Goal: Communication & Community: Participate in discussion

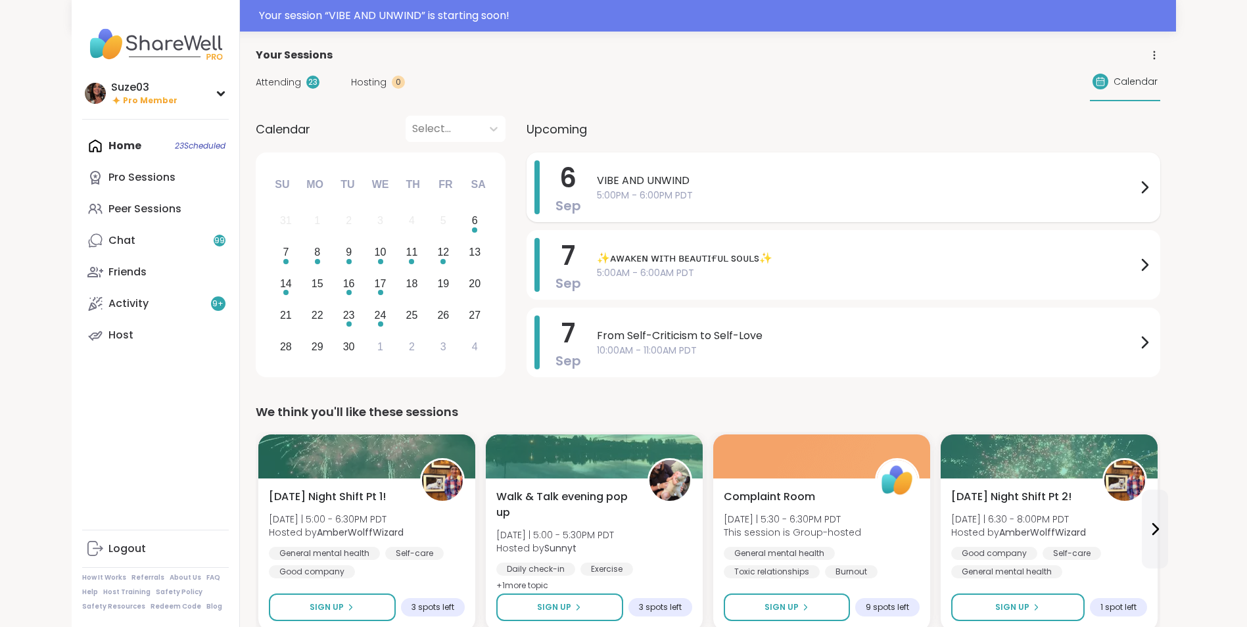
click at [1138, 183] on icon at bounding box center [1144, 187] width 16 height 16
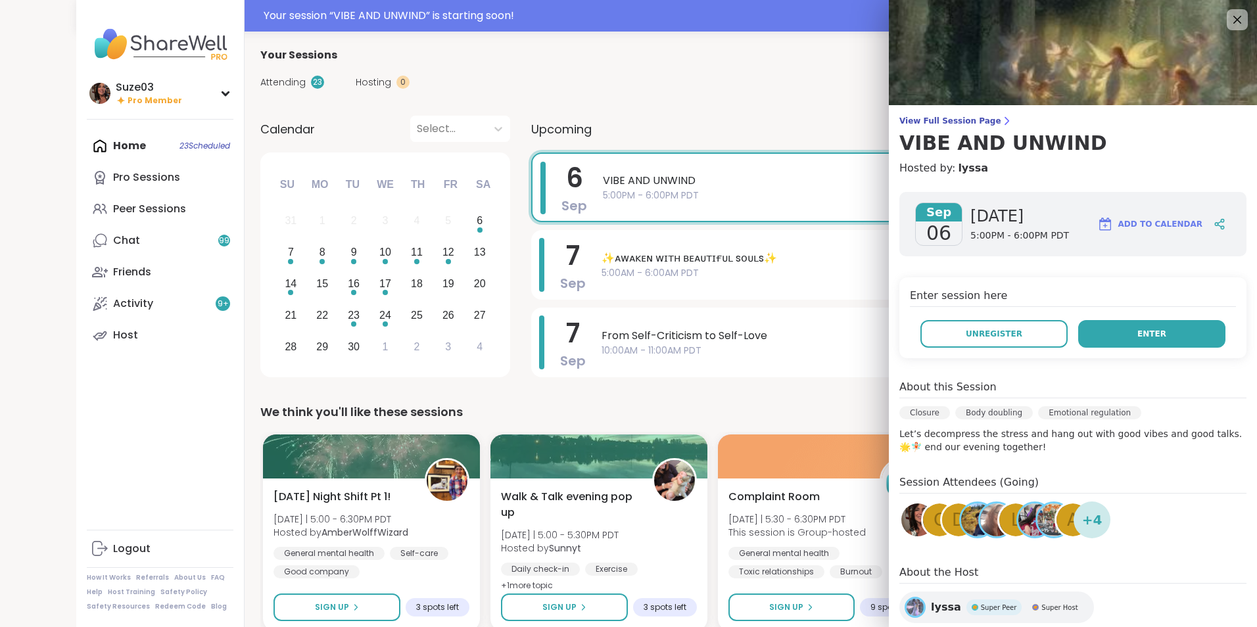
click at [1132, 325] on button "Enter" at bounding box center [1151, 334] width 147 height 28
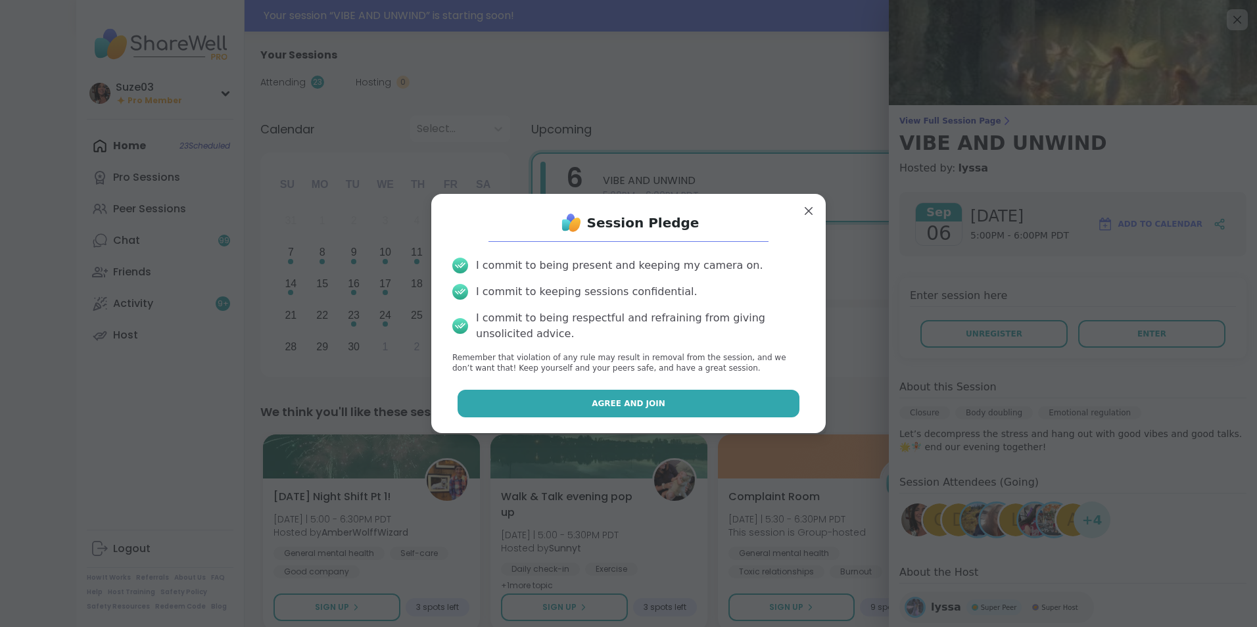
click at [697, 398] on button "Agree and Join" at bounding box center [628, 404] width 342 height 28
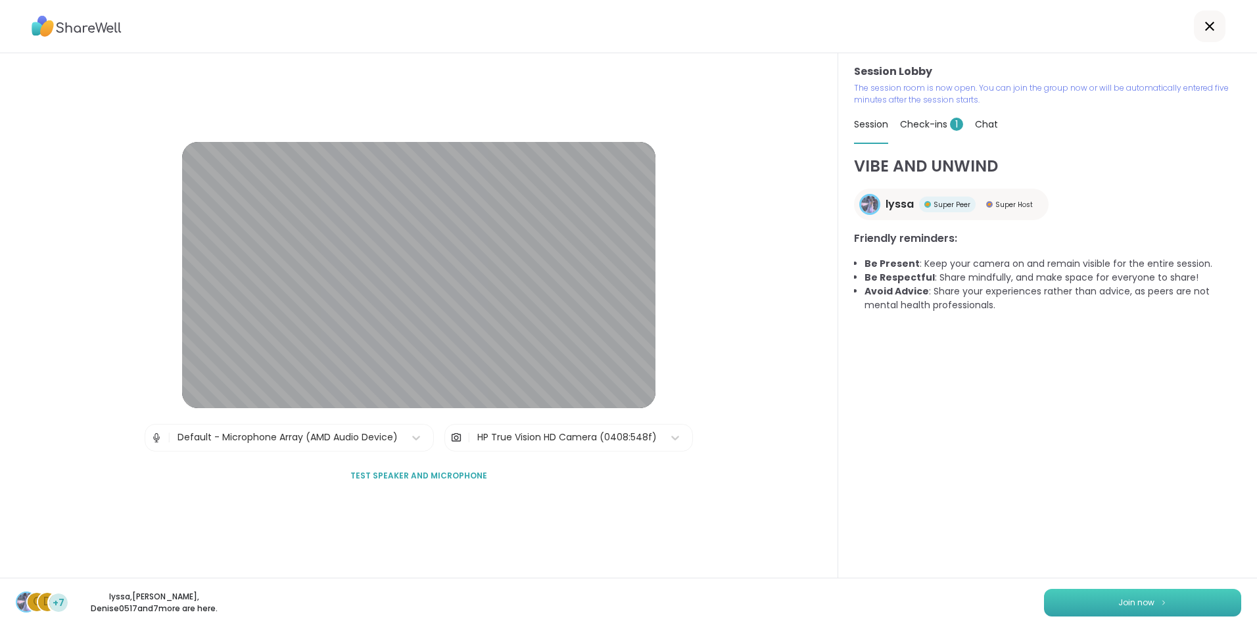
click at [1147, 594] on button "Join now" at bounding box center [1142, 603] width 197 height 28
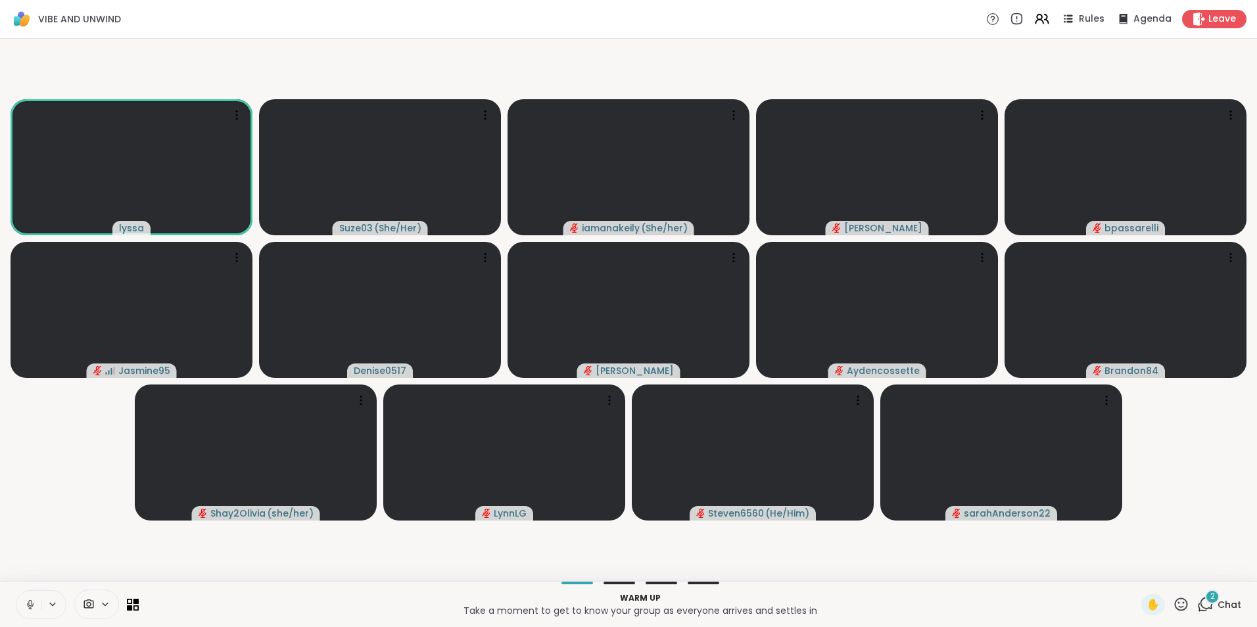
click at [34, 605] on icon at bounding box center [30, 605] width 12 height 12
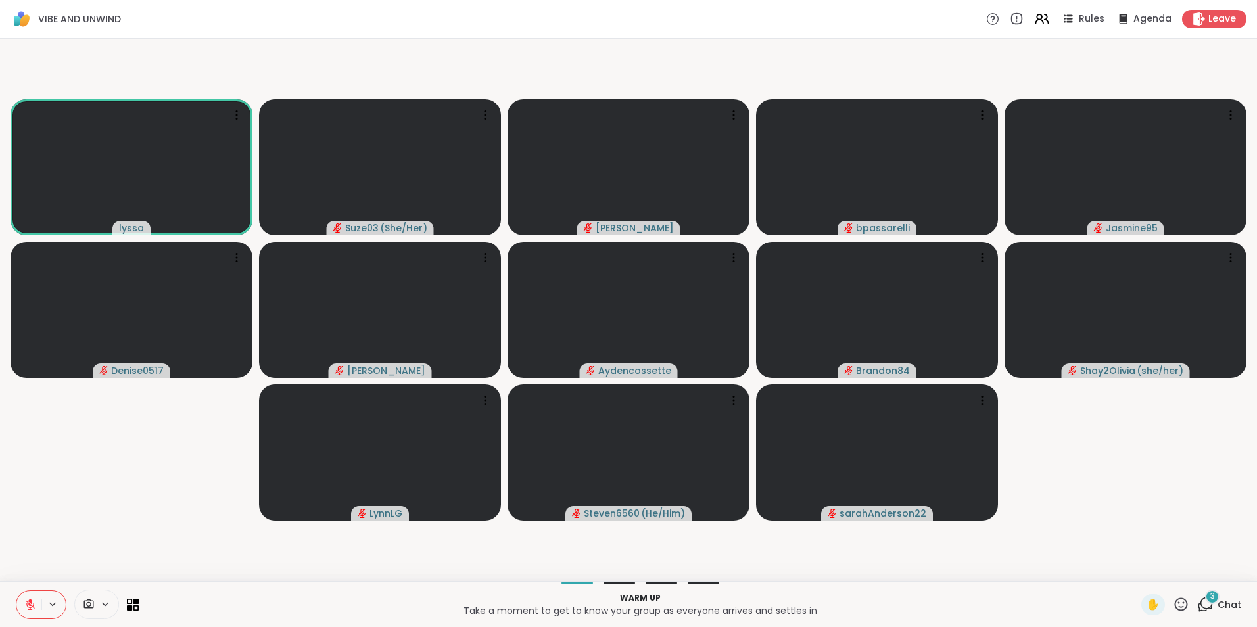
click at [34, 605] on icon at bounding box center [30, 605] width 12 height 12
click at [30, 603] on icon at bounding box center [30, 605] width 12 height 12
click at [107, 605] on icon at bounding box center [105, 604] width 11 height 11
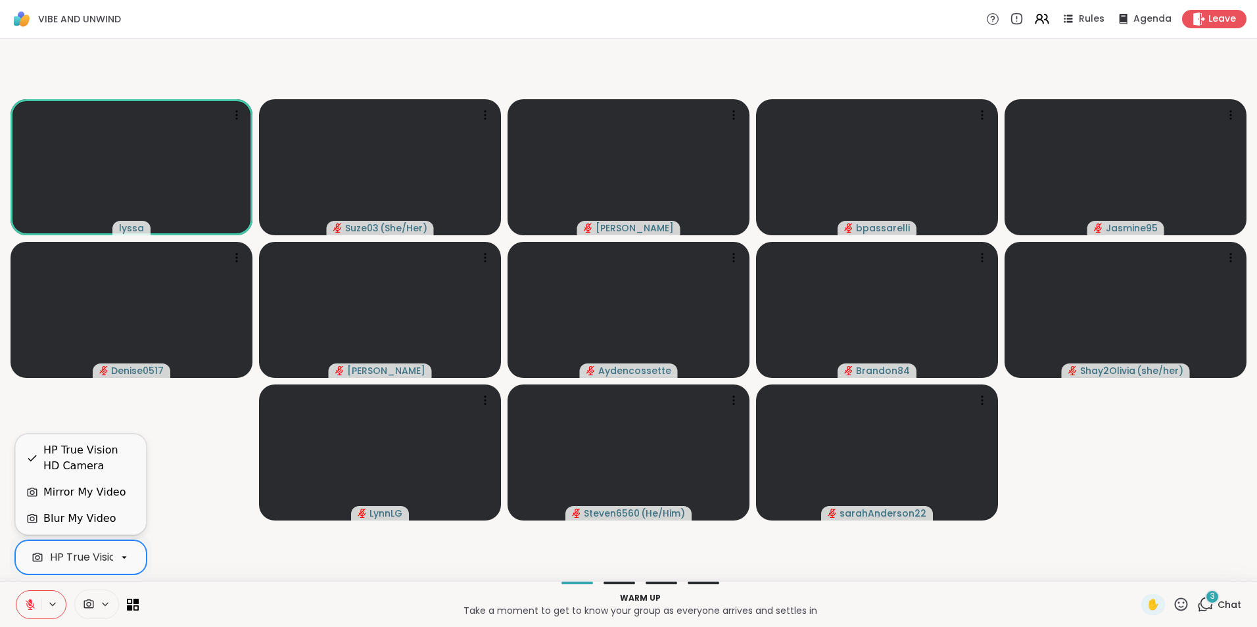
scroll to position [0, 53]
click at [125, 555] on icon at bounding box center [124, 557] width 12 height 12
click at [102, 521] on div "Blur My Video" at bounding box center [79, 519] width 72 height 16
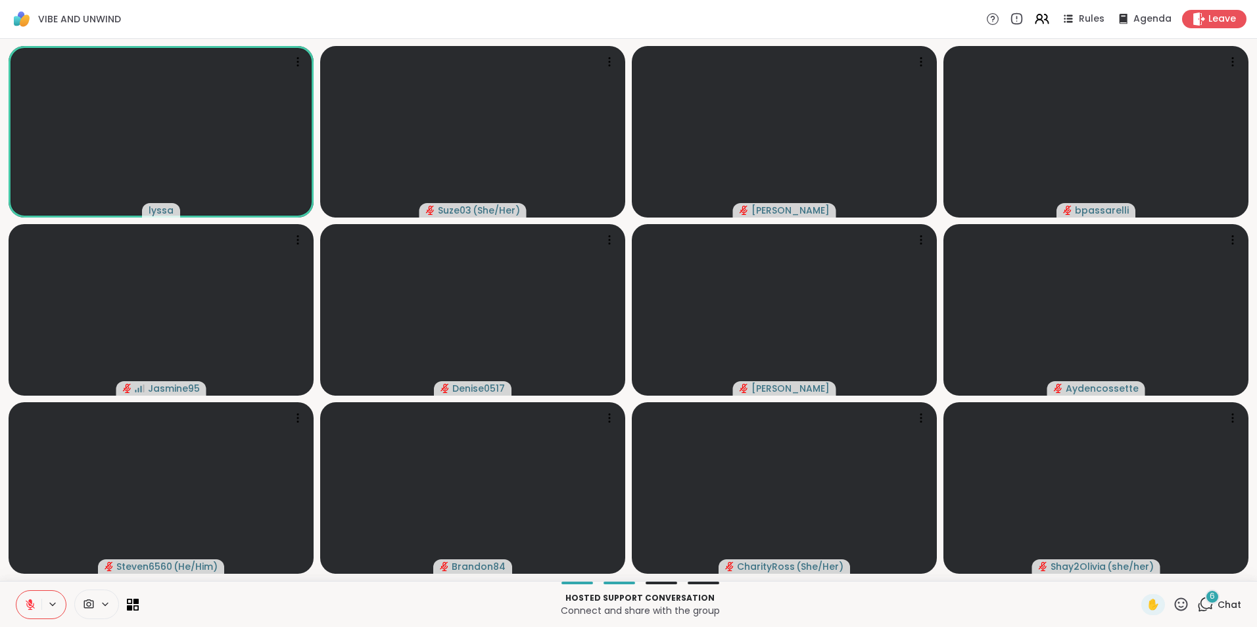
click at [1205, 601] on div "6" at bounding box center [1212, 597] width 14 height 14
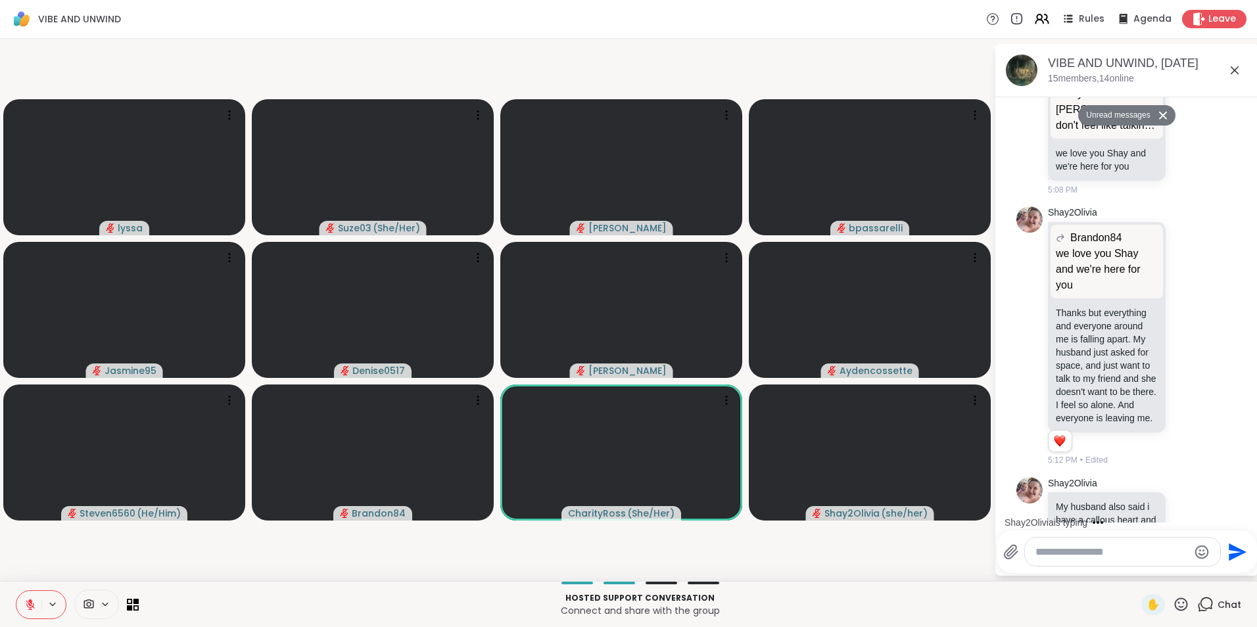
scroll to position [375, 0]
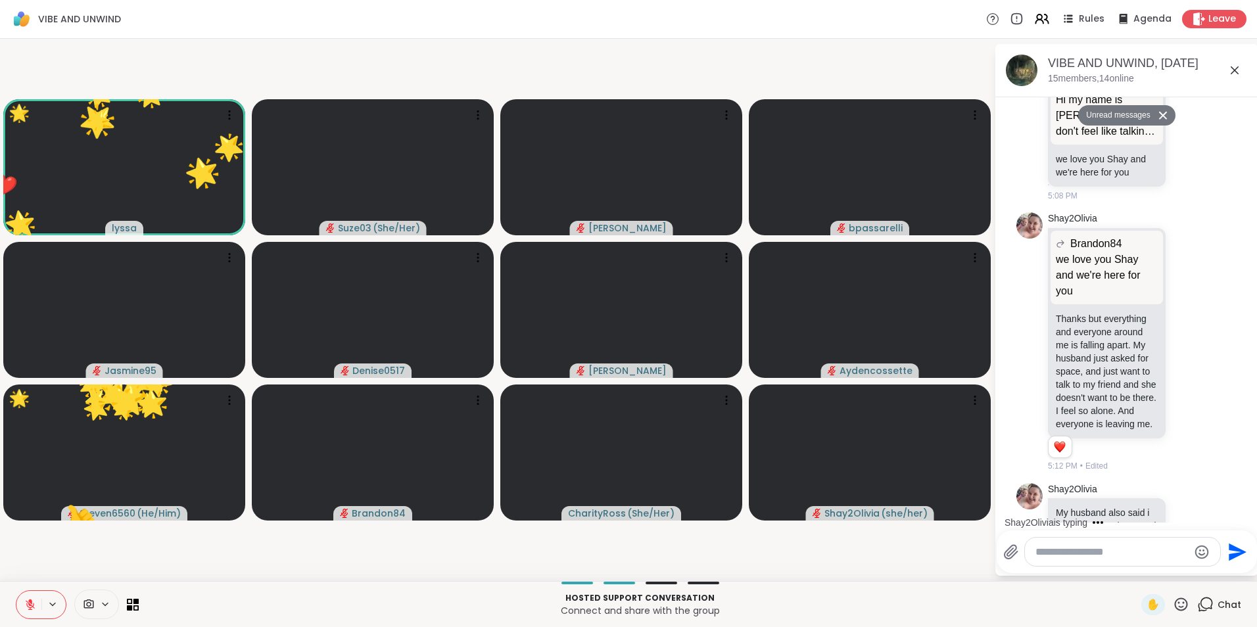
click at [1242, 513] on div "Shay2Olivia is typing" at bounding box center [1129, 522] width 258 height 21
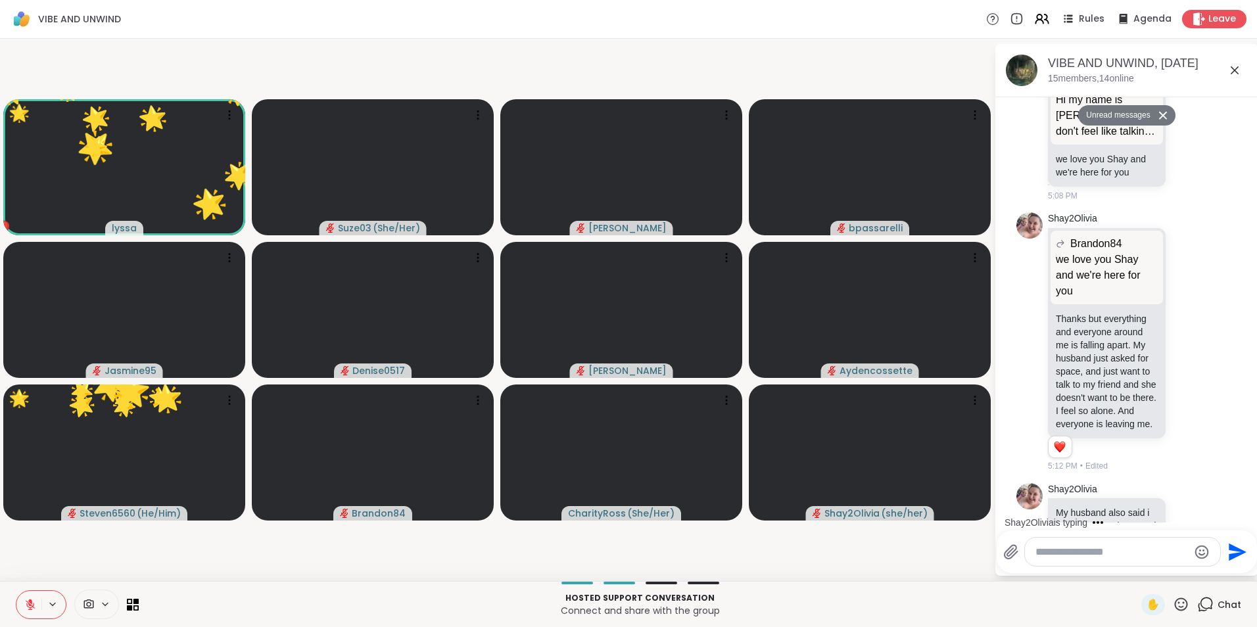
click at [1242, 513] on div "Shay2Olivia is typing" at bounding box center [1129, 522] width 258 height 21
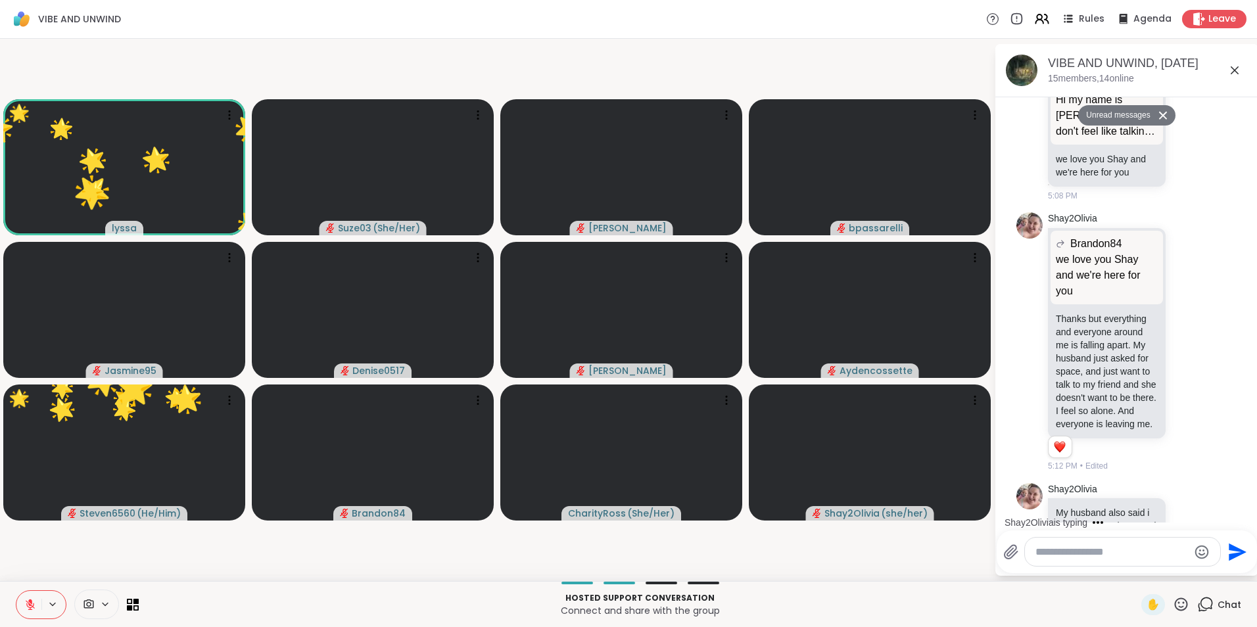
click at [1242, 513] on div "Shay2Olivia is typing" at bounding box center [1129, 522] width 258 height 21
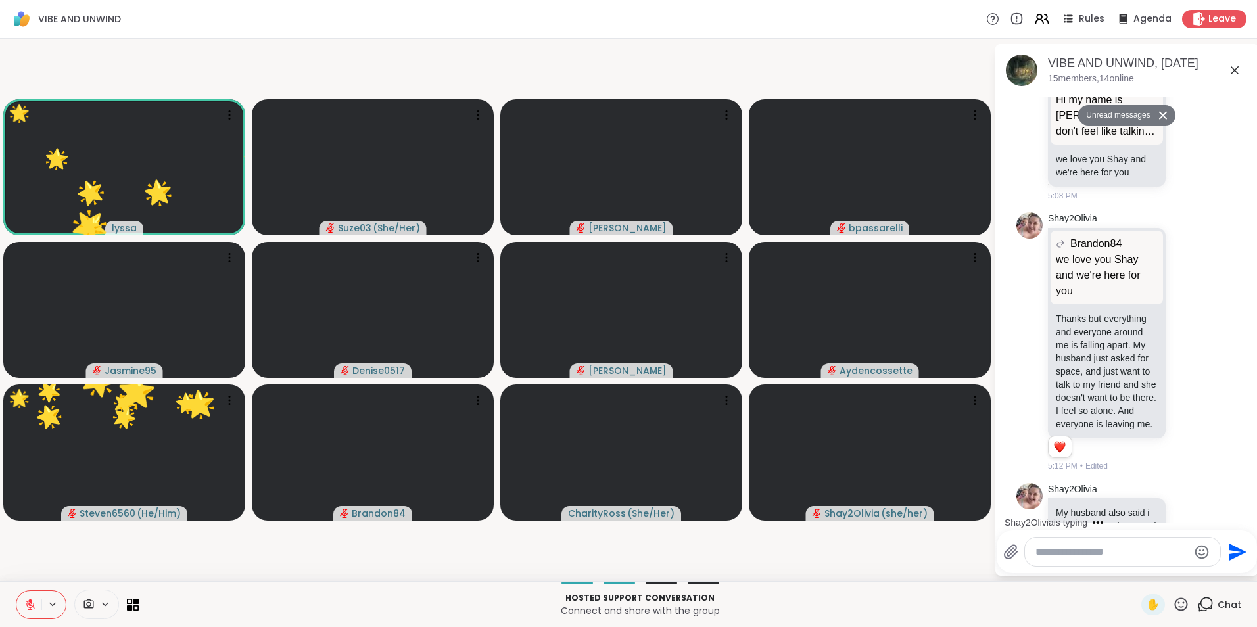
click at [1242, 513] on div "Shay2Olivia is typing" at bounding box center [1129, 522] width 258 height 21
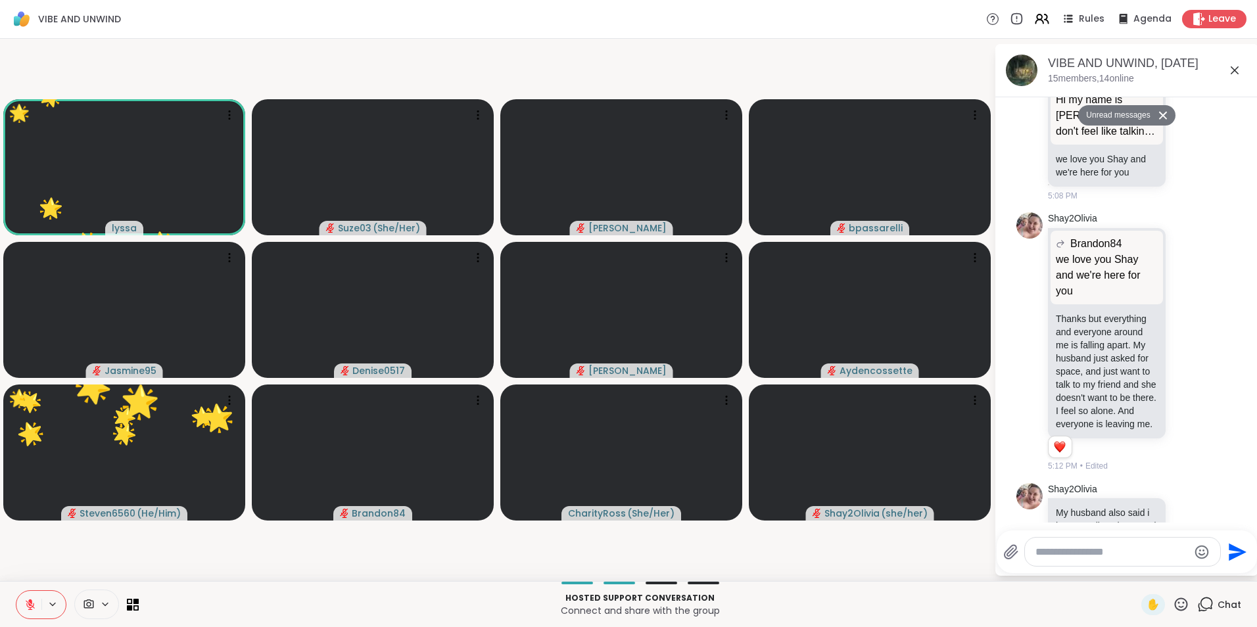
click at [1242, 513] on div "Today Unread messages iamanakeily Brb 5:00 PM dodi brb 5:01 PM Shay2Olivia Hi m…" at bounding box center [1126, 309] width 263 height 425
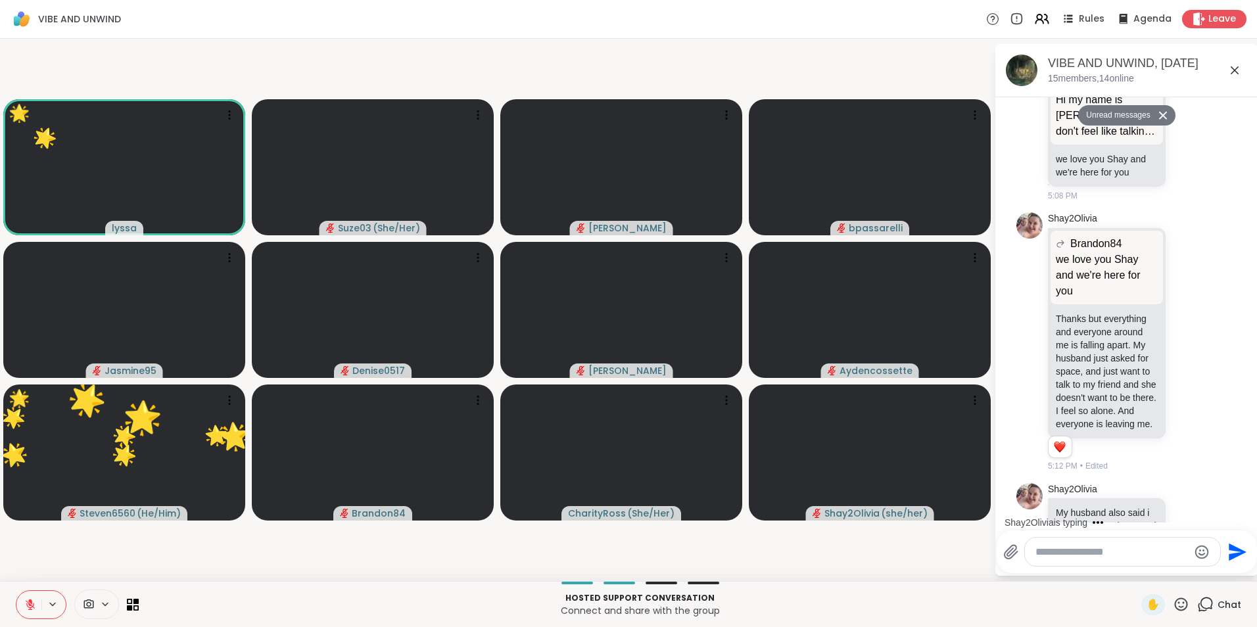
click at [1242, 513] on div "Shay2Olivia is typing" at bounding box center [1129, 522] width 258 height 21
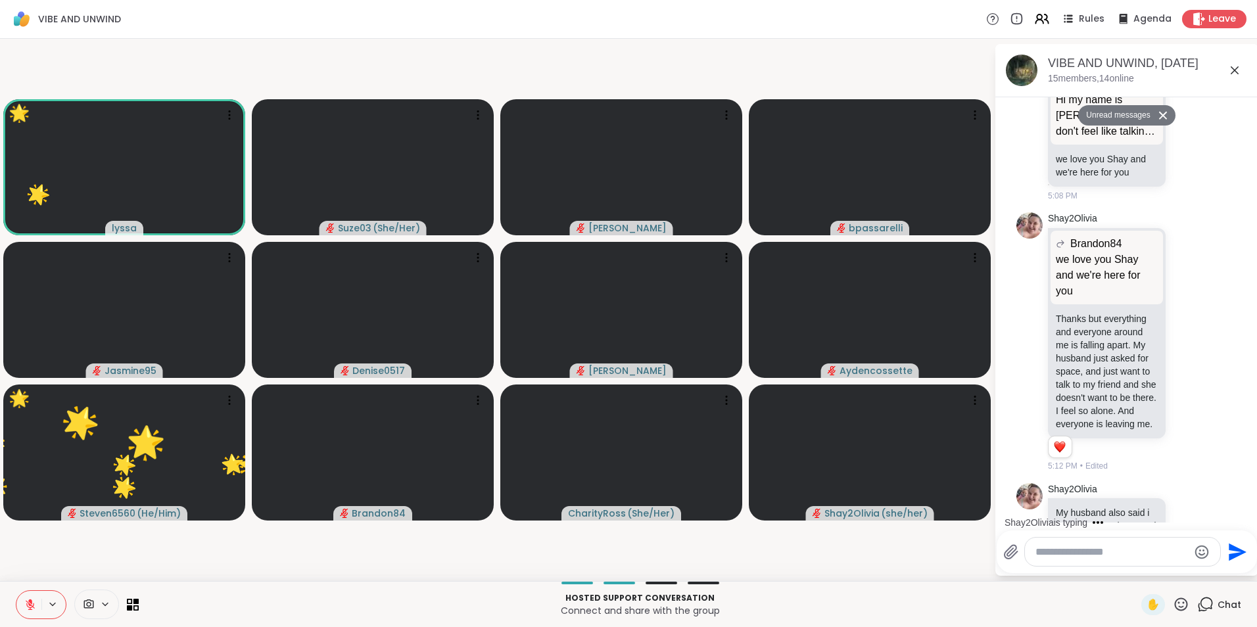
click at [1242, 513] on div "Shay2Olivia is typing" at bounding box center [1129, 522] width 258 height 21
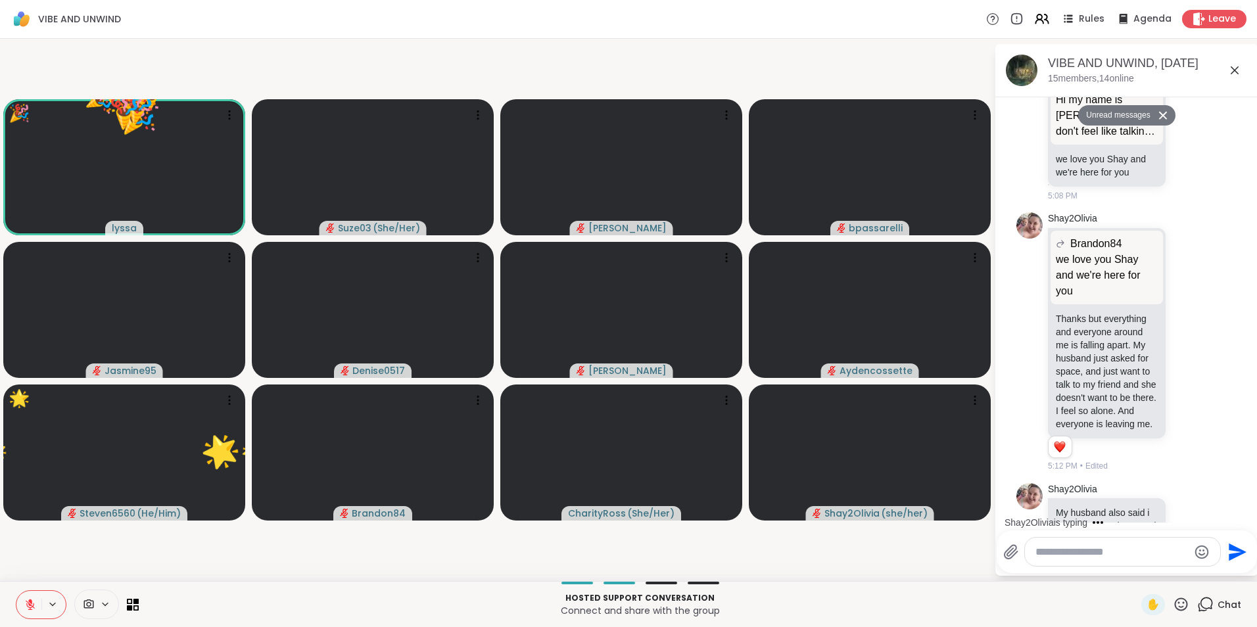
scroll to position [377, 0]
drag, startPoint x: 1242, startPoint y: 513, endPoint x: 1234, endPoint y: 338, distance: 175.0
click at [1234, 338] on div "Today Unread messages iamanakeily Brb 5:00 PM dodi brb 5:01 PM Shay2Olivia Hi m…" at bounding box center [1126, 175] width 263 height 910
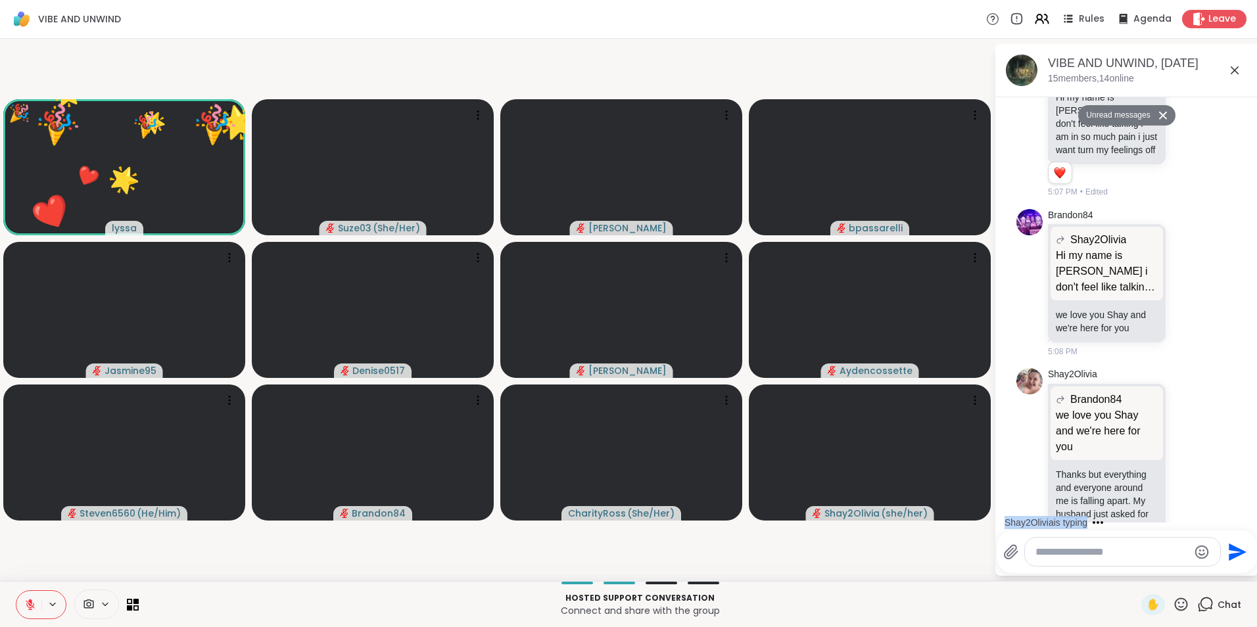
scroll to position [193, 0]
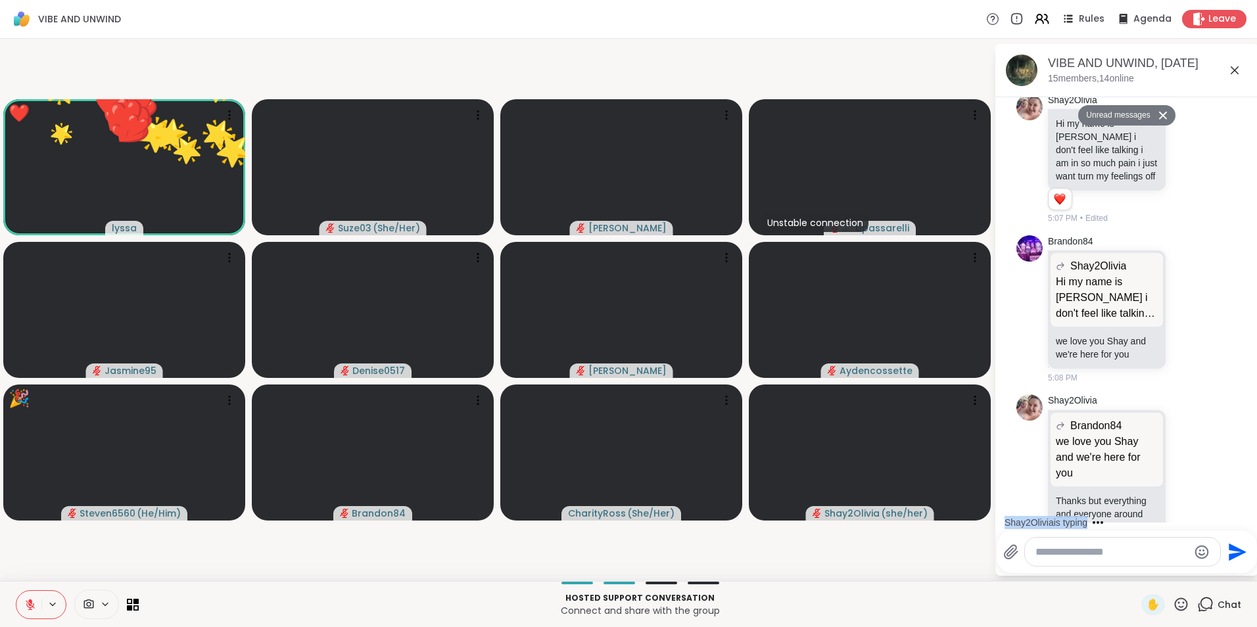
click at [1243, 514] on div "Shay2Olivia is typing" at bounding box center [1129, 522] width 258 height 21
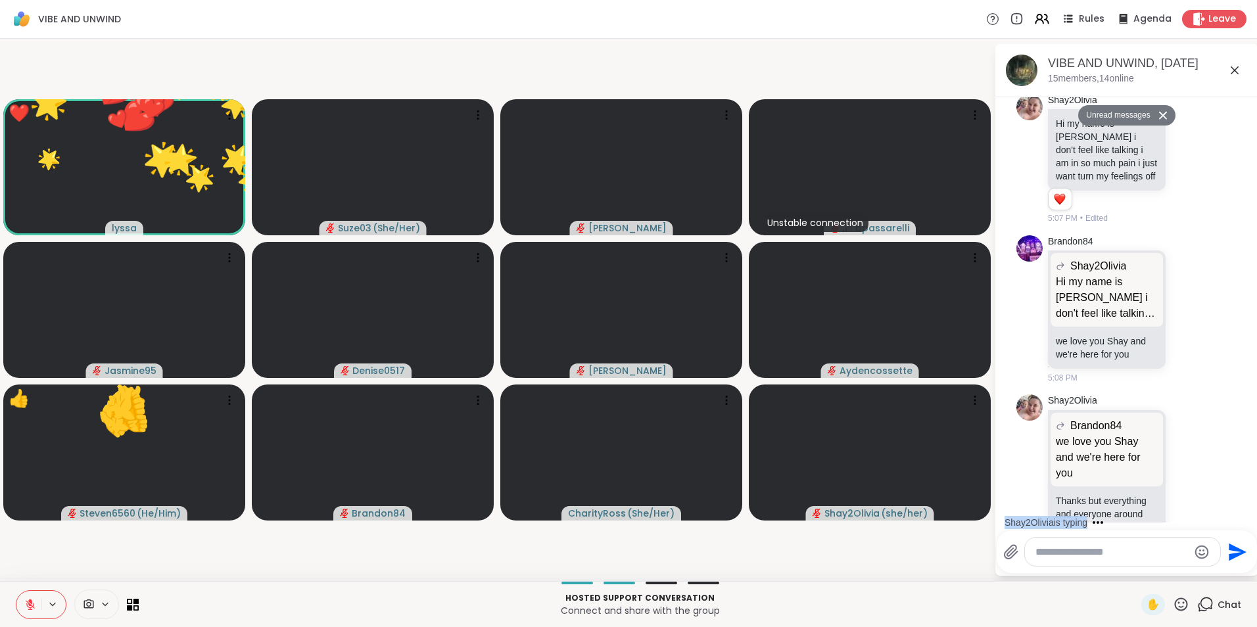
click at [1243, 514] on div "Shay2Olivia is typing" at bounding box center [1129, 522] width 258 height 21
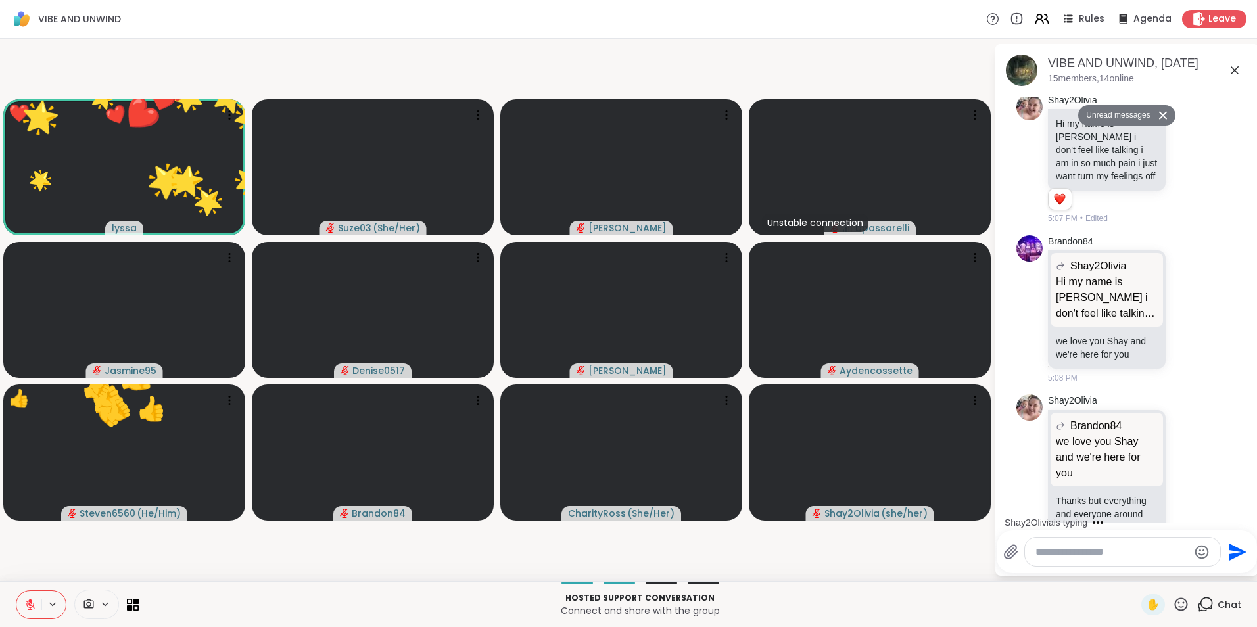
click at [1243, 514] on div "Shay2Olivia is typing" at bounding box center [1129, 522] width 258 height 21
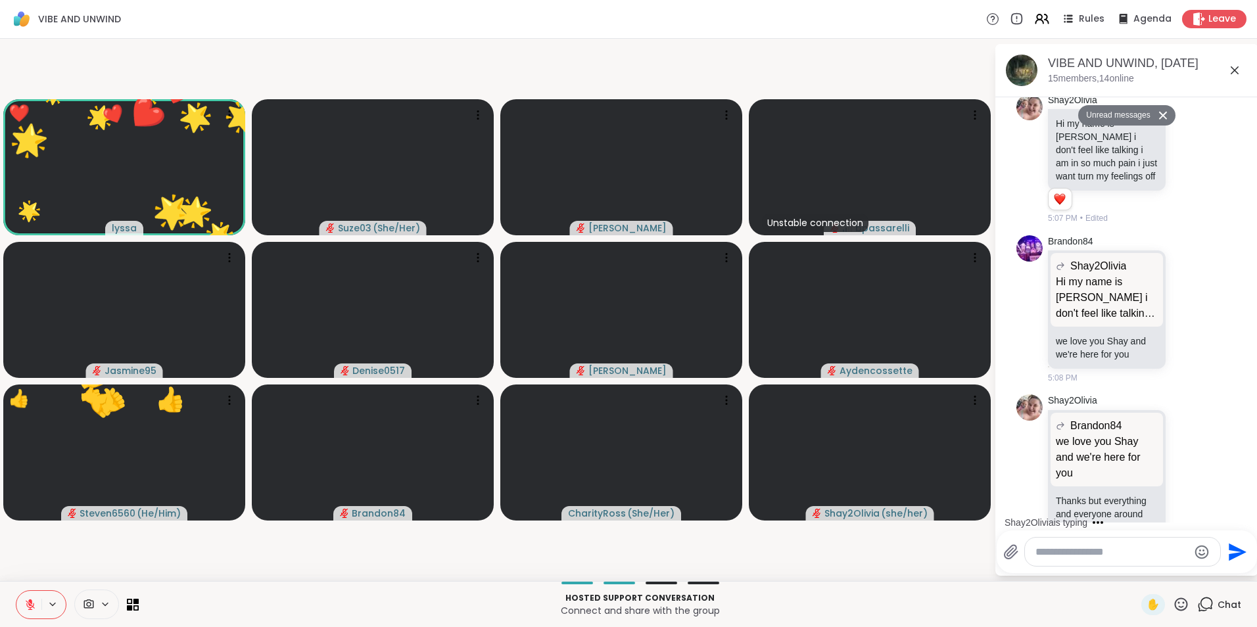
click at [1243, 514] on div "Shay2Olivia is typing" at bounding box center [1129, 522] width 258 height 21
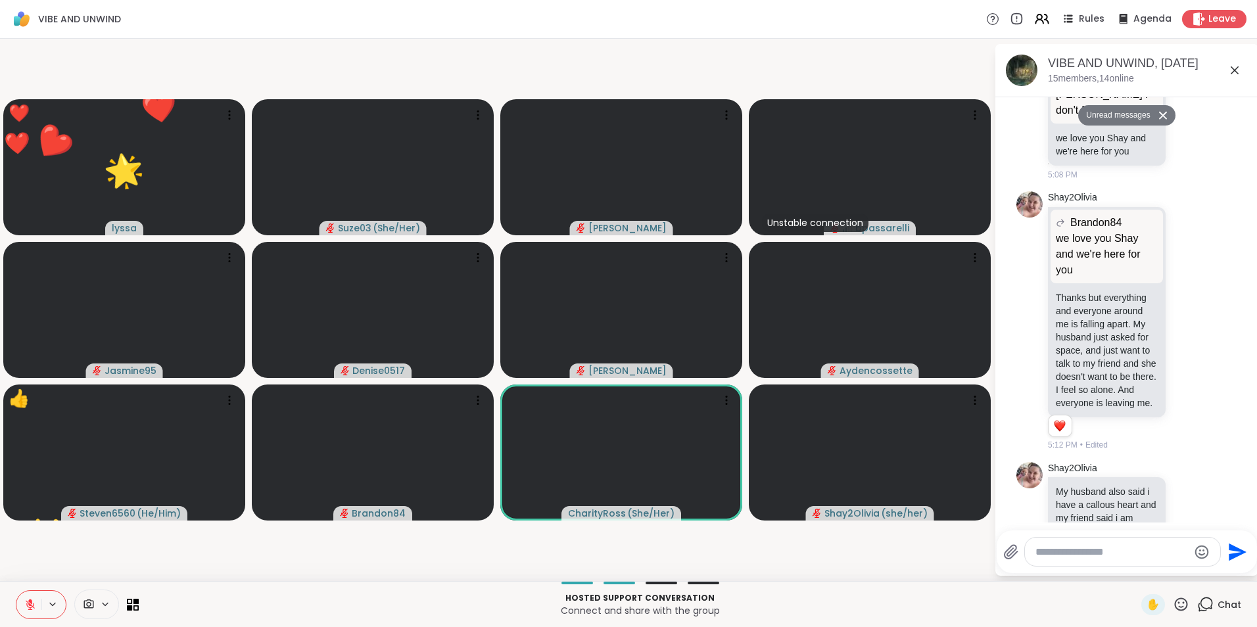
click at [1243, 513] on div "Today Unread messages iamanakeily Brb 5:00 PM dodi brb 5:01 PM Shay2Olivia Hi m…" at bounding box center [1126, 309] width 263 height 425
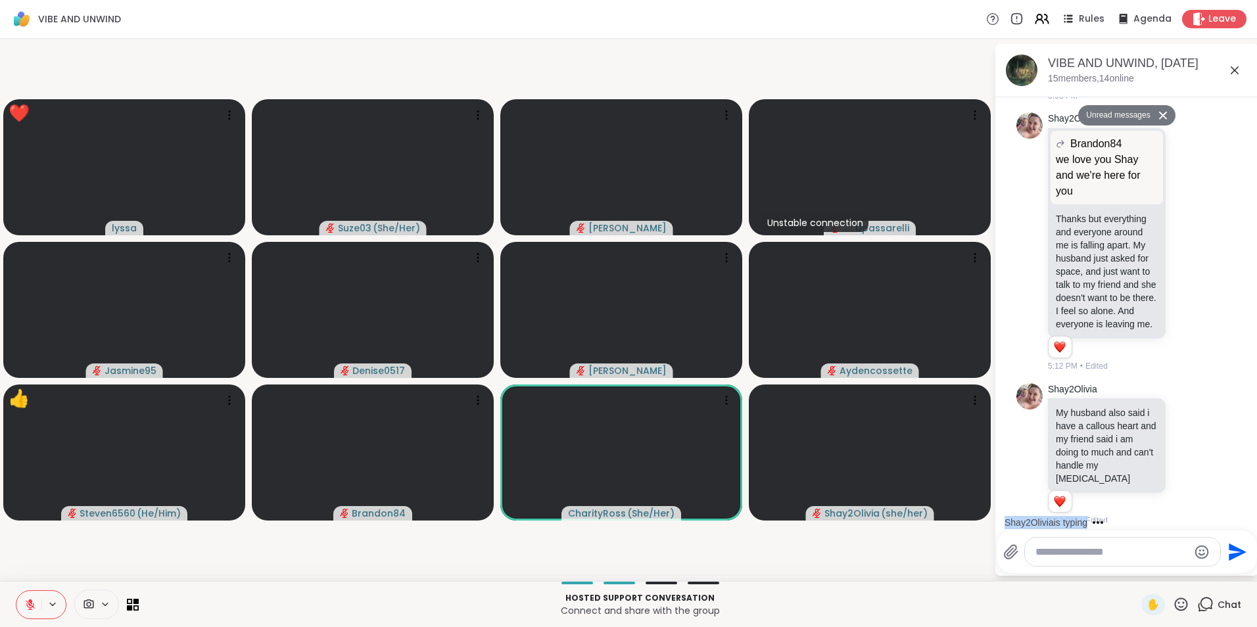
click at [1243, 513] on div "Shay2Olivia is typing" at bounding box center [1129, 522] width 258 height 21
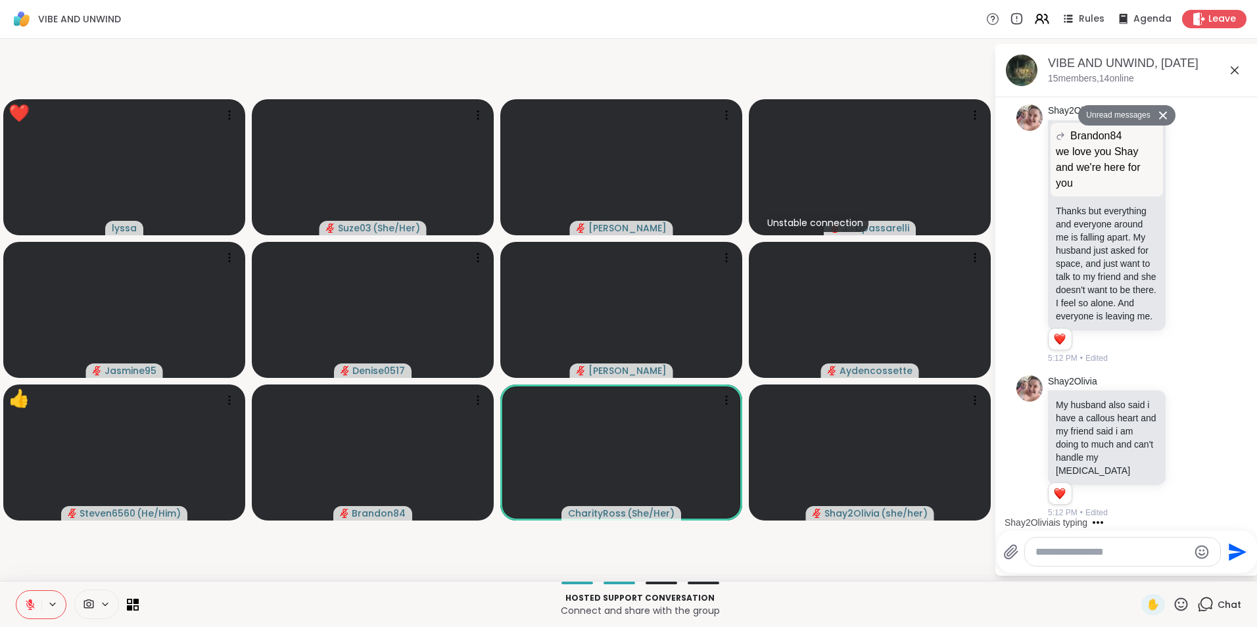
click at [1243, 513] on div "Shay2Olivia is typing" at bounding box center [1129, 522] width 258 height 21
click at [1243, 513] on div "Today Unread messages iamanakeily Brb 5:00 PM dodi brb 5:01 PM Shay2Olivia Hi m…" at bounding box center [1126, 309] width 263 height 425
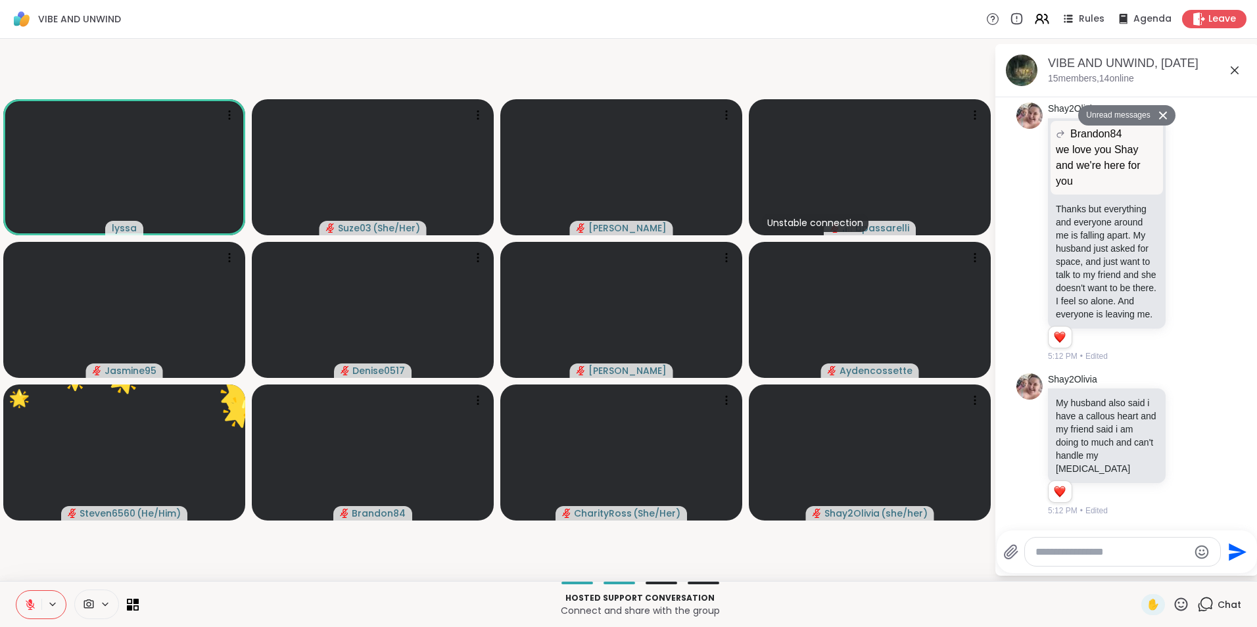
scroll to position [524, 0]
click at [1237, 76] on icon at bounding box center [1234, 70] width 16 height 16
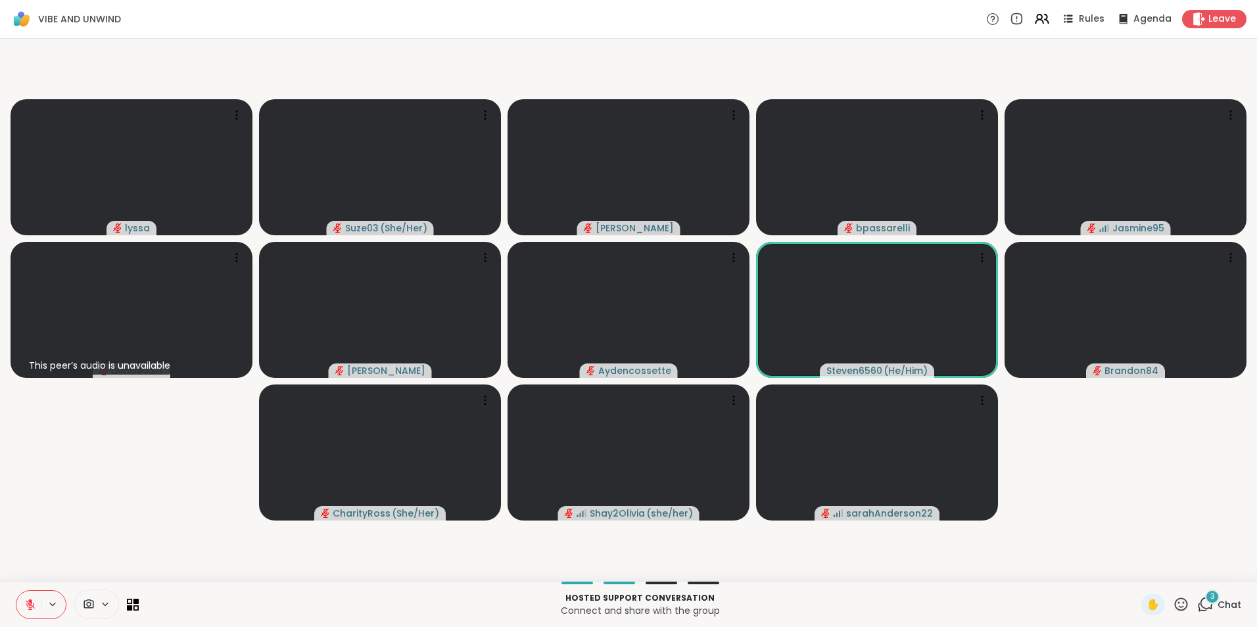
click at [1172, 605] on icon at bounding box center [1180, 604] width 16 height 16
click at [1222, 566] on span "🎉" at bounding box center [1228, 570] width 13 height 16
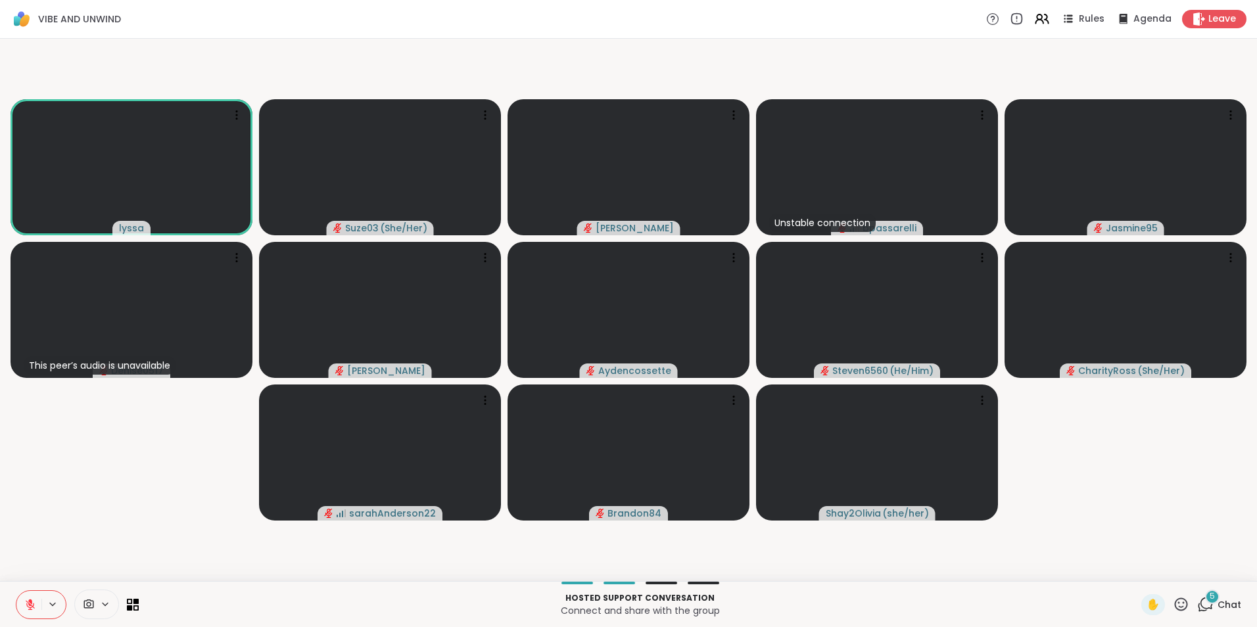
click at [32, 597] on button at bounding box center [28, 605] width 25 height 28
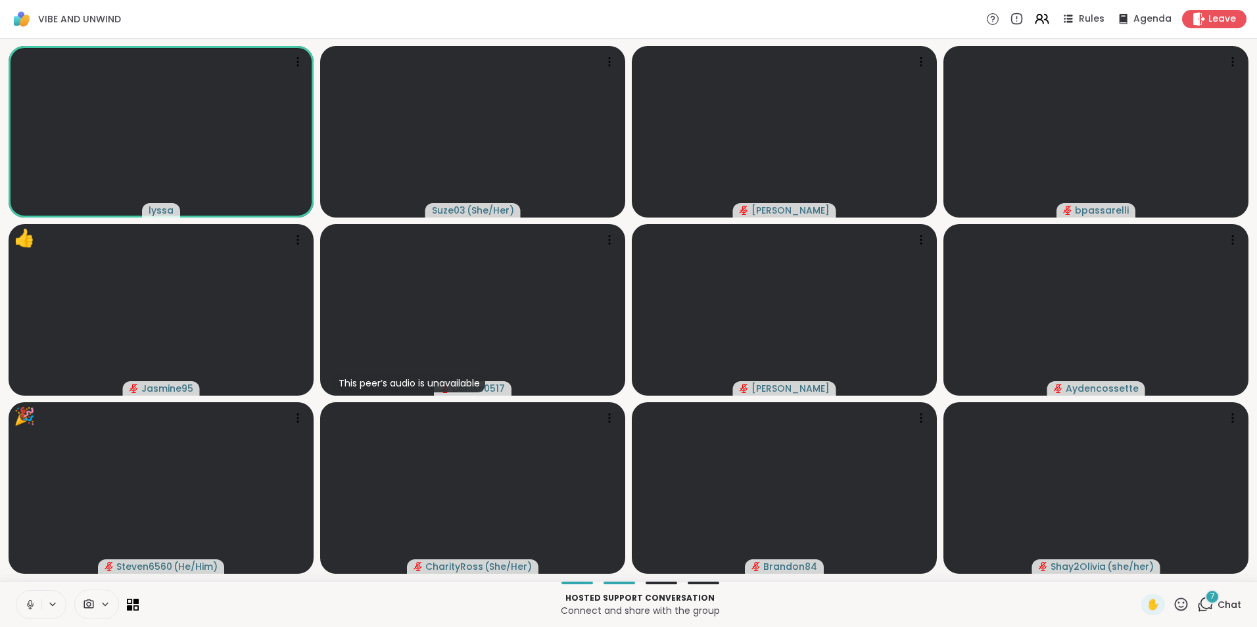
click at [30, 602] on icon at bounding box center [30, 605] width 12 height 12
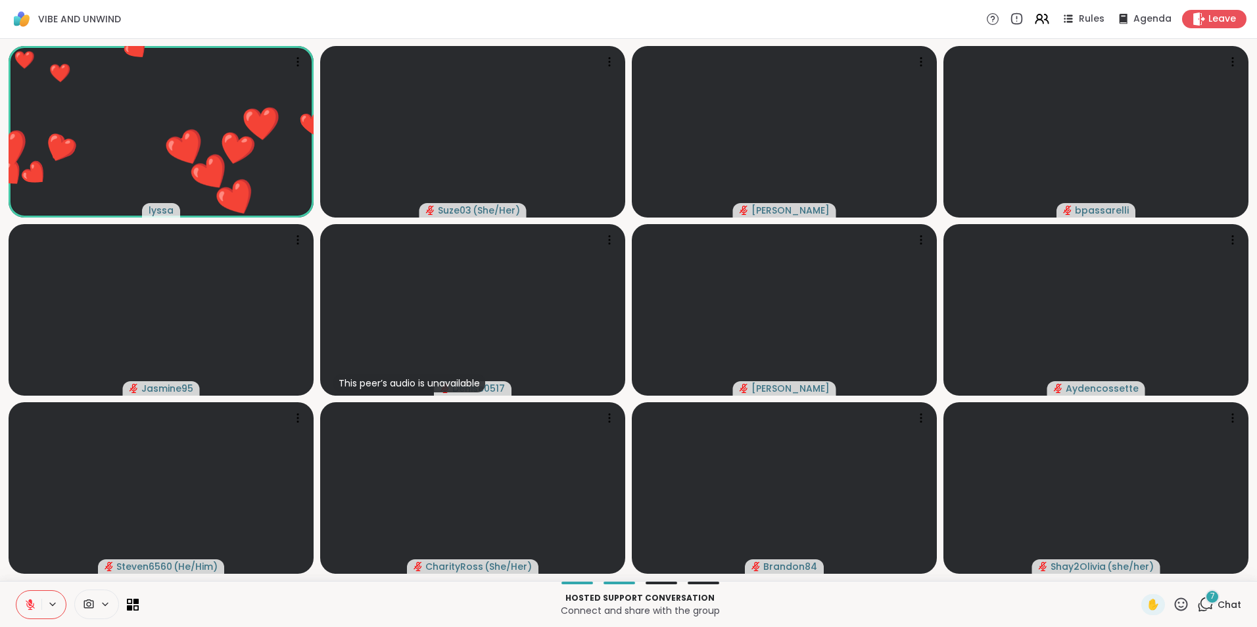
click at [30, 602] on icon at bounding box center [30, 601] width 4 height 5
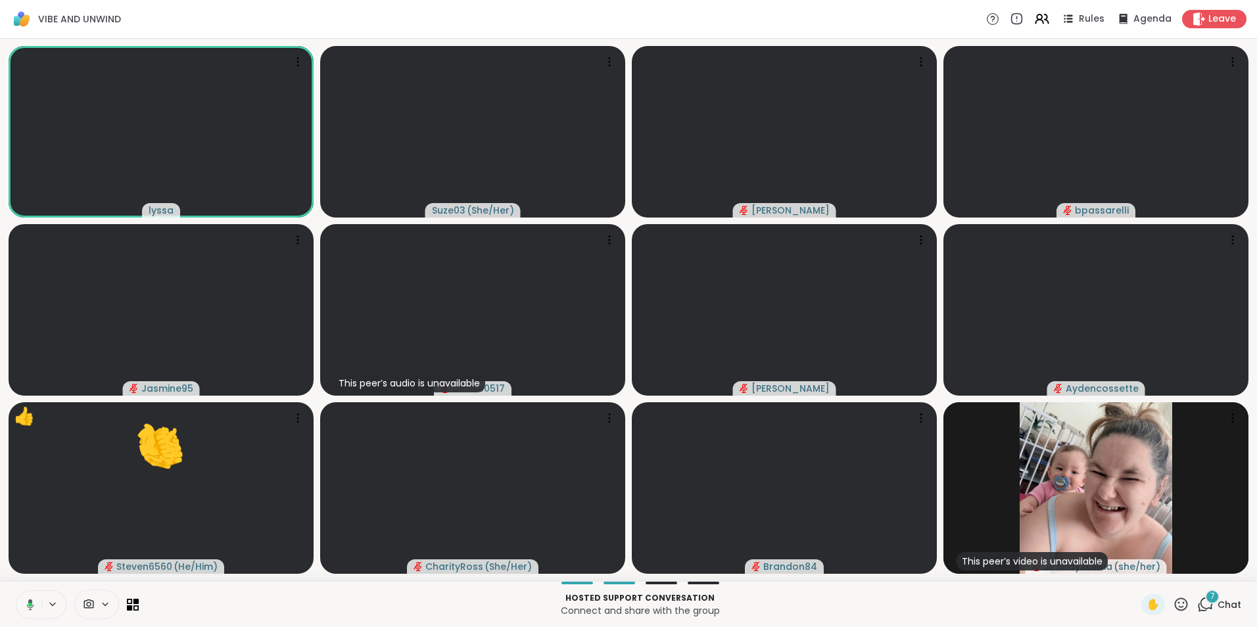
click at [28, 599] on icon at bounding box center [28, 605] width 12 height 12
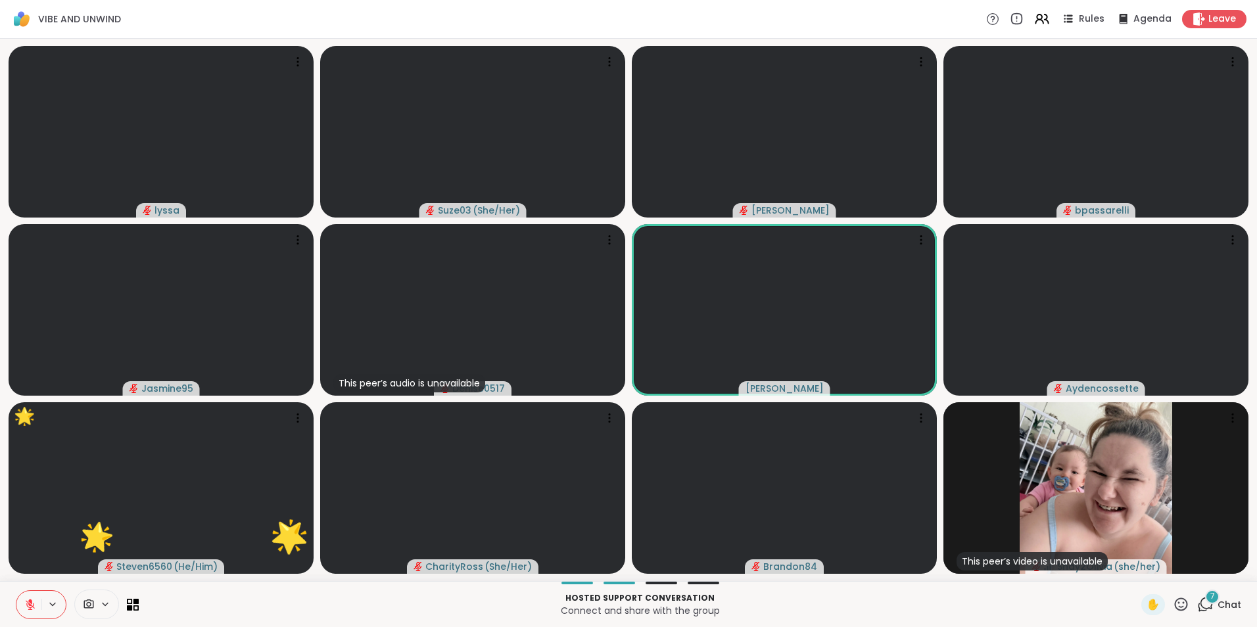
click at [1172, 605] on icon at bounding box center [1180, 604] width 16 height 16
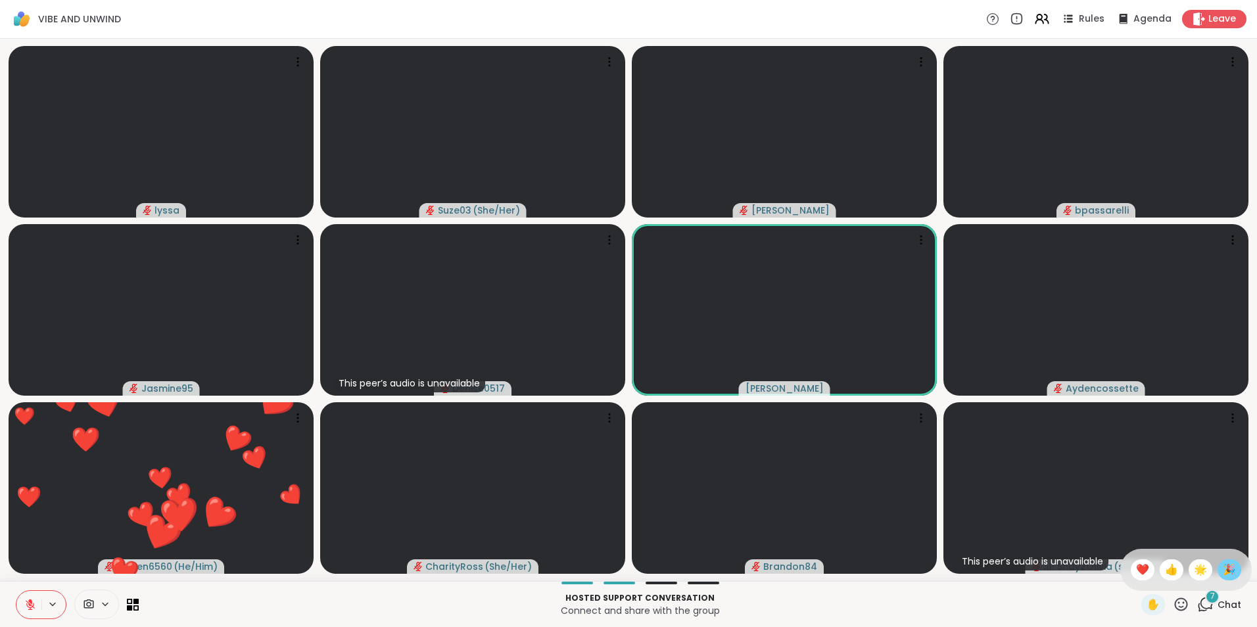
click at [1222, 570] on span "🎉" at bounding box center [1228, 570] width 13 height 16
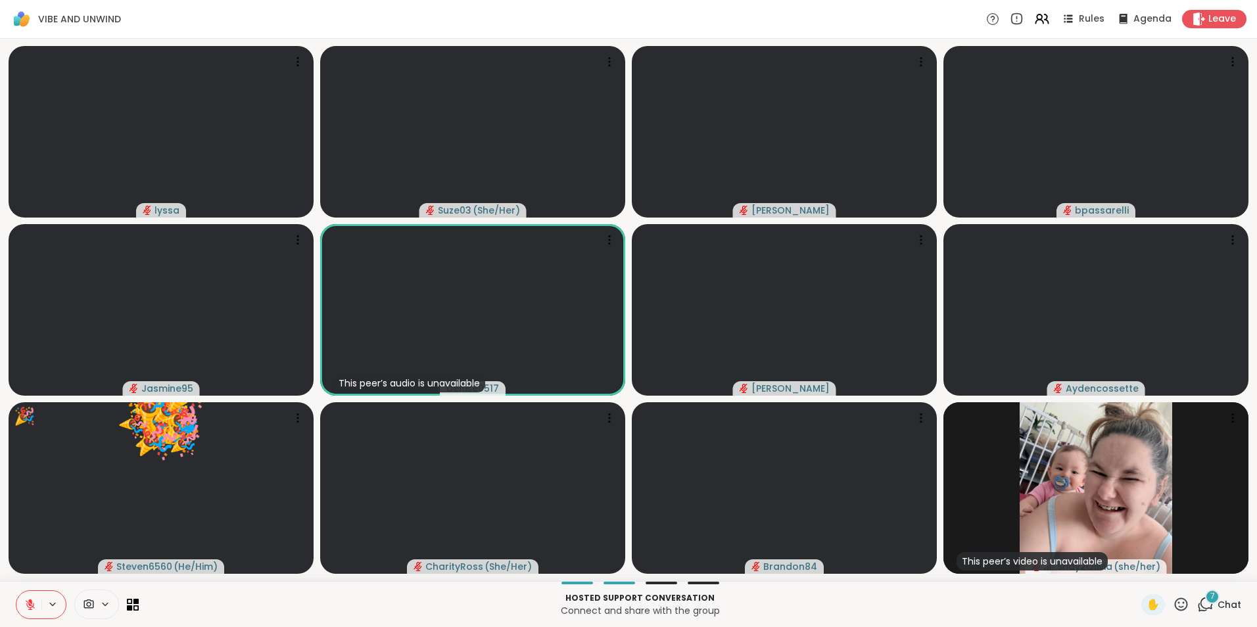
click at [1174, 607] on icon at bounding box center [1180, 604] width 16 height 16
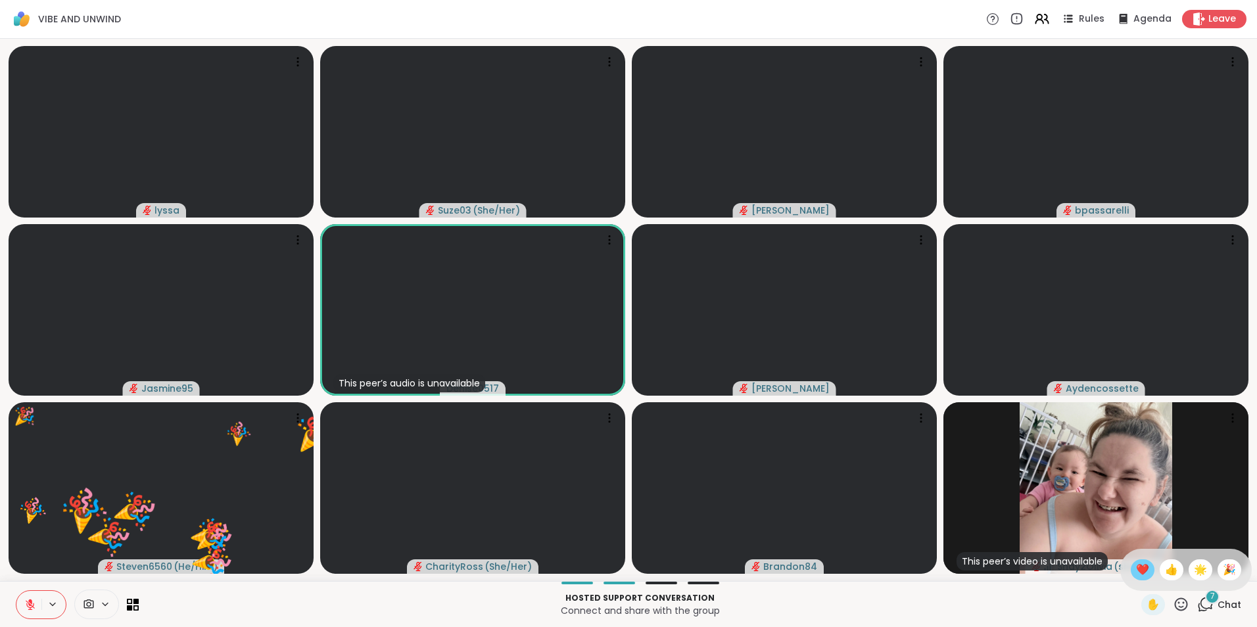
click at [1136, 567] on span "❤️" at bounding box center [1142, 570] width 13 height 16
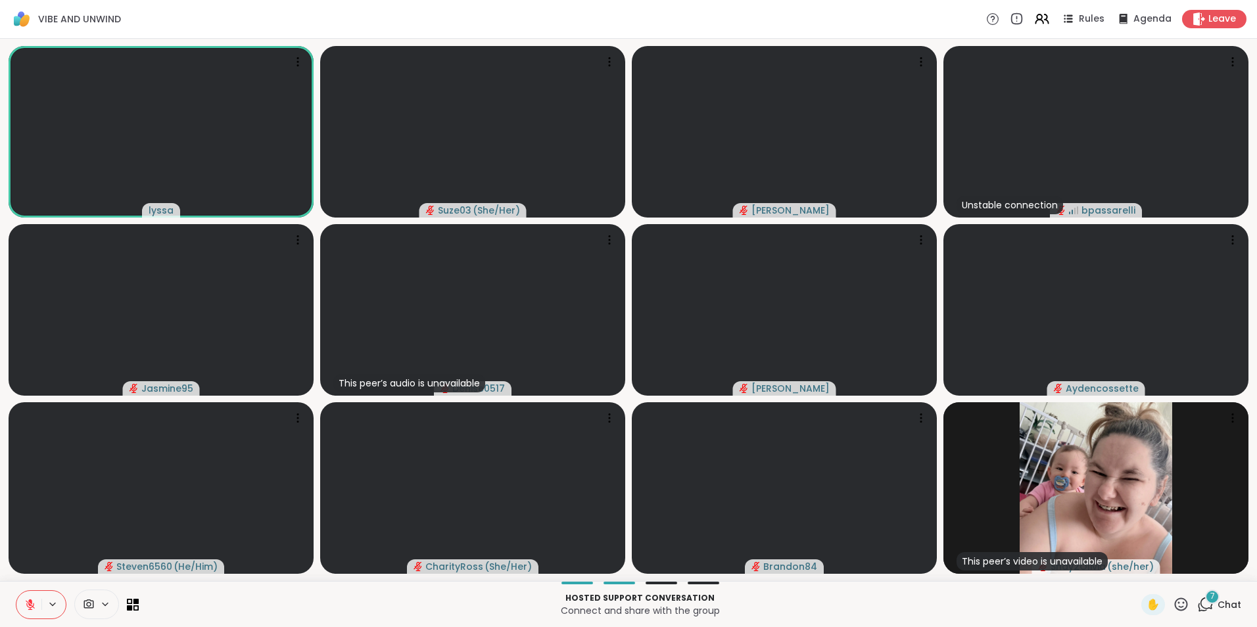
click at [1174, 603] on icon at bounding box center [1180, 603] width 13 height 13
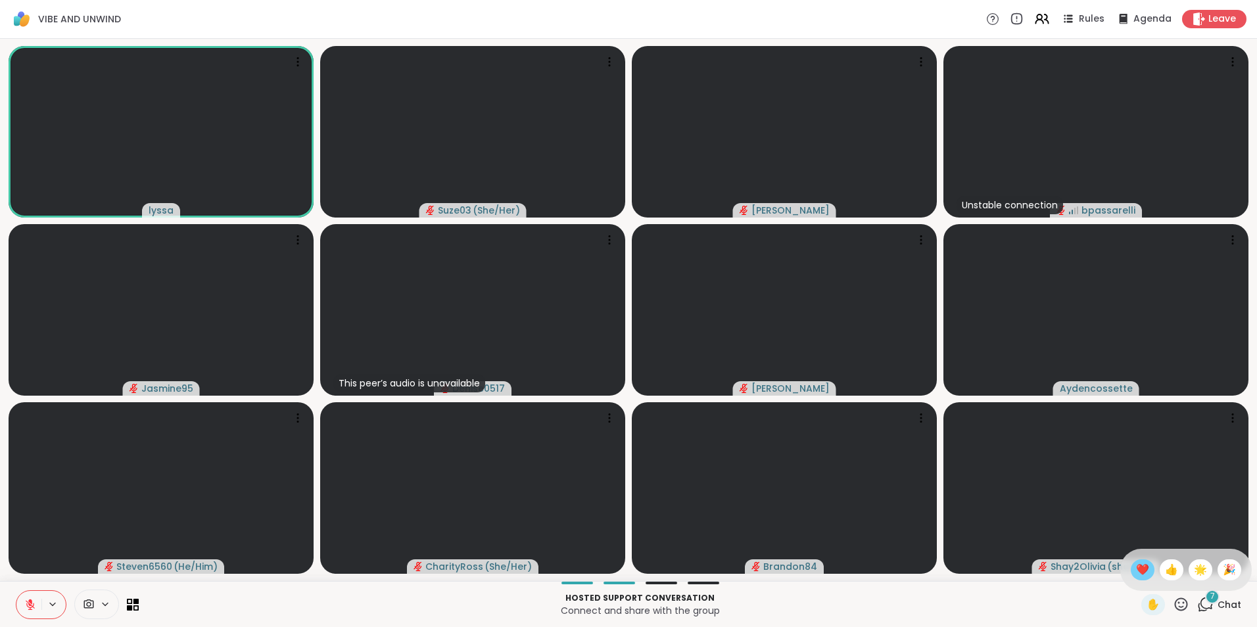
click at [1130, 568] on div "❤️" at bounding box center [1142, 569] width 24 height 21
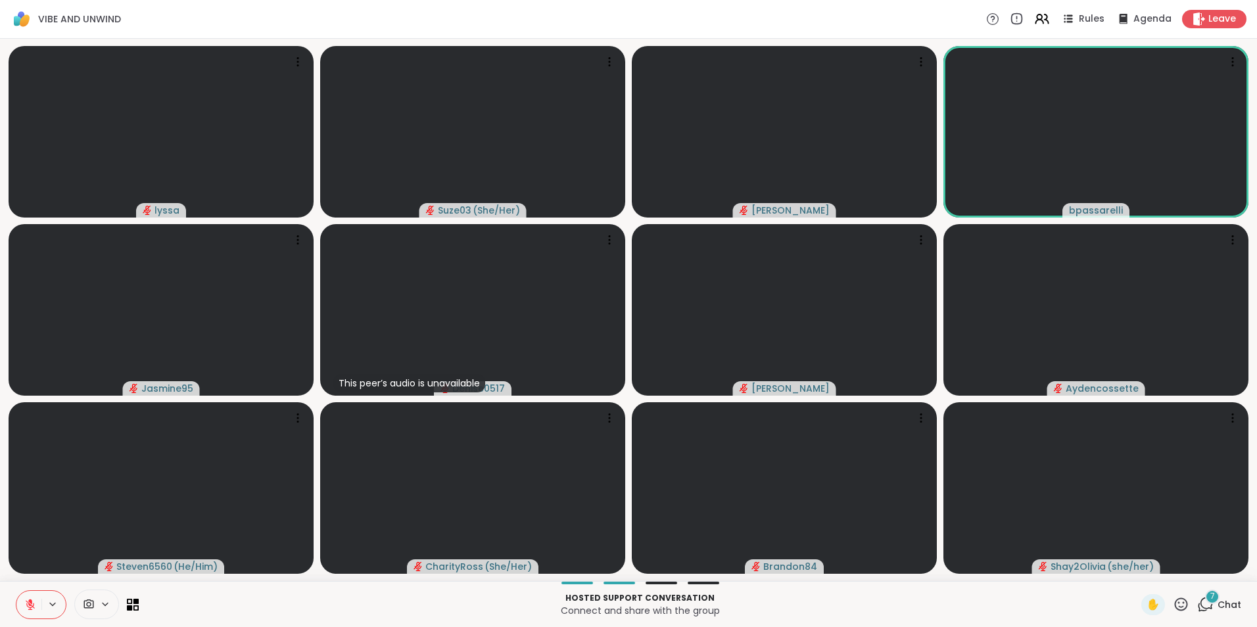
click at [1174, 601] on icon at bounding box center [1180, 603] width 13 height 13
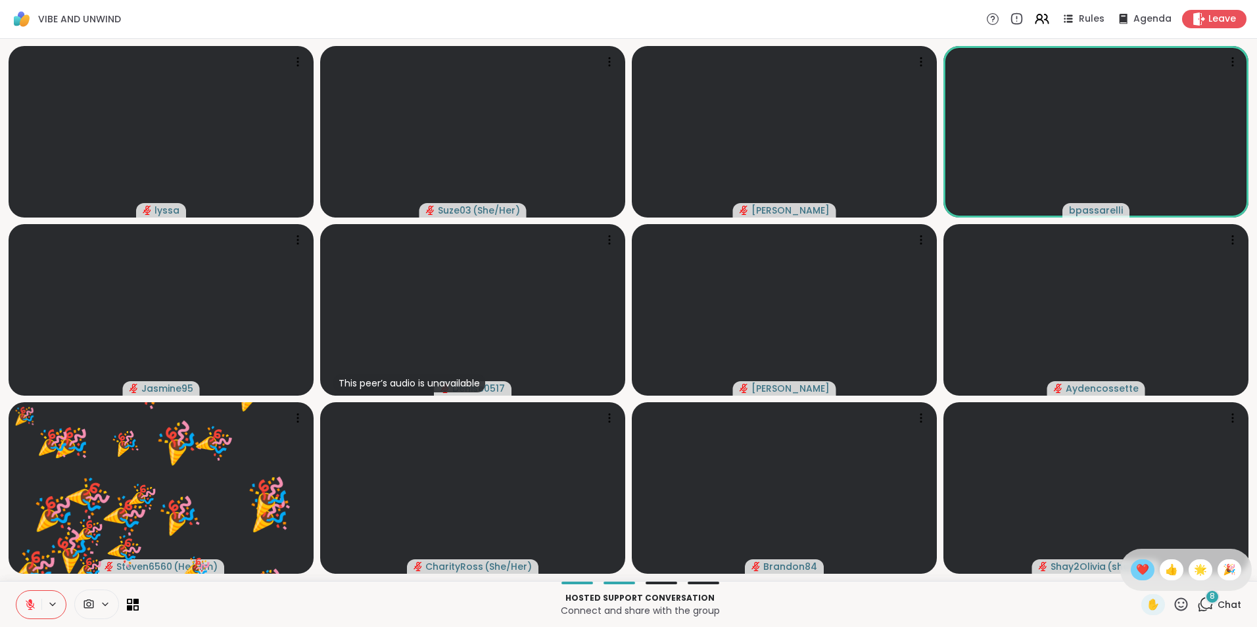
click at [1136, 570] on span "❤️" at bounding box center [1142, 570] width 13 height 16
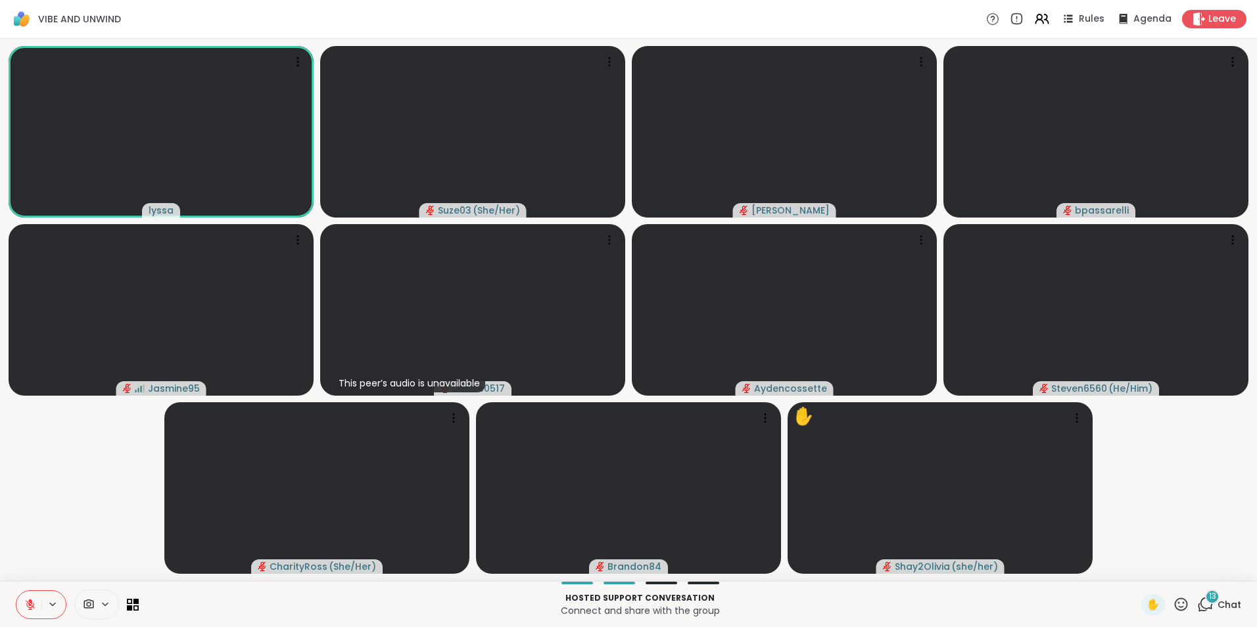
click at [1197, 597] on icon at bounding box center [1205, 604] width 16 height 16
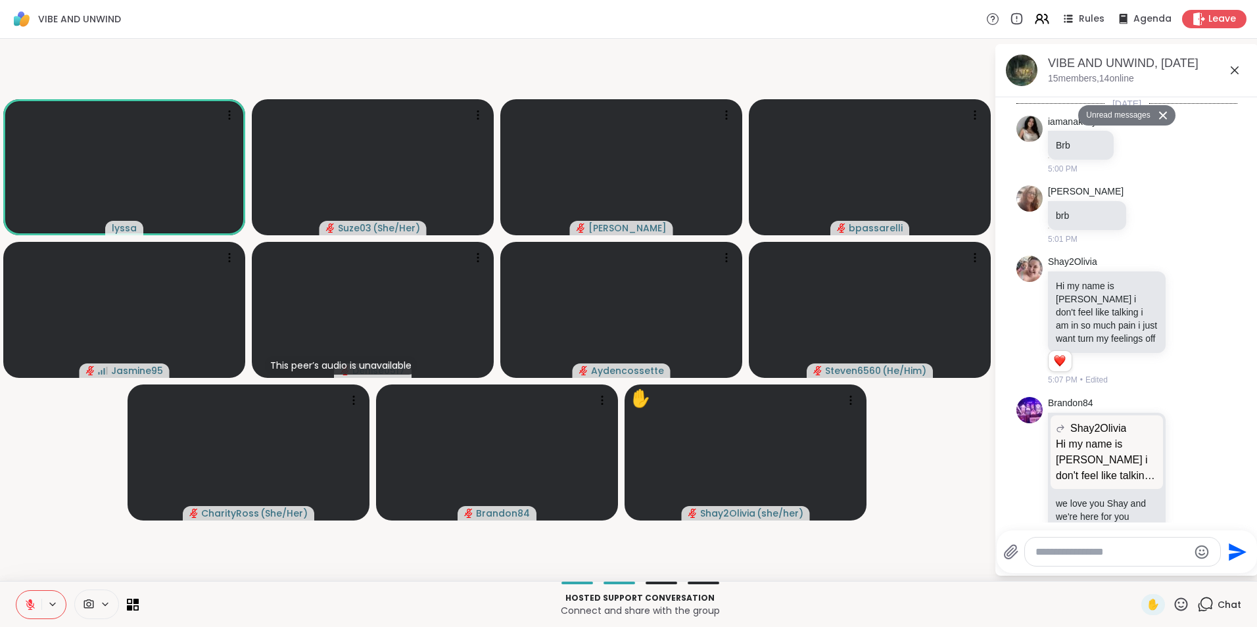
scroll to position [1946, 0]
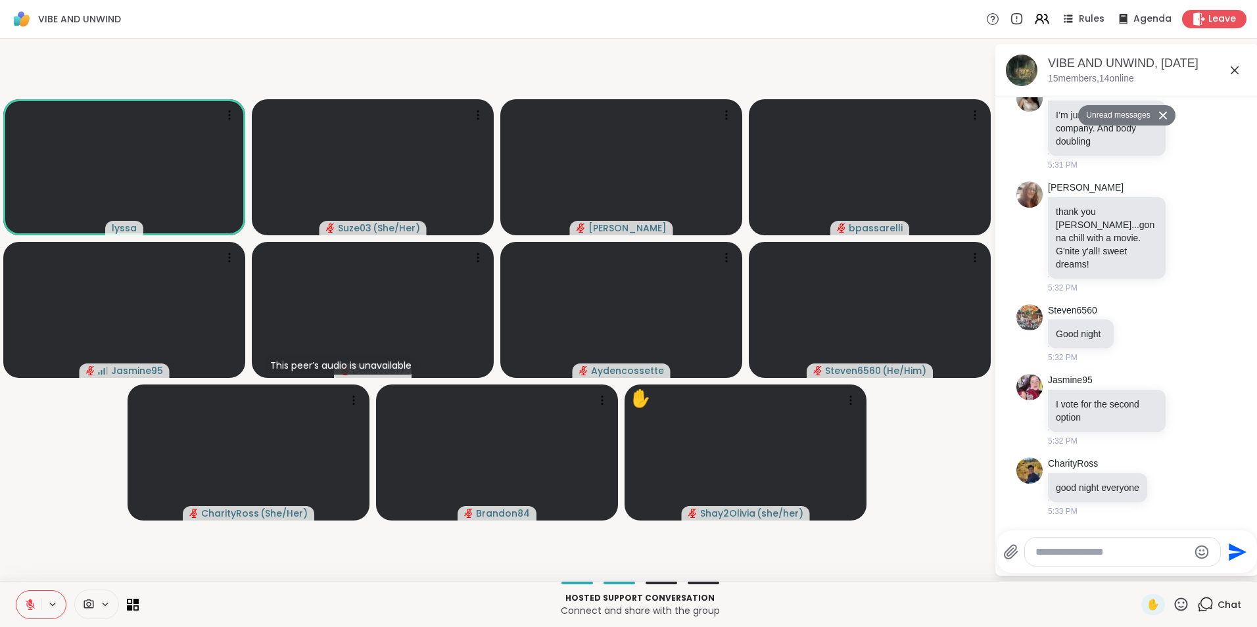
click at [1116, 550] on textarea "Type your message" at bounding box center [1111, 551] width 153 height 13
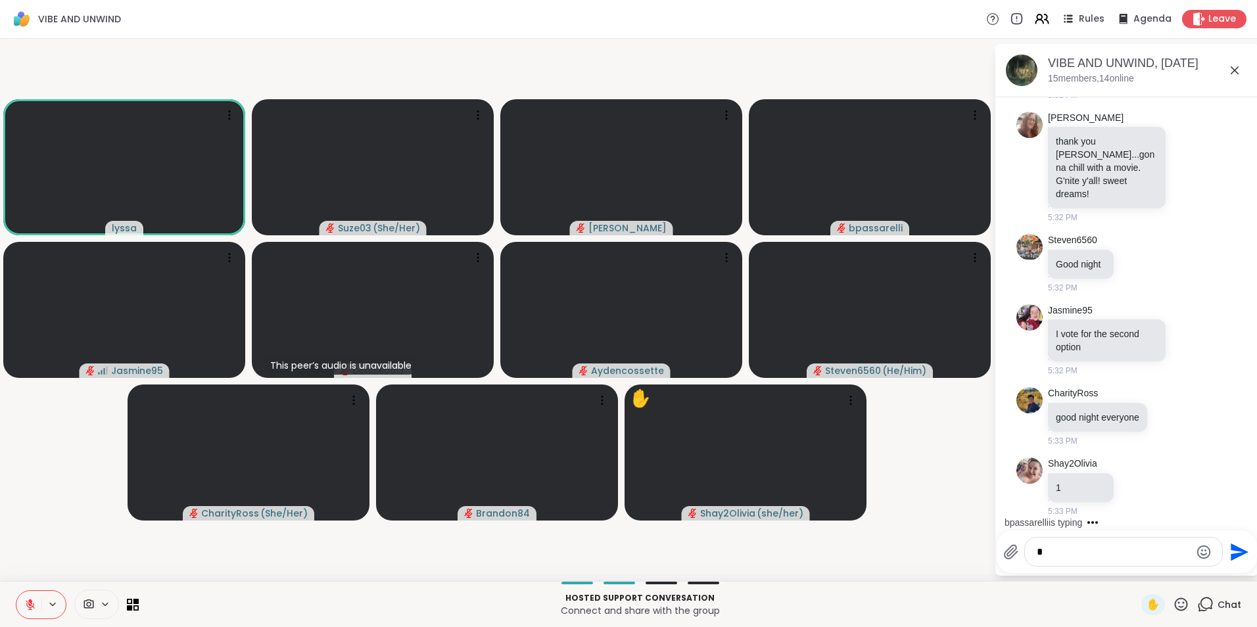
type textarea "*"
click at [1233, 547] on icon "Send" at bounding box center [1239, 552] width 18 height 18
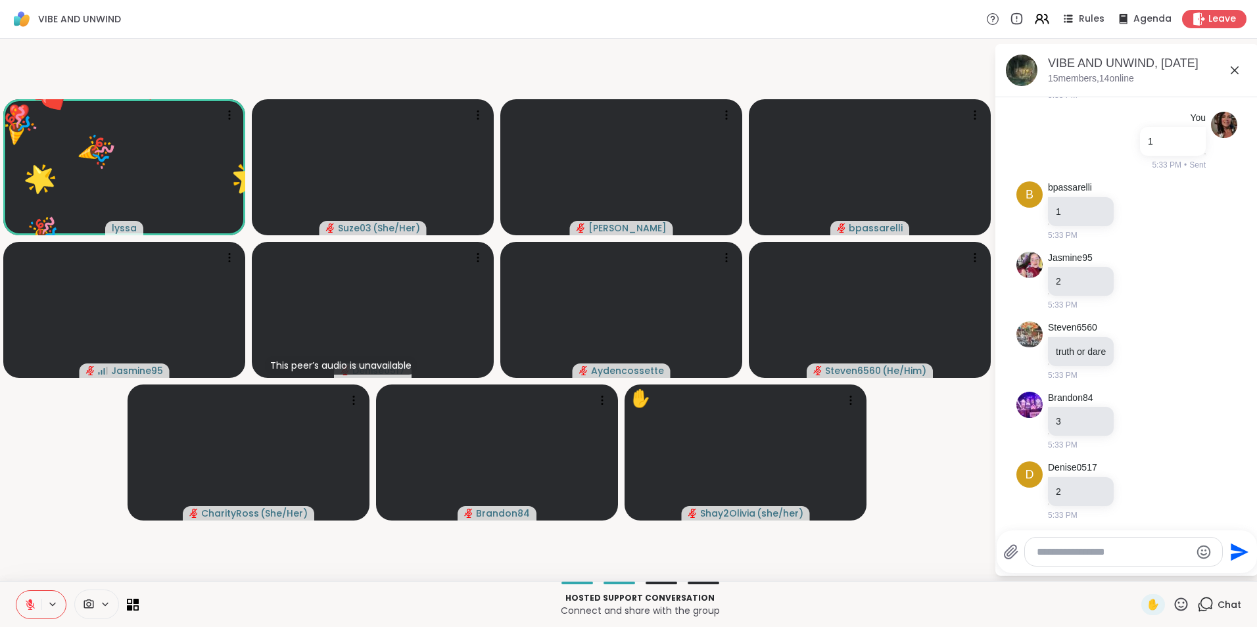
scroll to position [2405, 0]
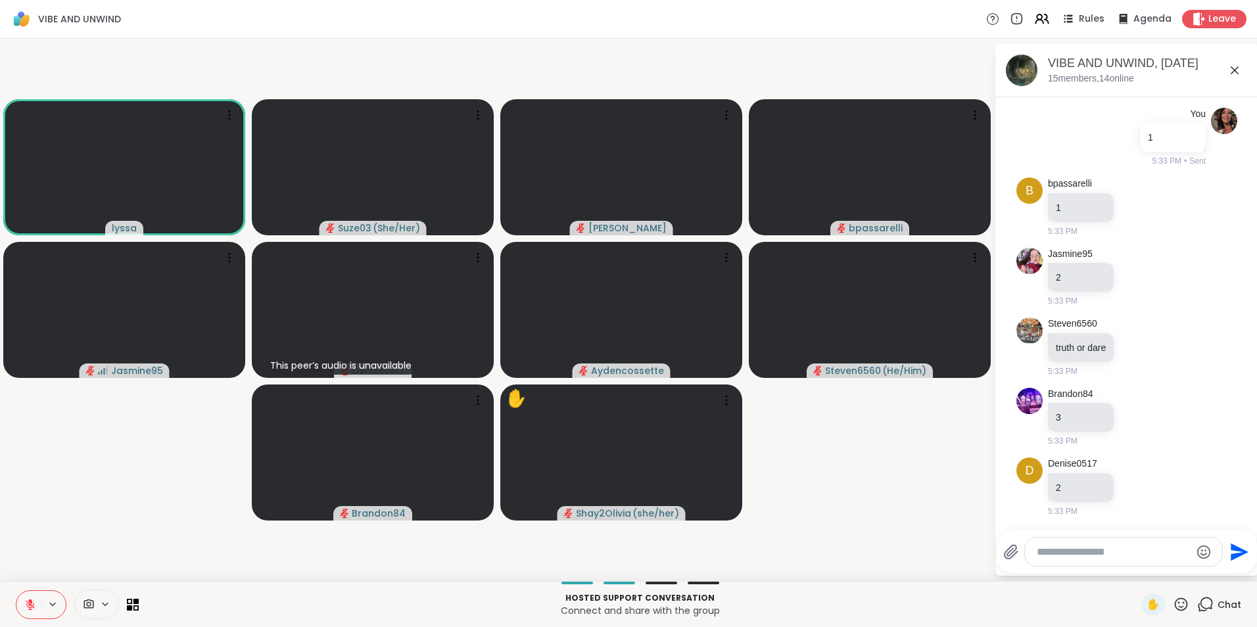
click at [1234, 72] on icon at bounding box center [1234, 70] width 16 height 16
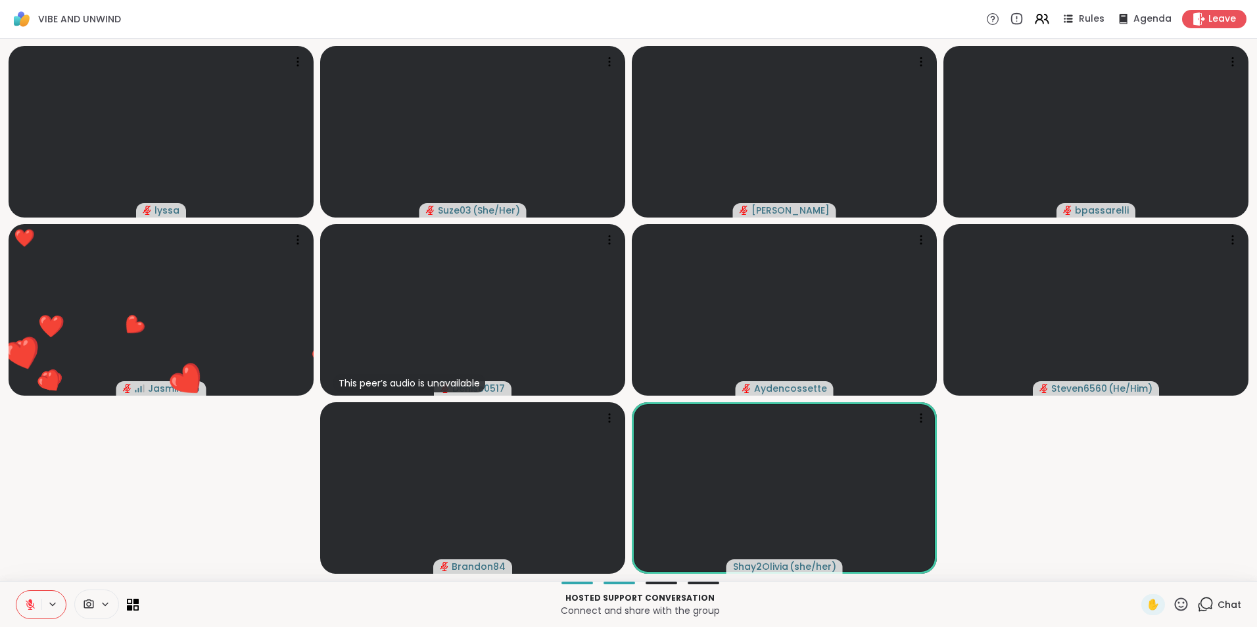
click at [1172, 604] on icon at bounding box center [1180, 604] width 16 height 16
click at [1136, 565] on span "❤️" at bounding box center [1142, 570] width 13 height 16
click at [1172, 599] on icon at bounding box center [1180, 604] width 16 height 16
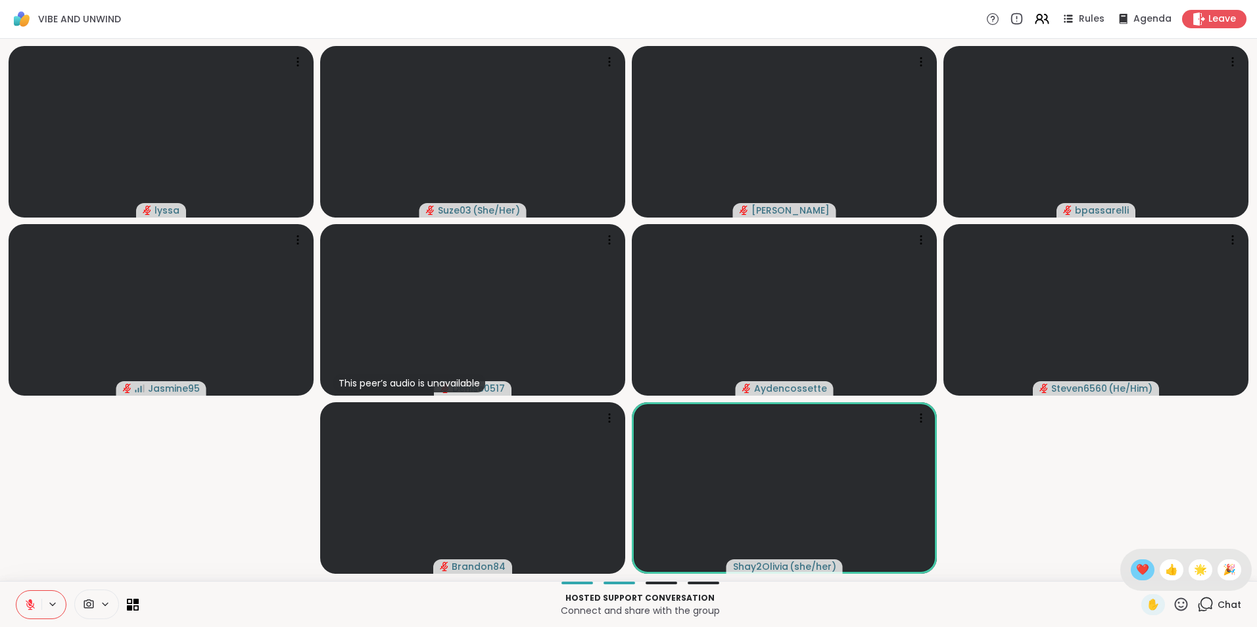
click at [1136, 568] on span "❤️" at bounding box center [1142, 570] width 13 height 16
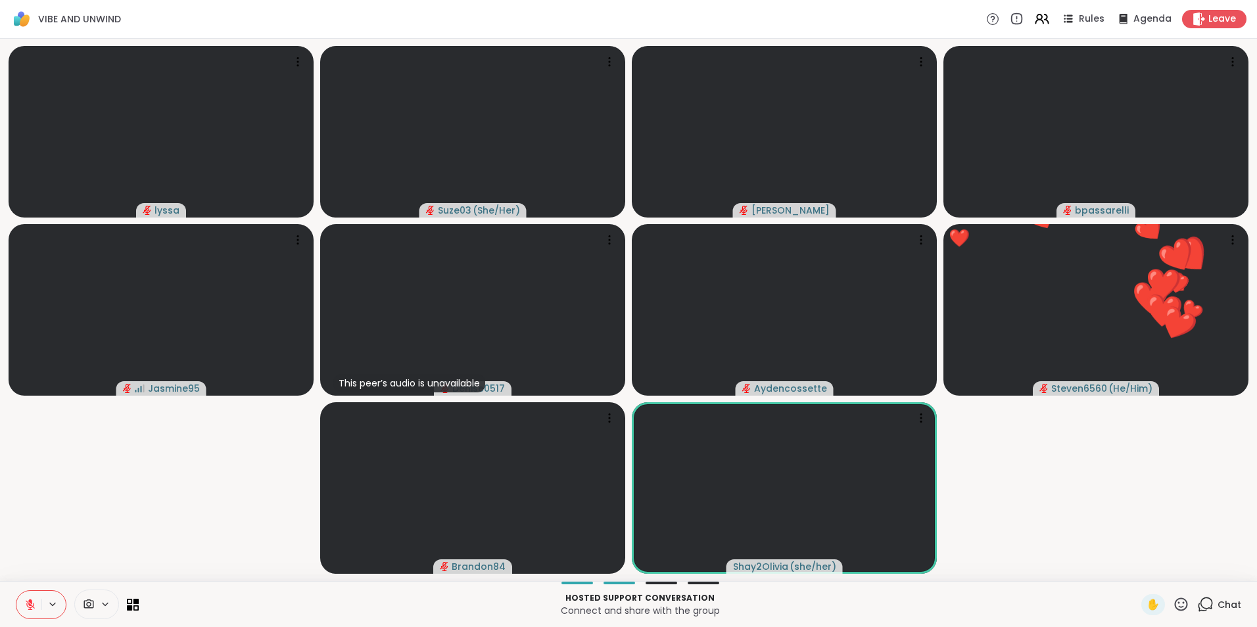
click at [1174, 599] on icon at bounding box center [1180, 603] width 13 height 13
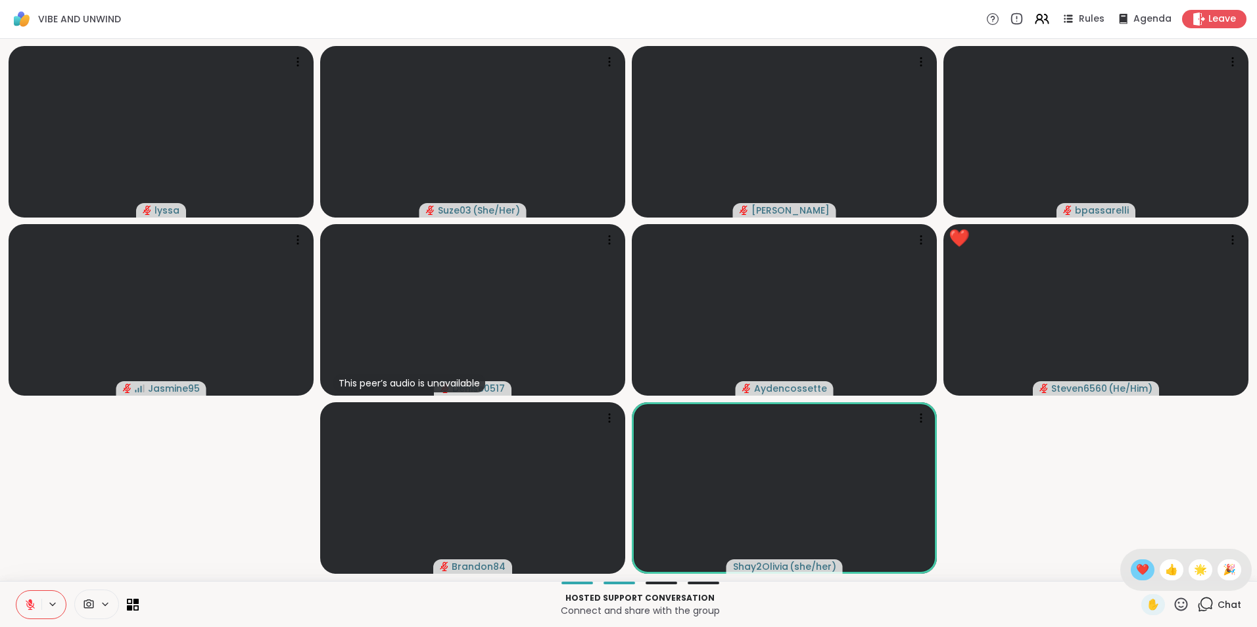
click at [1136, 564] on span "❤️" at bounding box center [1142, 570] width 13 height 16
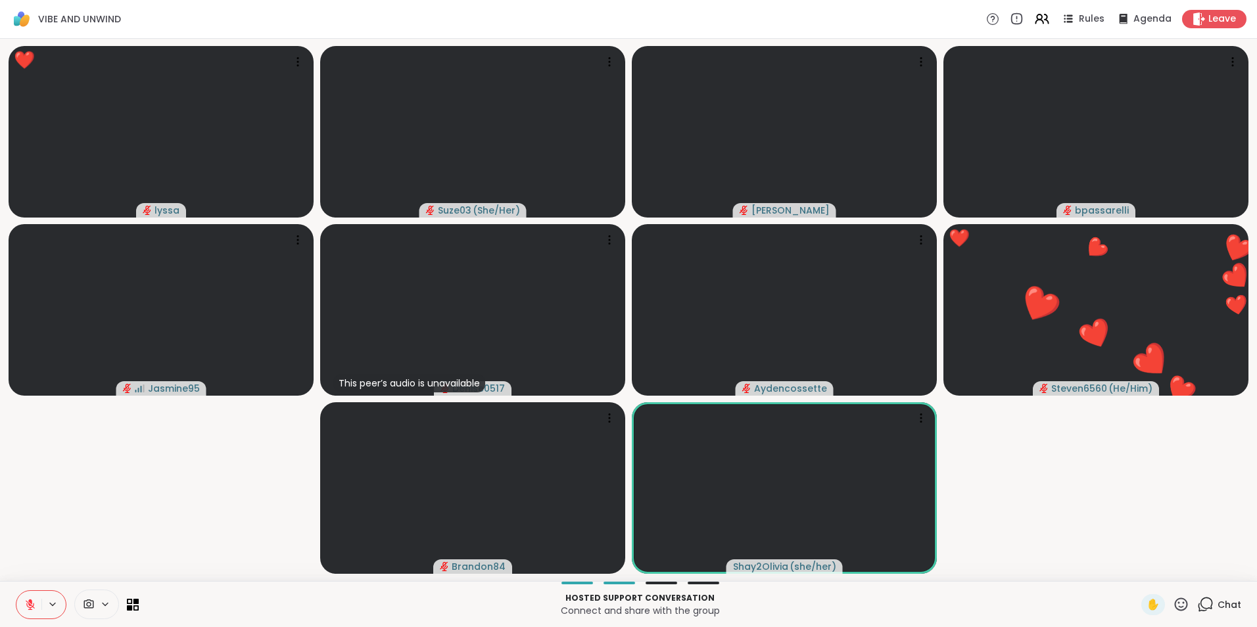
click at [1172, 599] on icon at bounding box center [1180, 604] width 16 height 16
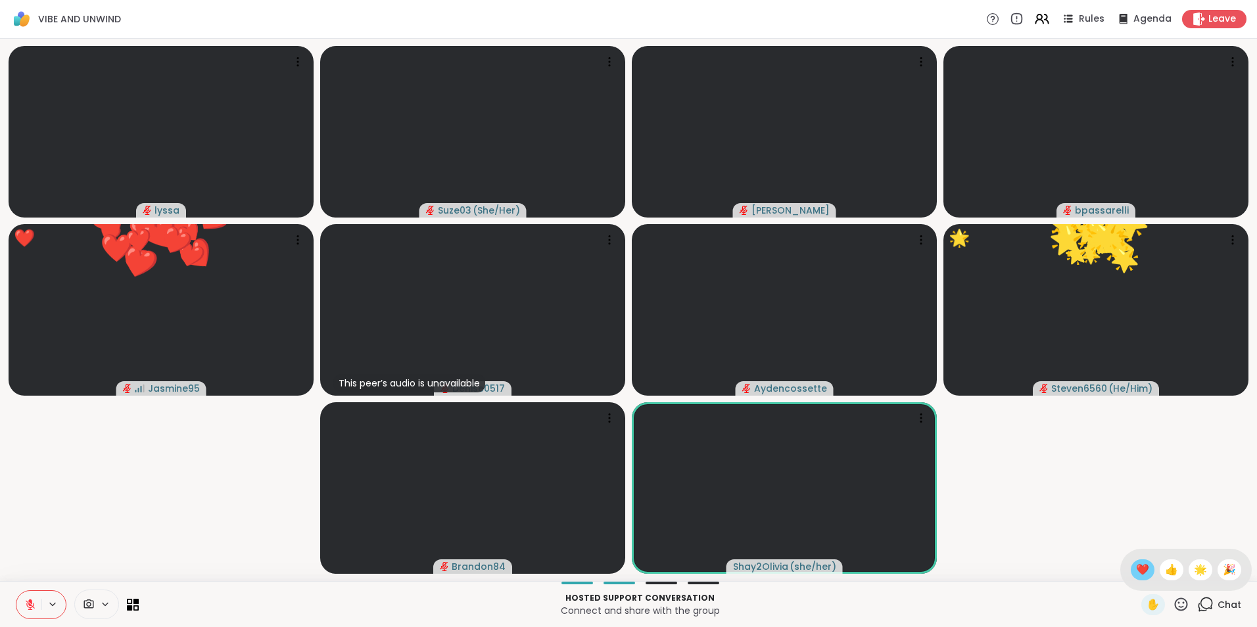
click at [1136, 564] on span "❤️" at bounding box center [1142, 570] width 13 height 16
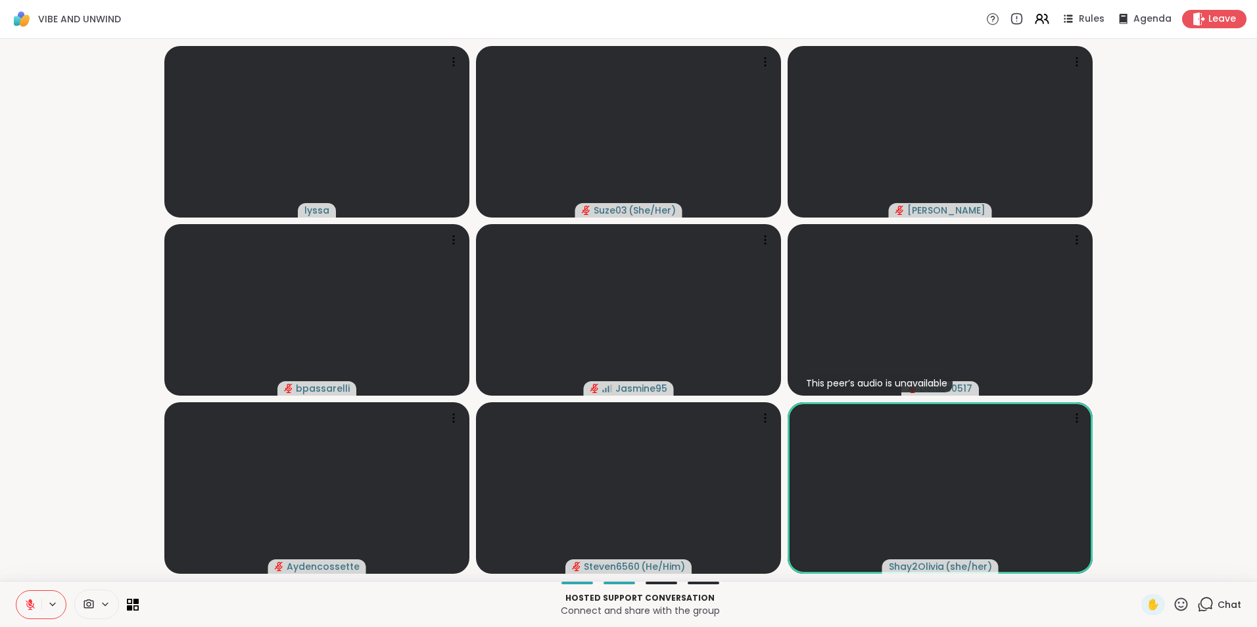
click at [1172, 602] on icon at bounding box center [1180, 604] width 16 height 16
click at [1136, 568] on span "❤️" at bounding box center [1142, 570] width 13 height 16
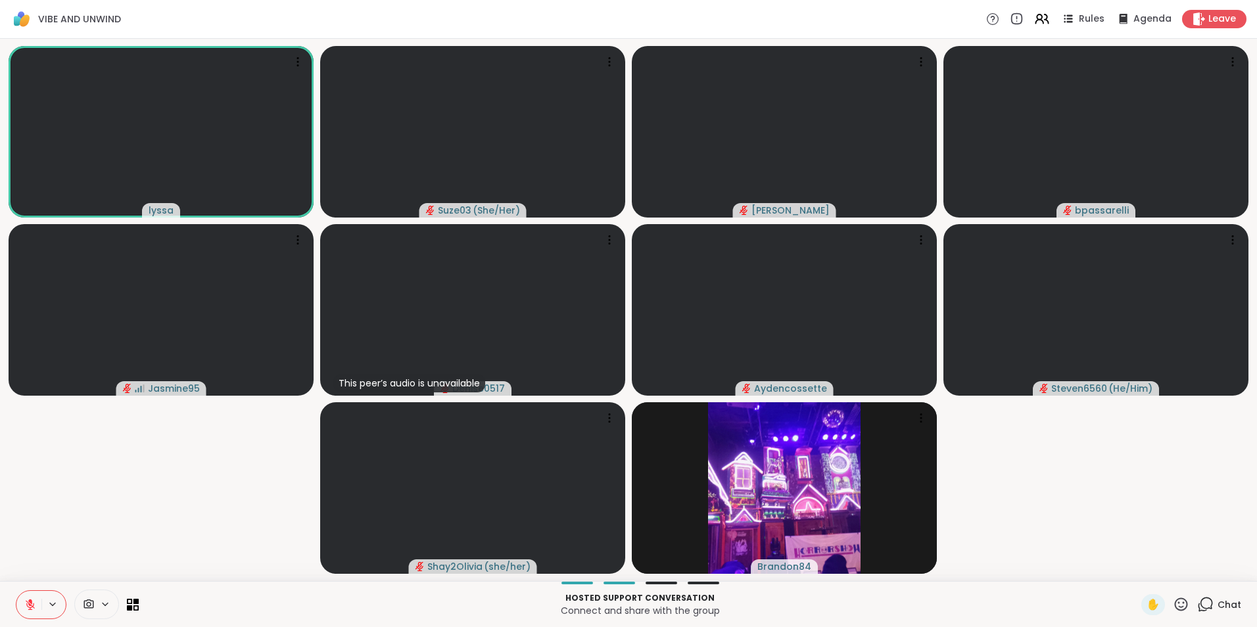
click at [31, 599] on icon at bounding box center [30, 605] width 12 height 12
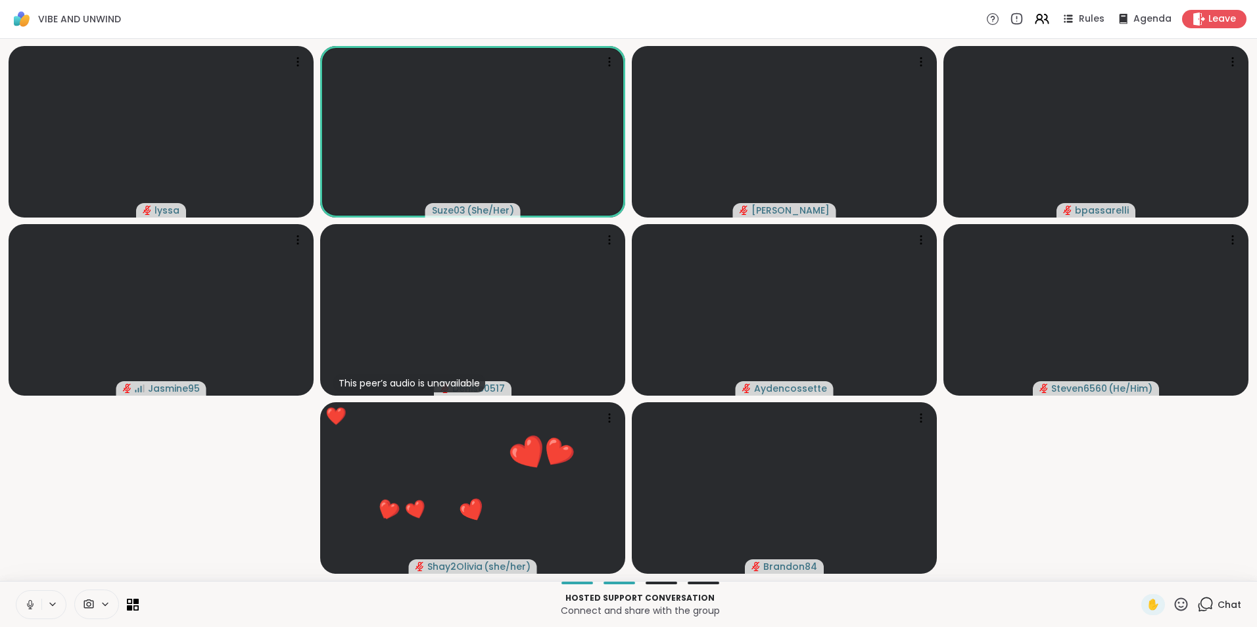
click at [29, 605] on icon at bounding box center [29, 603] width 3 height 6
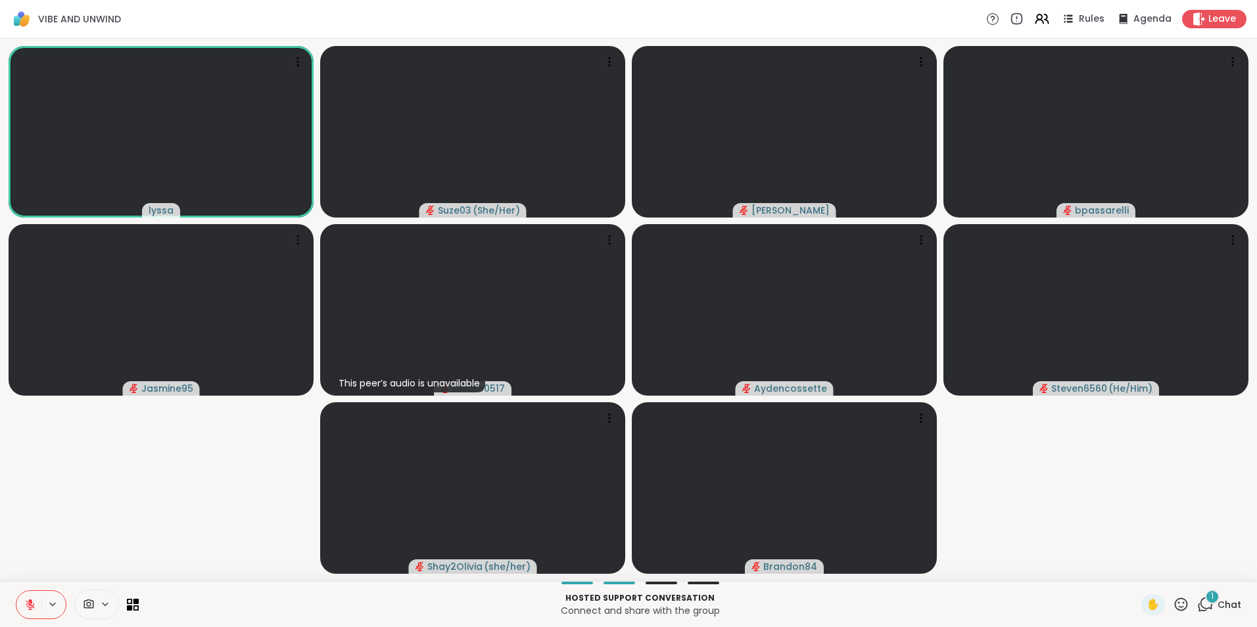
click at [1172, 601] on icon at bounding box center [1180, 604] width 16 height 16
click at [1136, 566] on span "❤️" at bounding box center [1142, 570] width 13 height 16
click at [1172, 599] on icon at bounding box center [1180, 604] width 16 height 16
click at [1136, 574] on span "❤️" at bounding box center [1142, 570] width 13 height 16
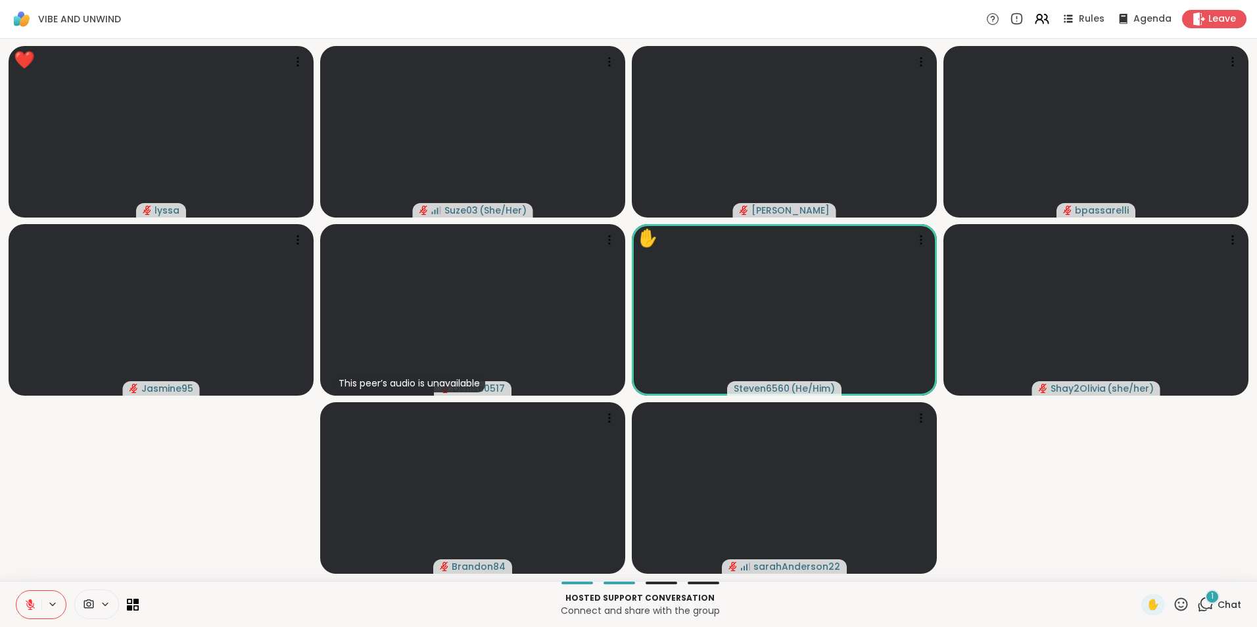
click at [1173, 601] on icon at bounding box center [1180, 604] width 16 height 16
click at [1136, 568] on span "❤️" at bounding box center [1142, 570] width 13 height 16
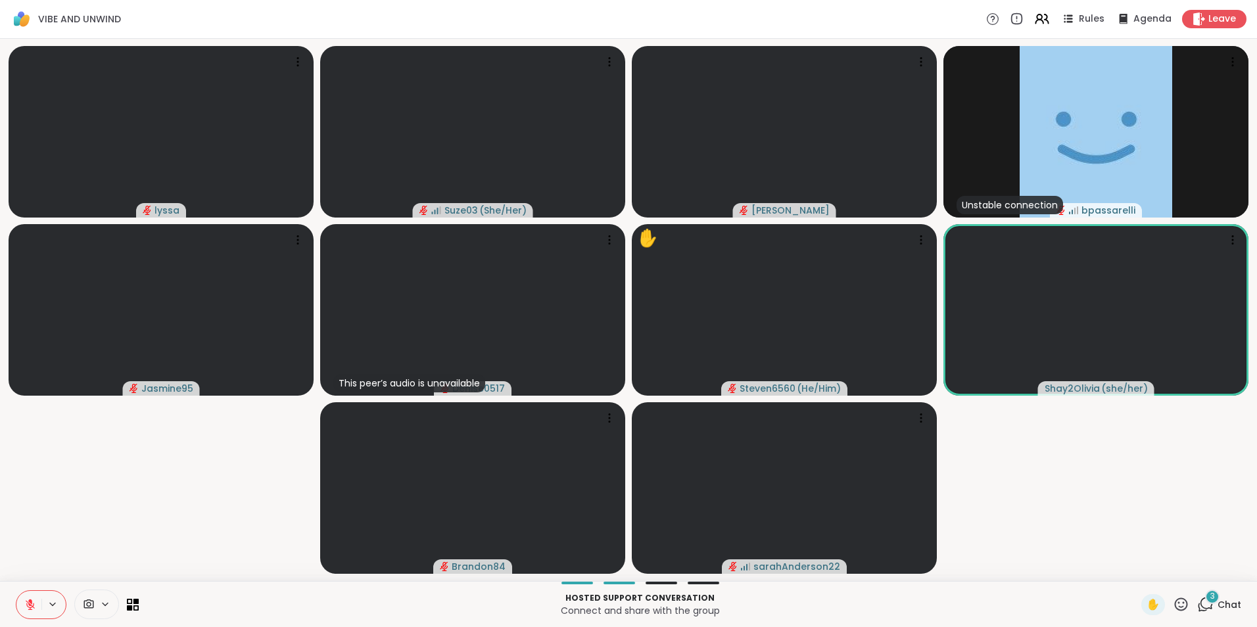
click at [1174, 603] on icon at bounding box center [1180, 603] width 13 height 13
click at [1136, 568] on span "❤️" at bounding box center [1142, 570] width 13 height 16
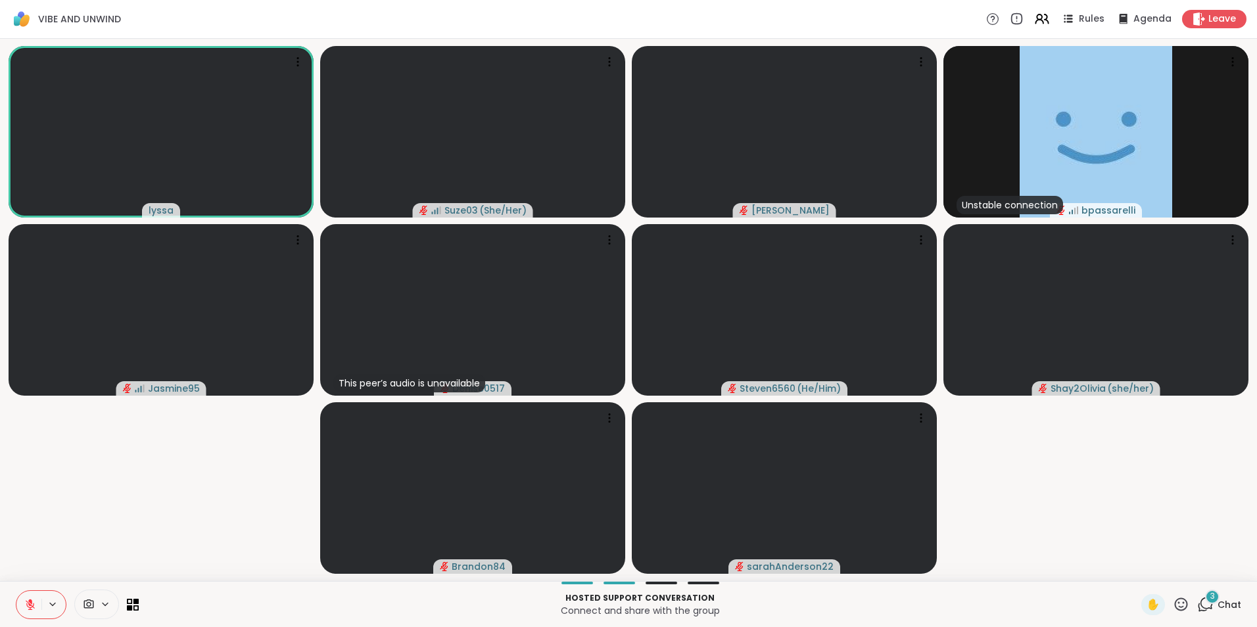
click at [1197, 602] on icon at bounding box center [1205, 604] width 16 height 16
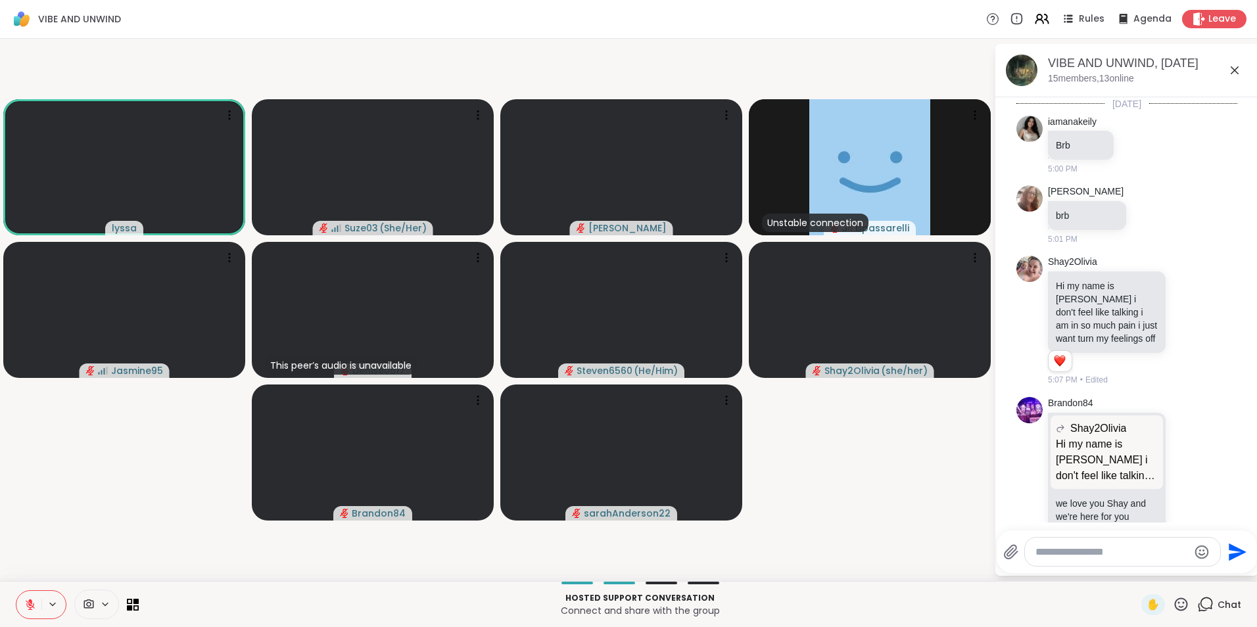
scroll to position [2660, 0]
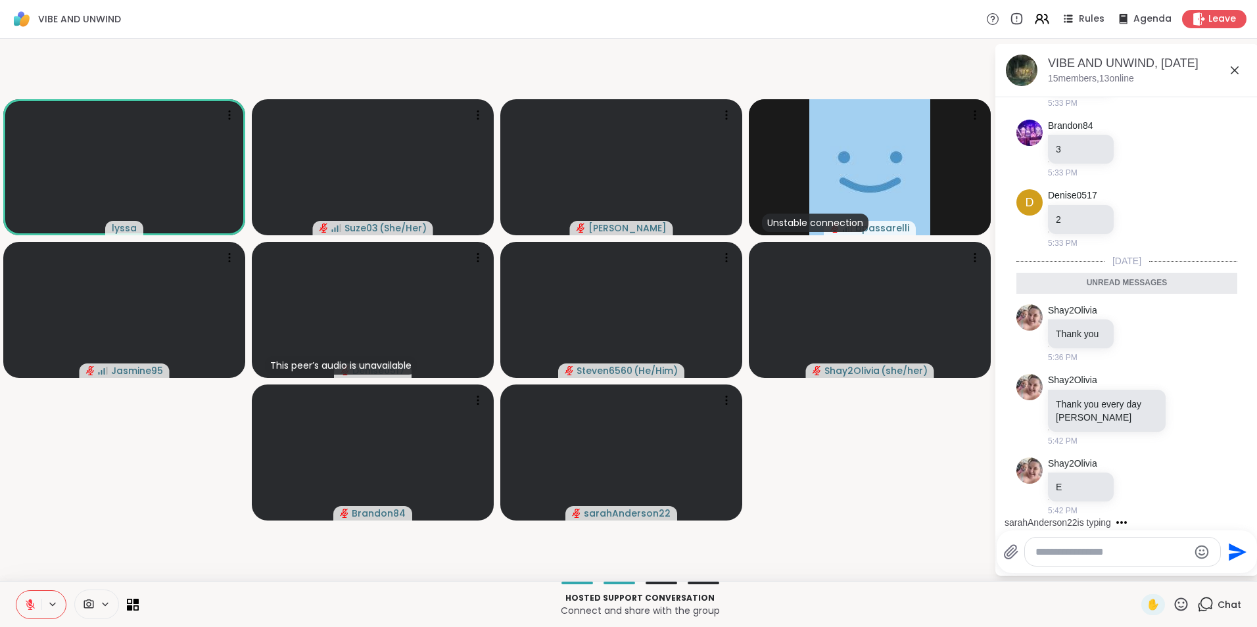
click at [1106, 553] on textarea "Type your message" at bounding box center [1111, 551] width 153 height 13
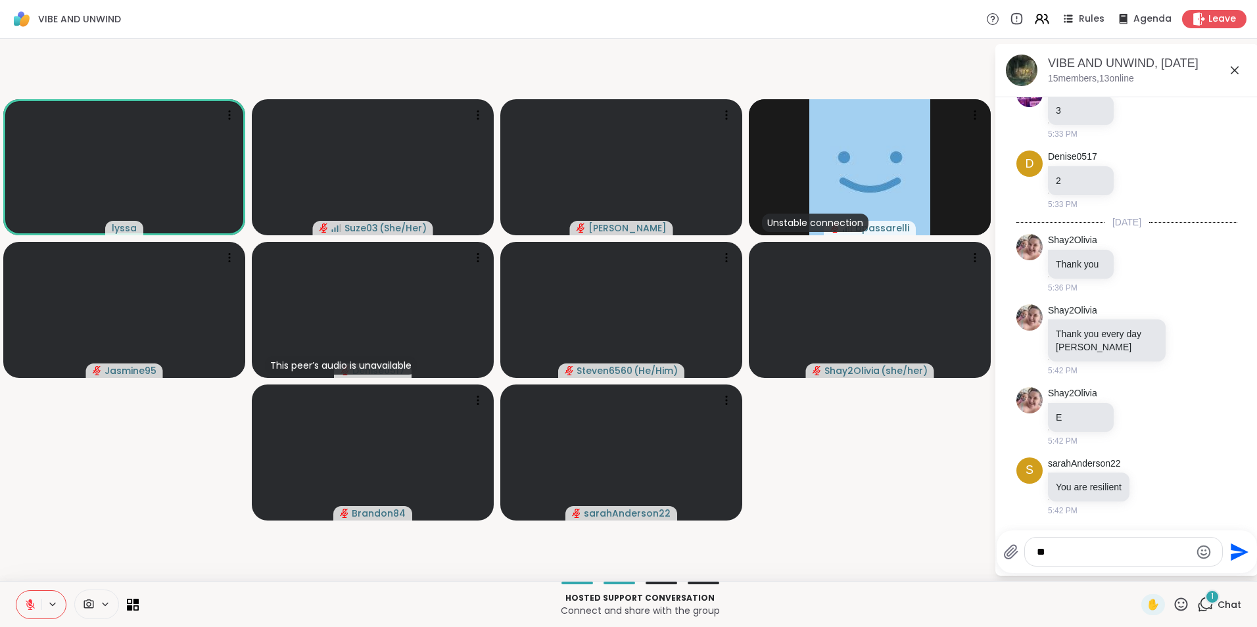
scroll to position [2699, 0]
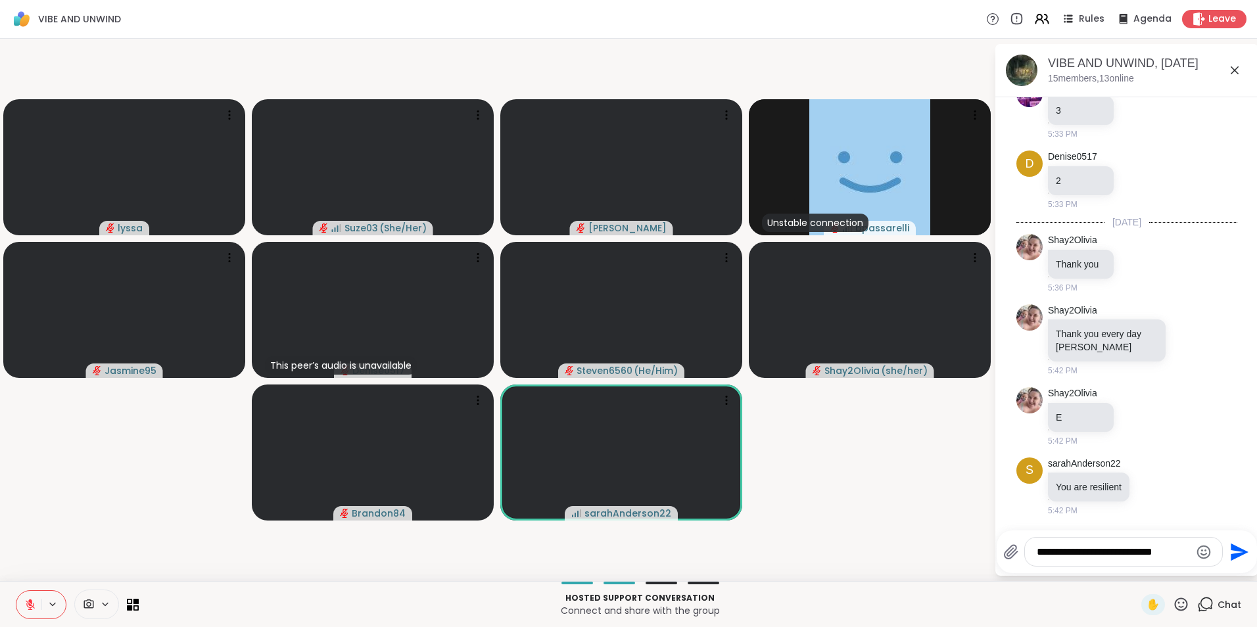
click at [1041, 550] on textarea "**********" at bounding box center [1112, 551] width 153 height 13
type textarea "**********"
click at [1235, 546] on icon "Send" at bounding box center [1237, 552] width 21 height 21
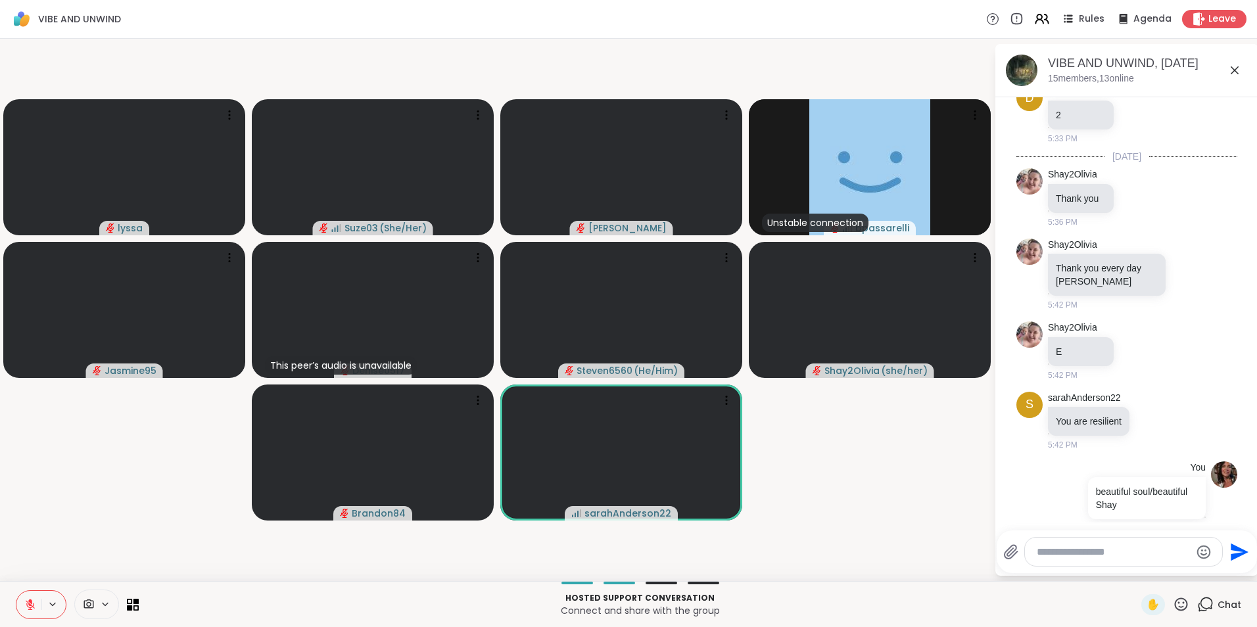
scroll to position [2781, 0]
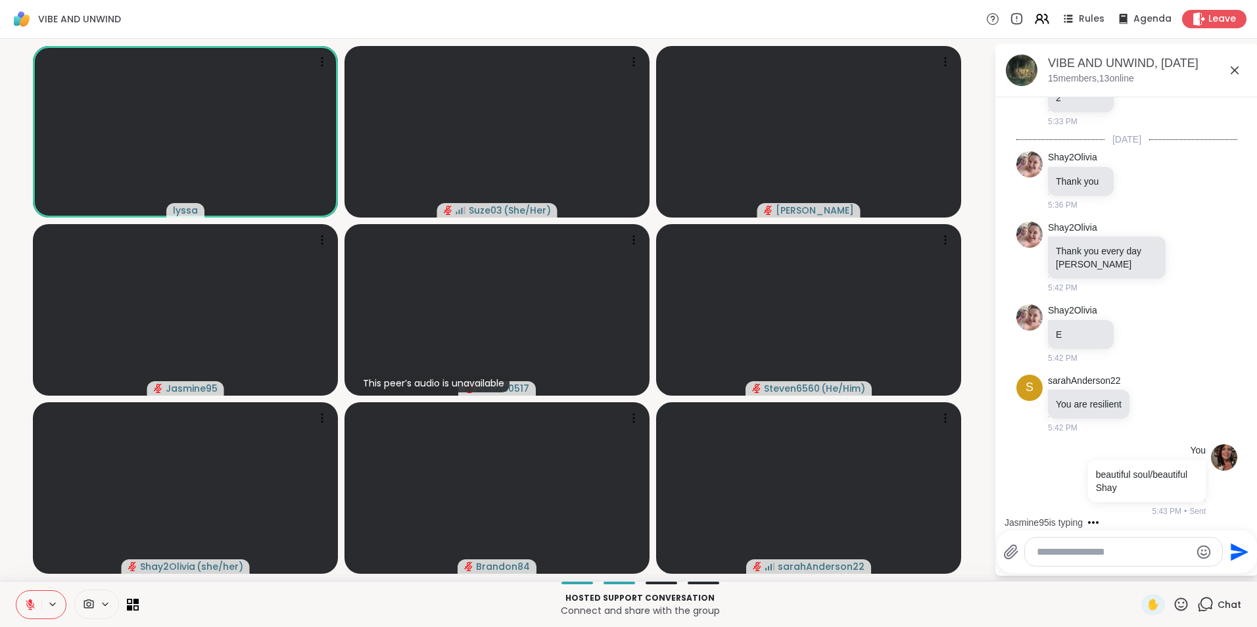
click at [1234, 551] on icon "Send" at bounding box center [1237, 552] width 21 height 21
click at [1234, 73] on icon at bounding box center [1234, 70] width 16 height 16
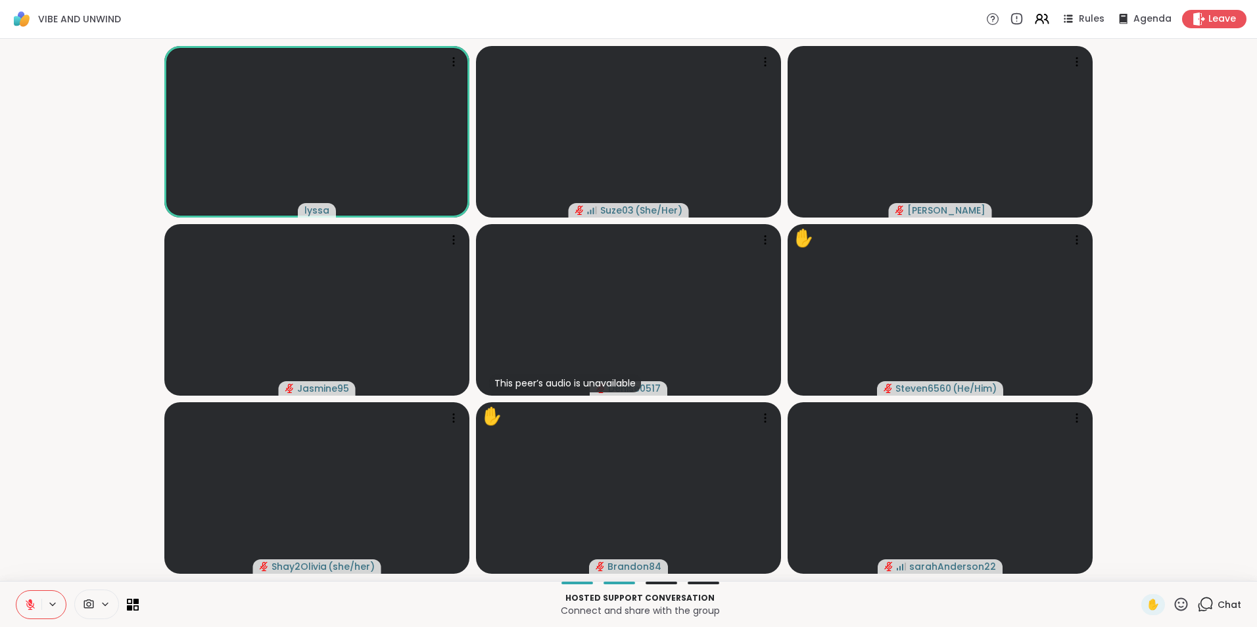
click at [26, 601] on icon at bounding box center [30, 605] width 12 height 12
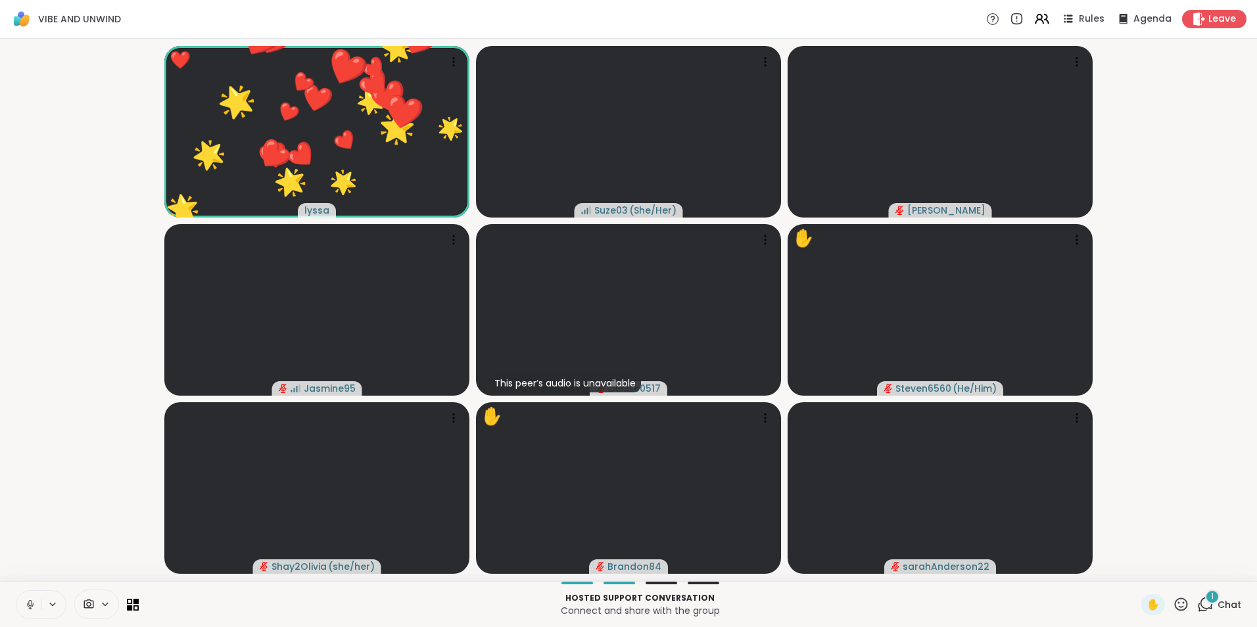
click at [23, 597] on button at bounding box center [28, 605] width 25 height 28
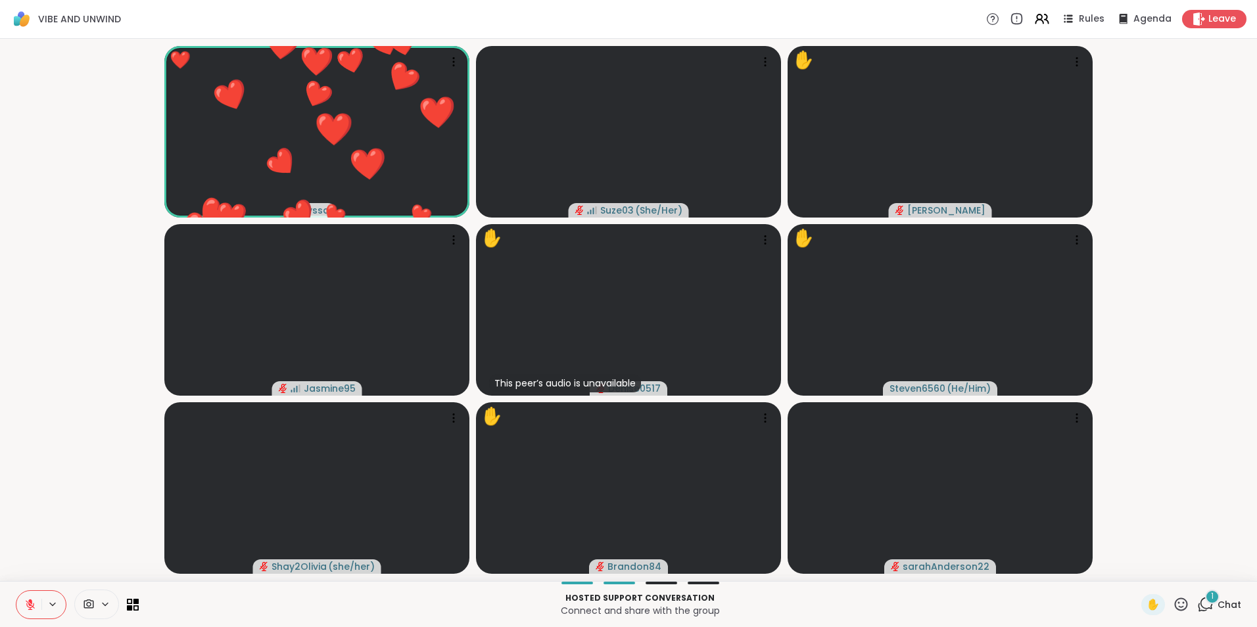
click at [1172, 601] on icon at bounding box center [1180, 604] width 16 height 16
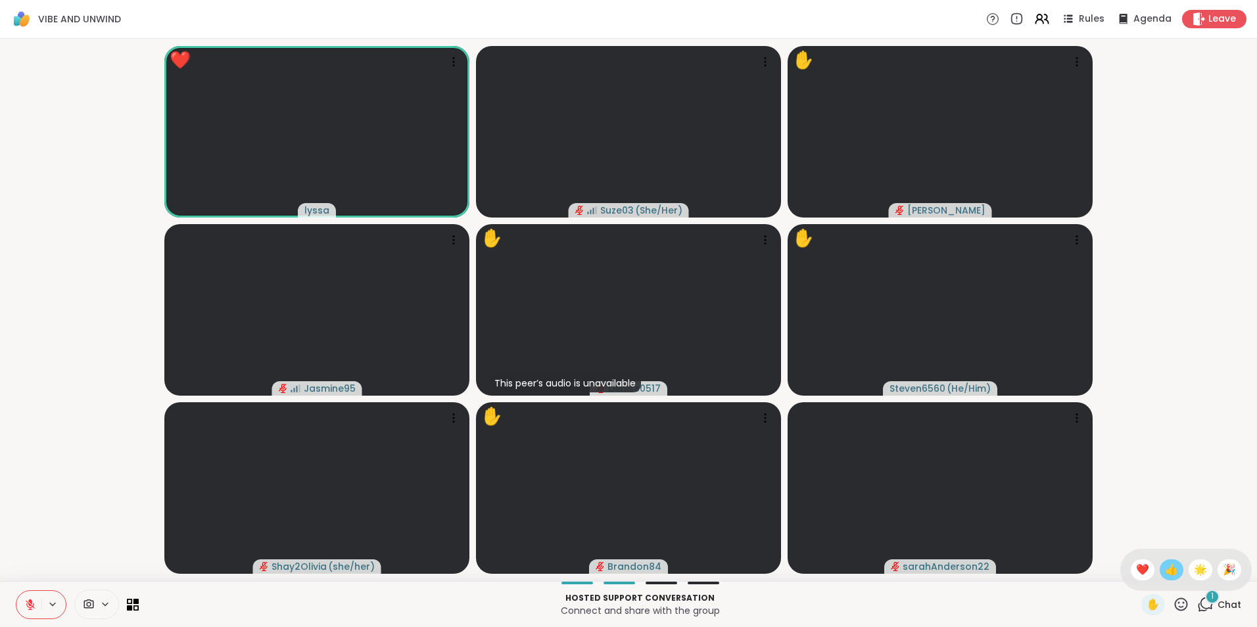
click at [1165, 567] on span "👍" at bounding box center [1171, 570] width 13 height 16
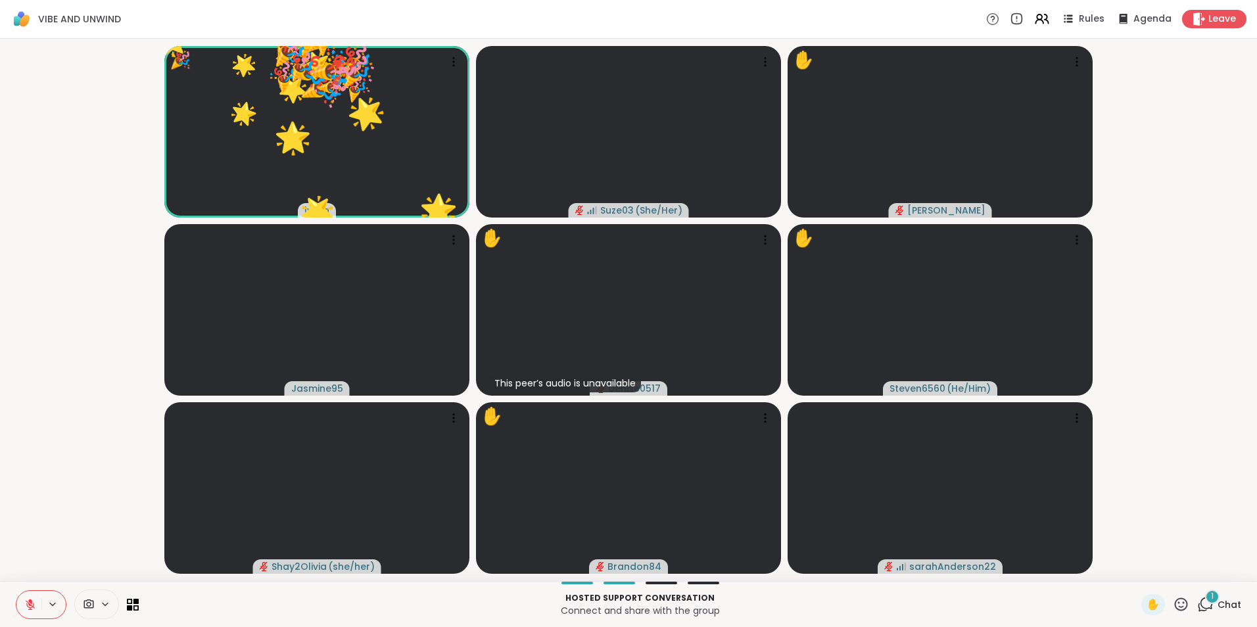
click at [1172, 603] on icon at bounding box center [1180, 604] width 16 height 16
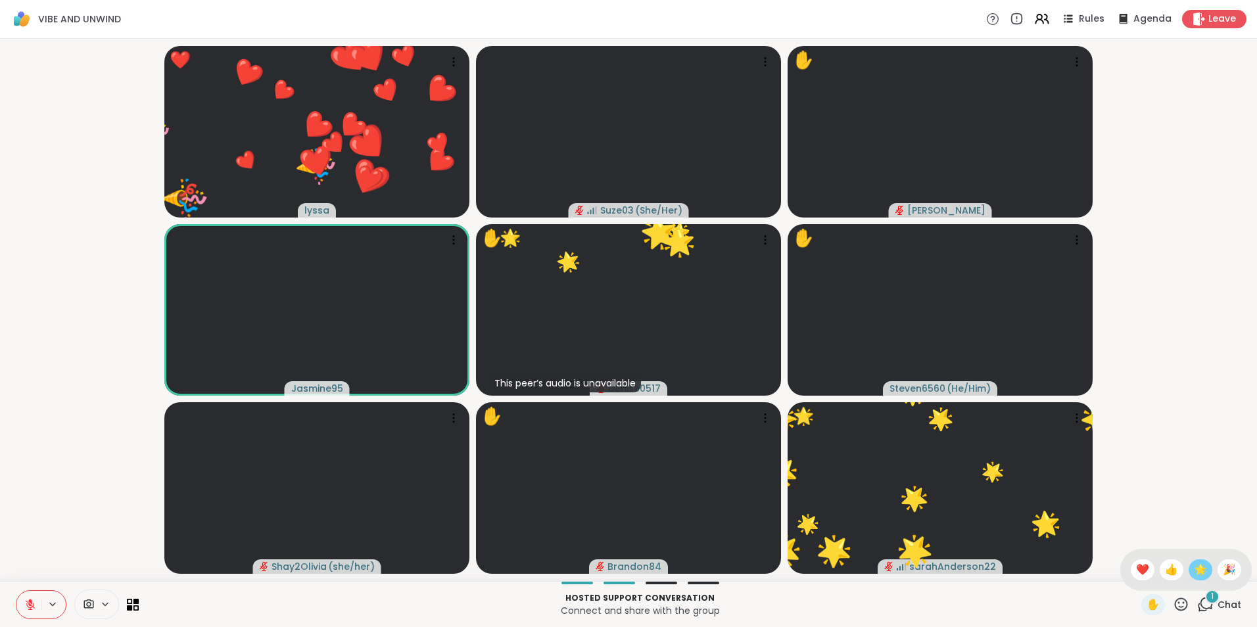
click at [1194, 568] on span "🌟" at bounding box center [1200, 570] width 13 height 16
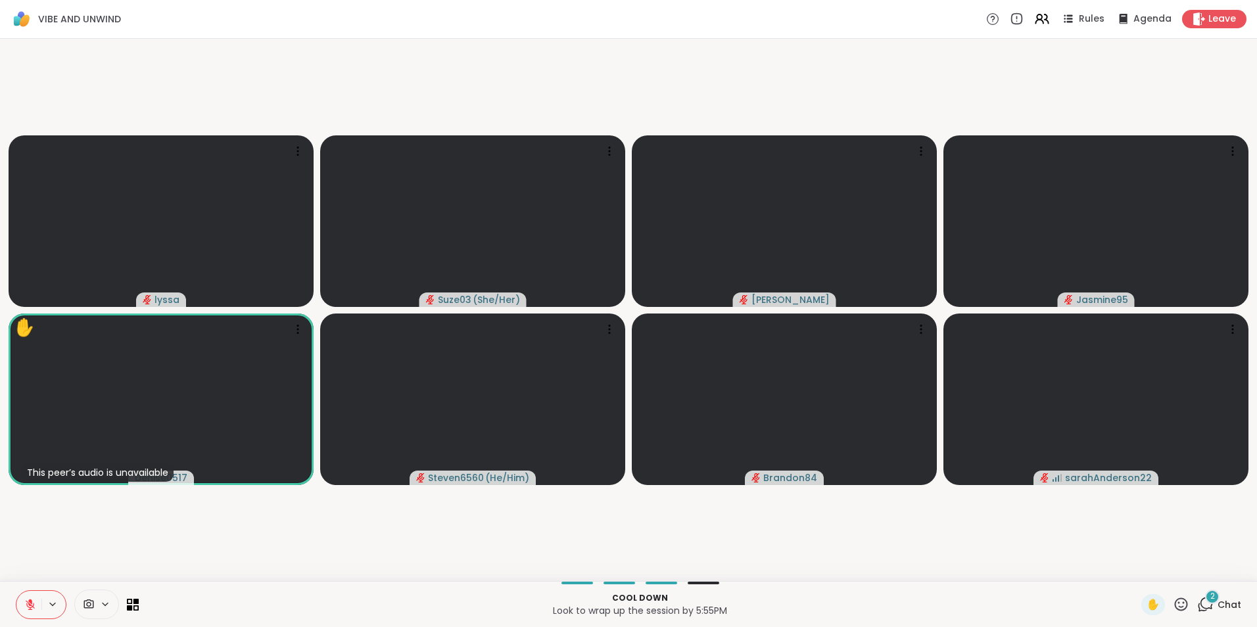
click at [1172, 601] on icon at bounding box center [1180, 604] width 16 height 16
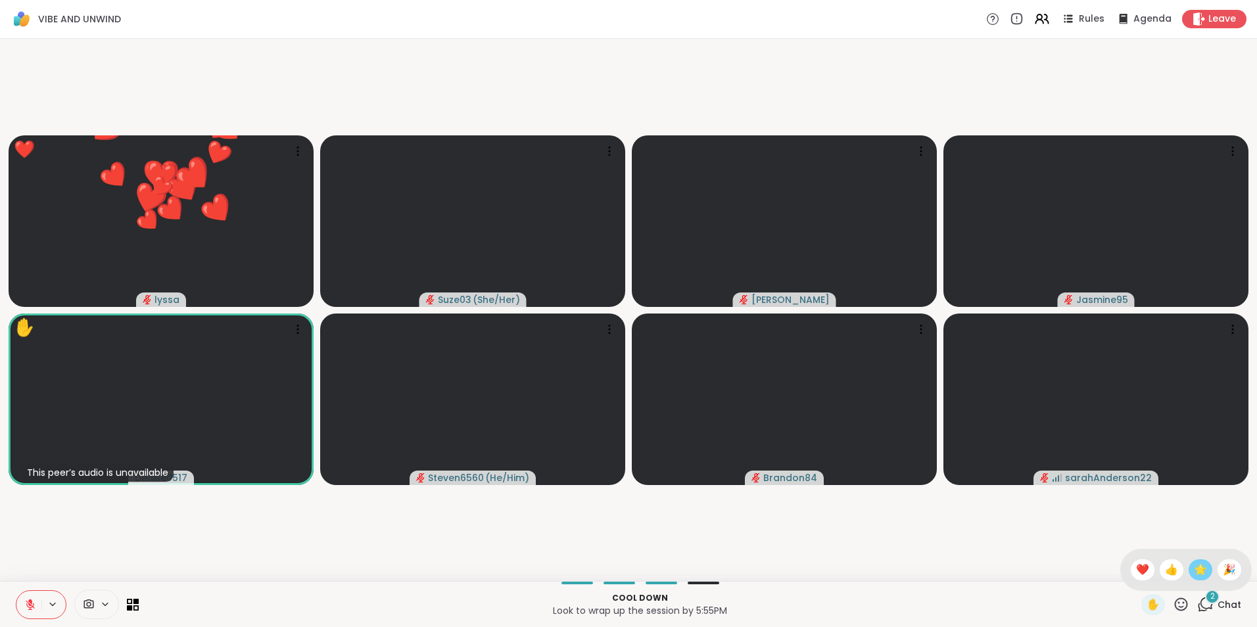
click at [1194, 567] on span "🌟" at bounding box center [1200, 570] width 13 height 16
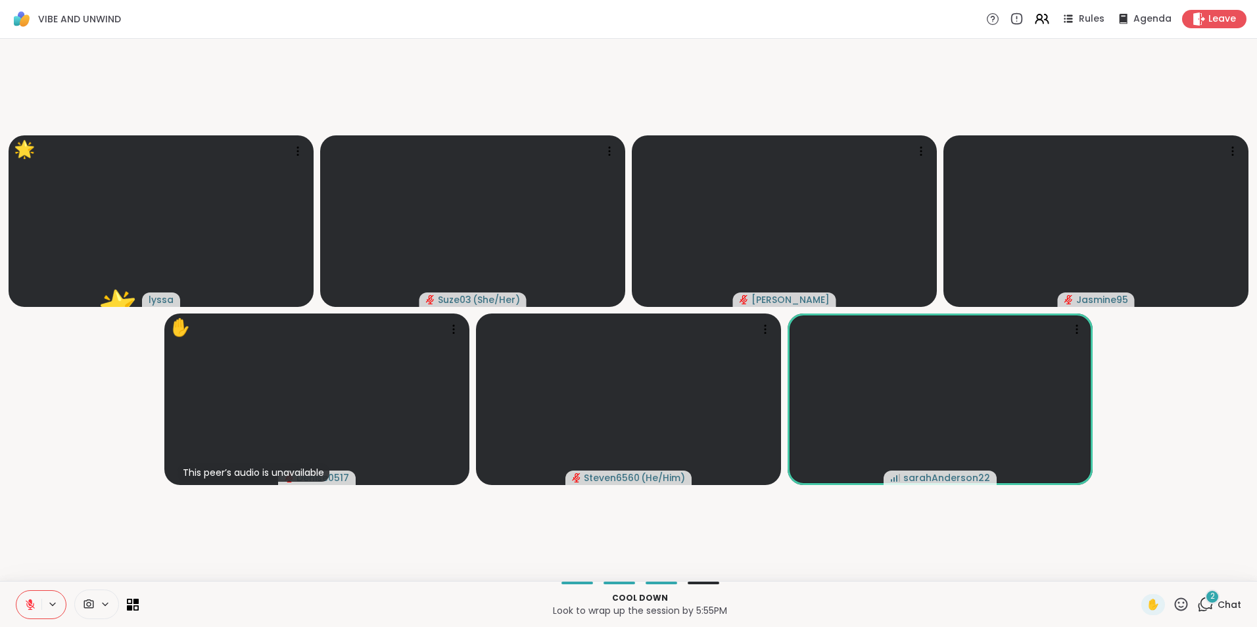
click at [1172, 600] on icon at bounding box center [1180, 604] width 16 height 16
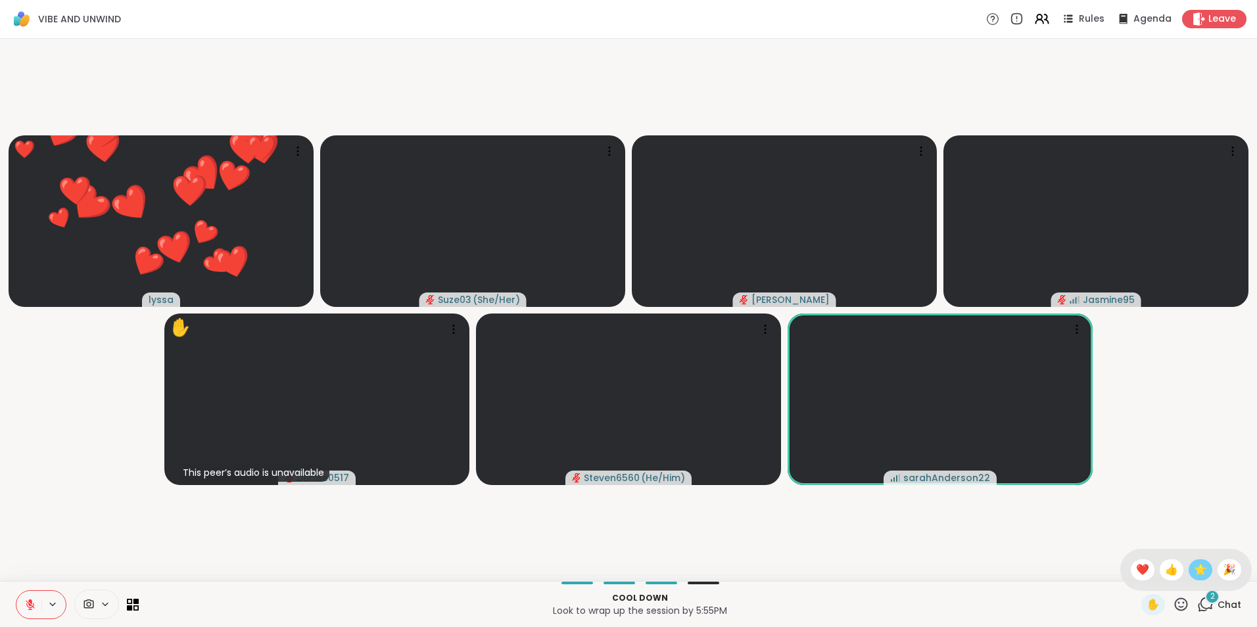
click at [1194, 569] on span "🌟" at bounding box center [1200, 570] width 13 height 16
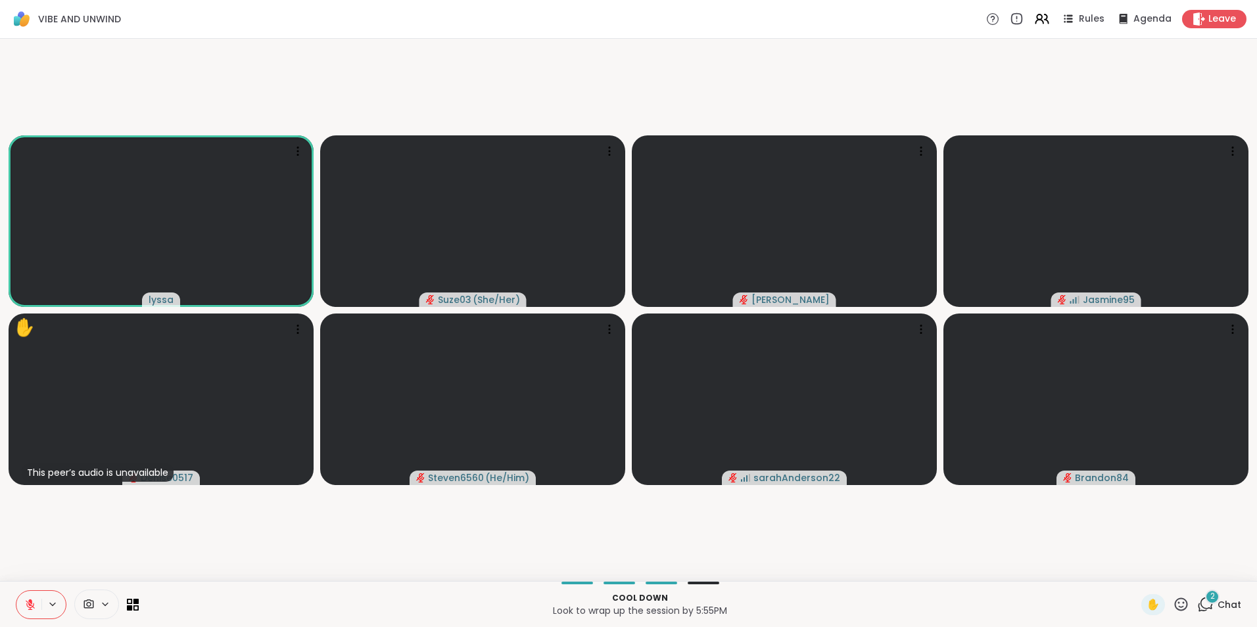
click at [1210, 599] on span "2" at bounding box center [1212, 596] width 5 height 11
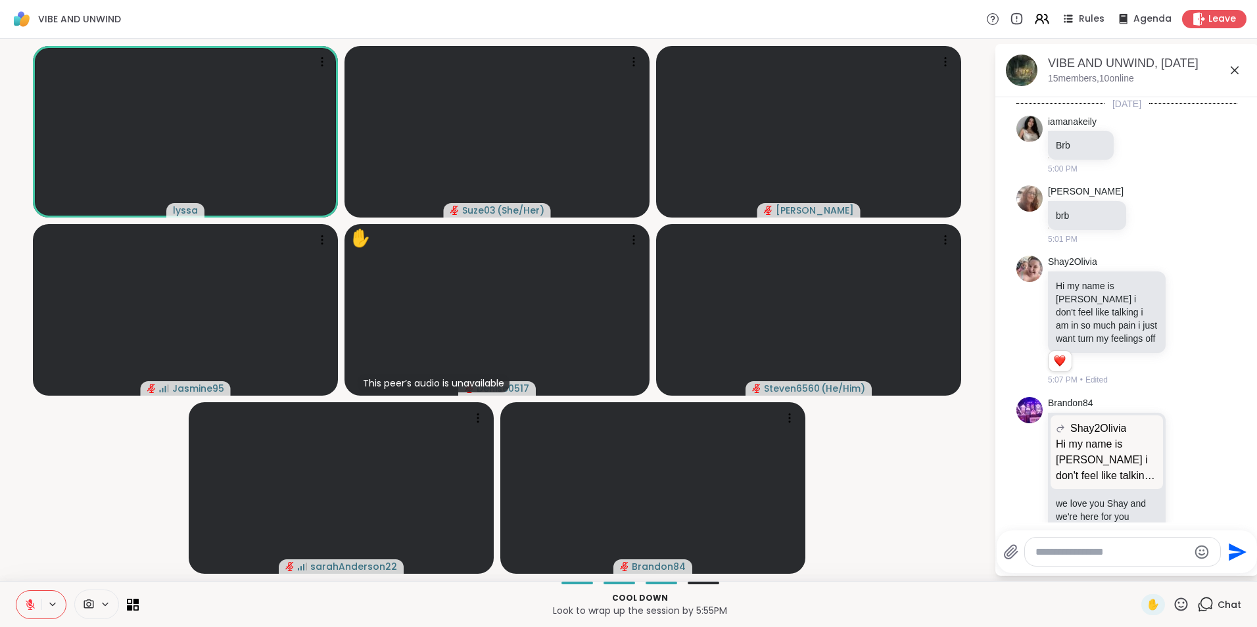
scroll to position [3150, 0]
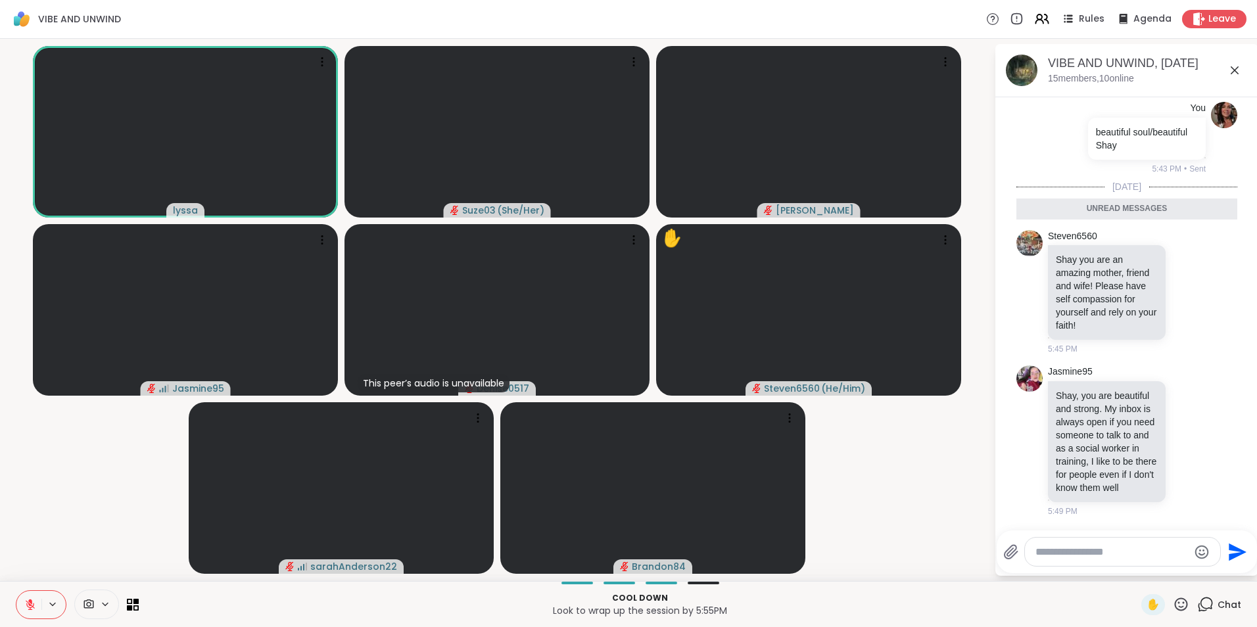
click at [1232, 65] on icon at bounding box center [1234, 70] width 16 height 16
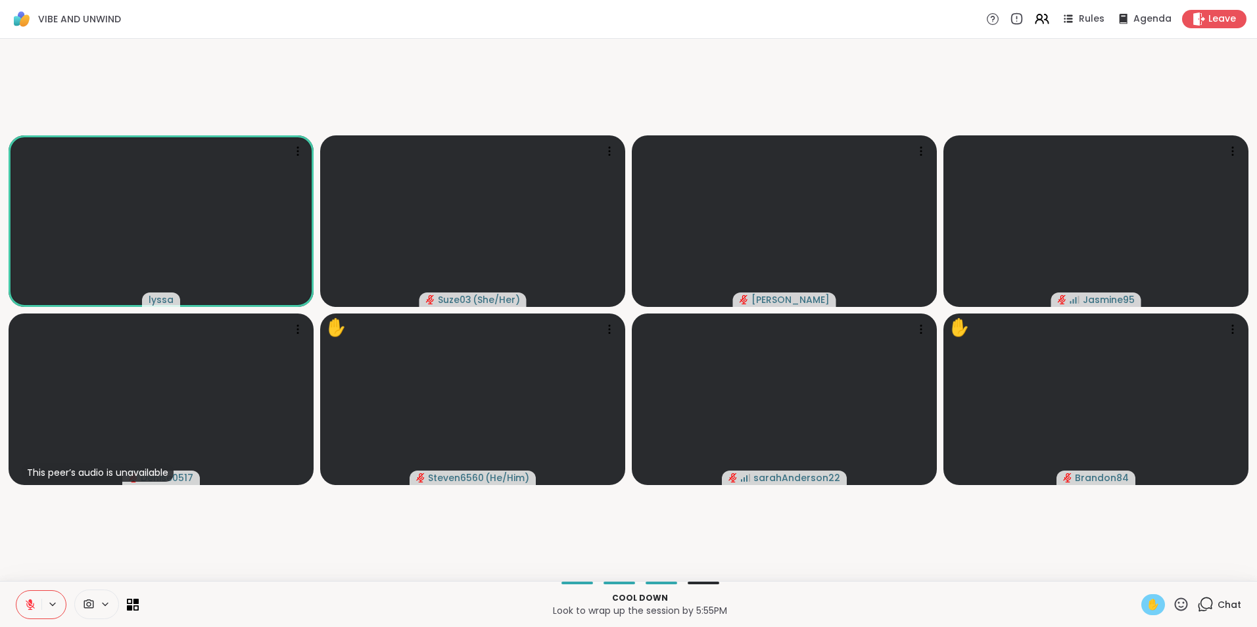
click at [1146, 606] on span "✋" at bounding box center [1152, 605] width 13 height 16
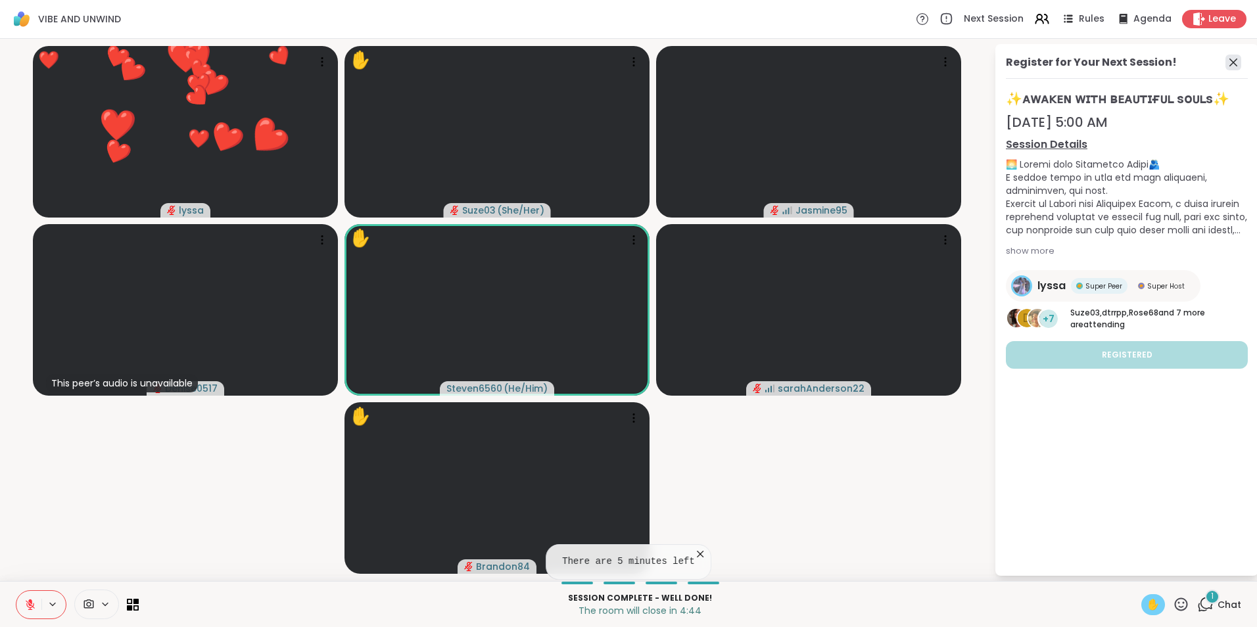
click at [1229, 62] on icon at bounding box center [1233, 63] width 16 height 16
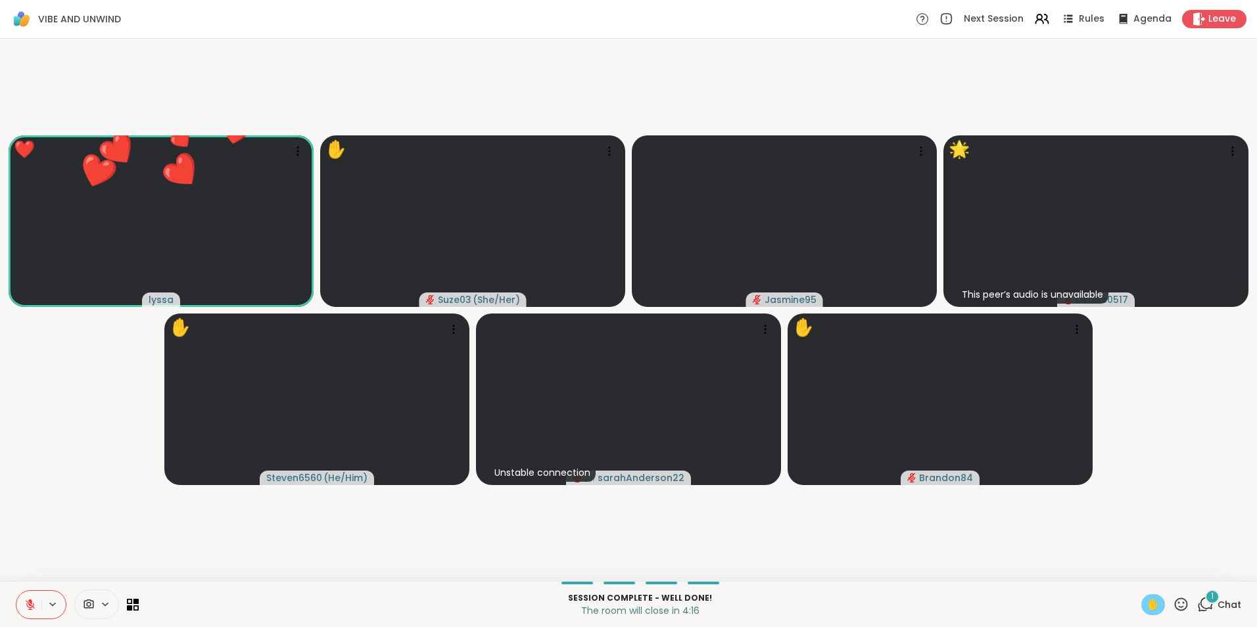
click at [1172, 601] on icon at bounding box center [1180, 604] width 16 height 16
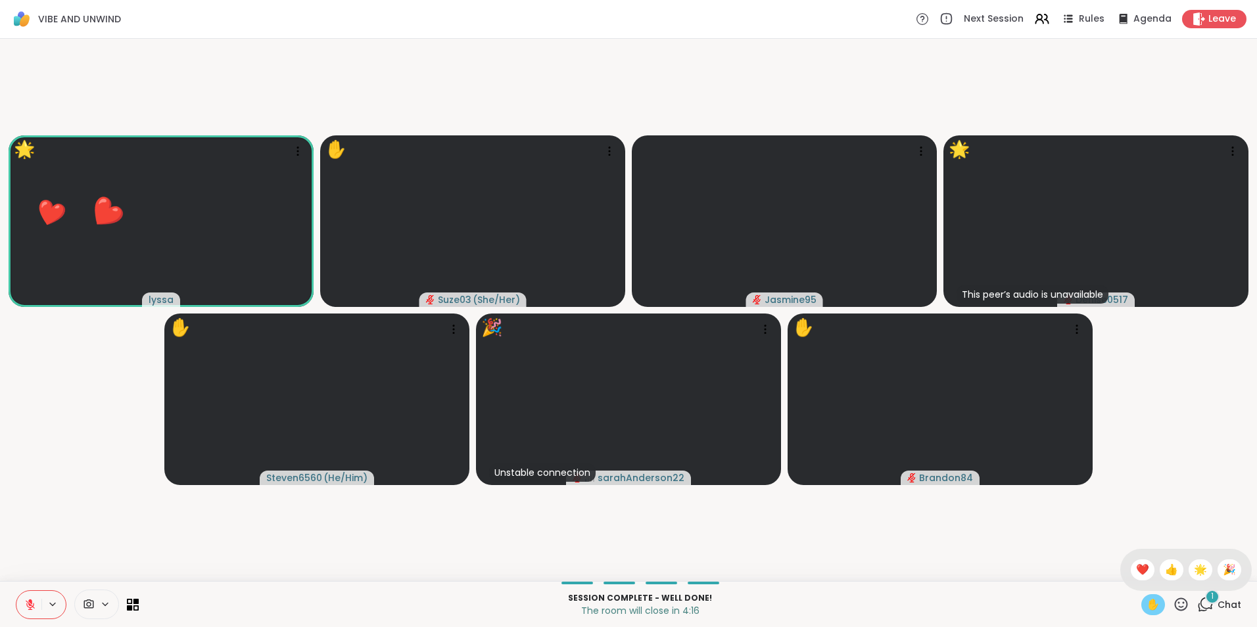
click at [1172, 606] on icon at bounding box center [1180, 604] width 16 height 16
click at [1218, 566] on video-player-container "🌟 lyssa ❤️ ❤️ ❤️ ❤️ ❤️ ❤️ ❤️ ❤️ ❤️ ❤️ ✋ Suze03 ( She/Her ) Jasmine95 🌟 This pee…" at bounding box center [628, 310] width 1241 height 532
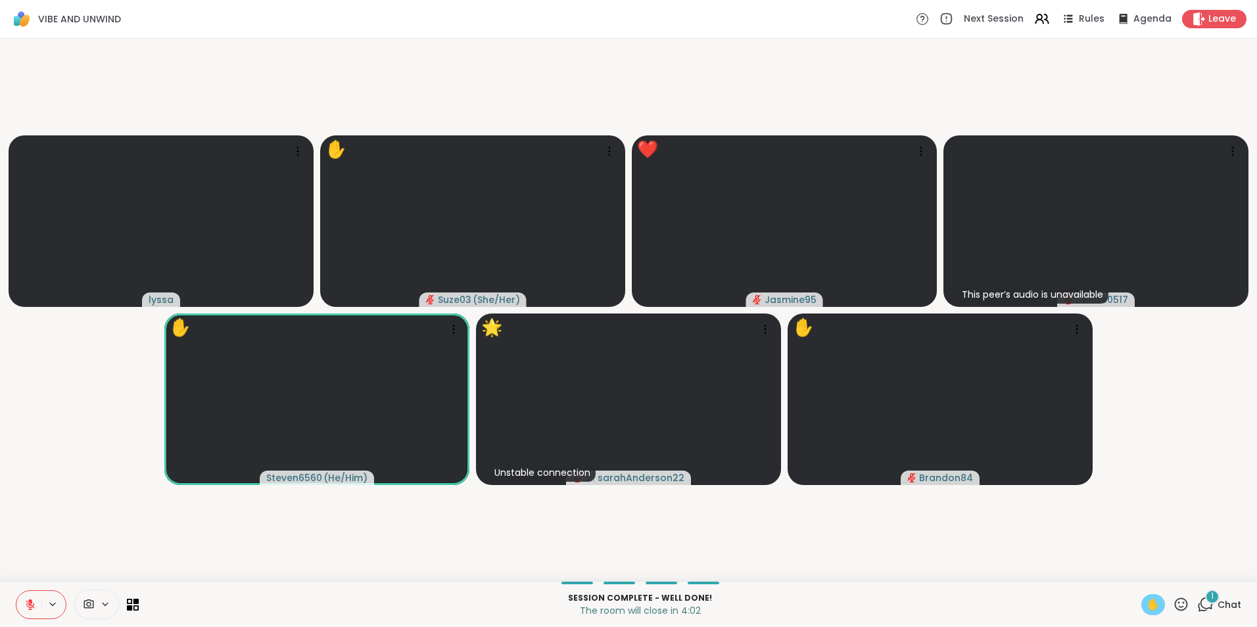
click at [30, 603] on icon at bounding box center [30, 604] width 9 height 9
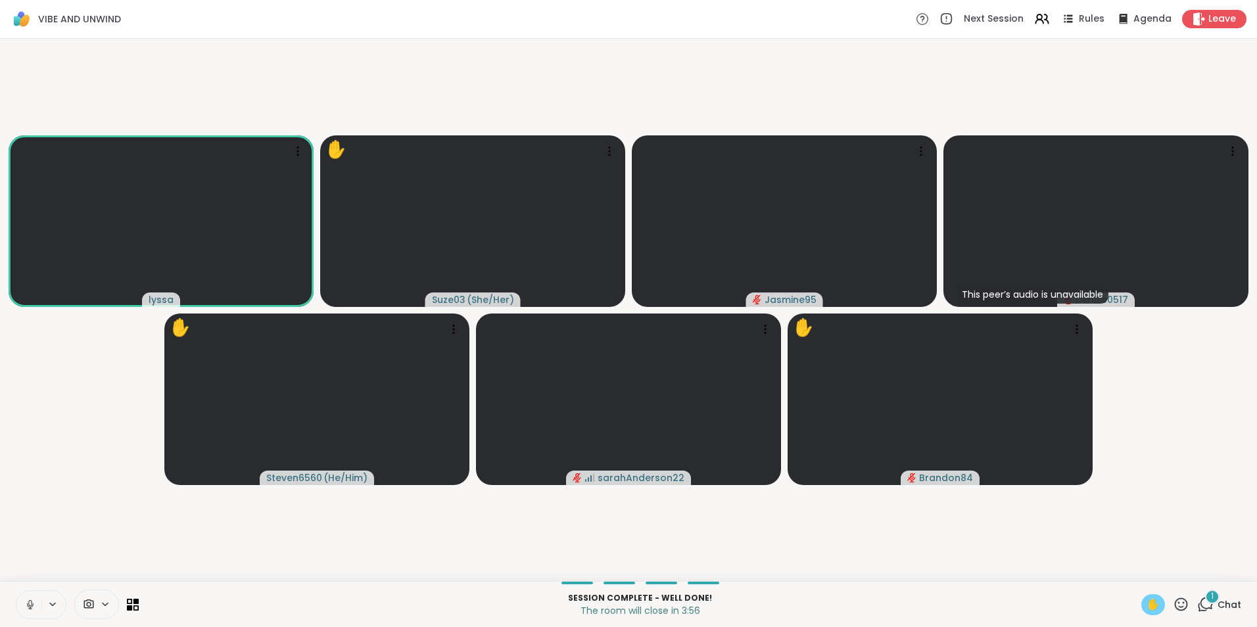
click at [1146, 602] on span "✋" at bounding box center [1152, 605] width 13 height 16
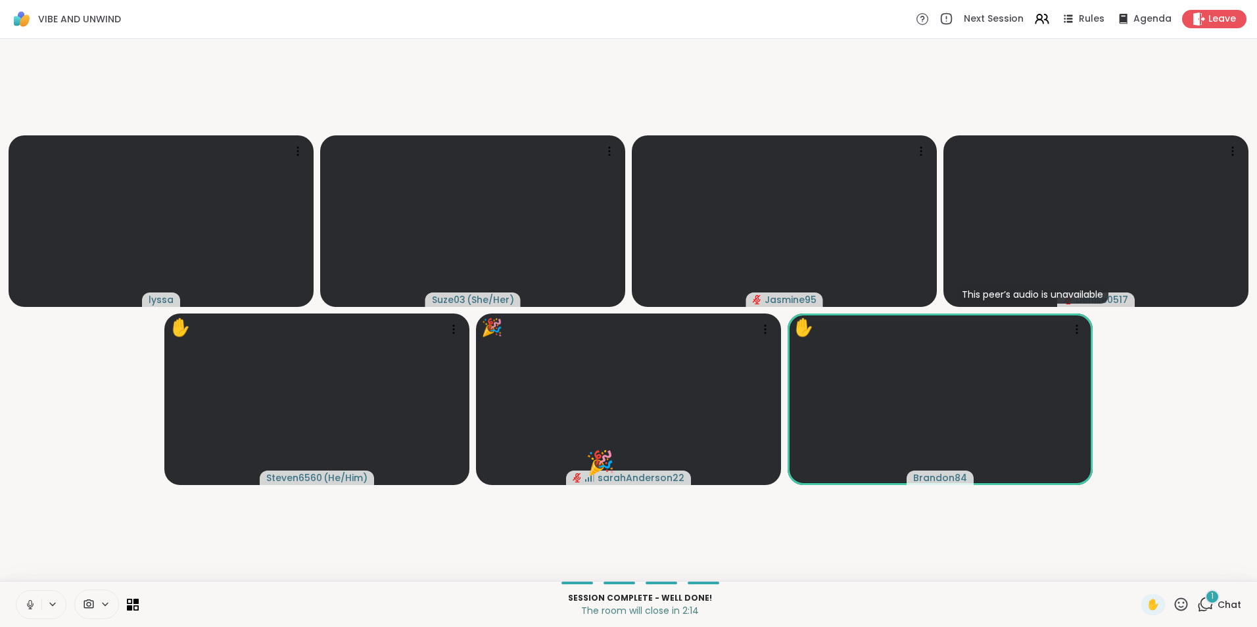
click at [1172, 603] on icon at bounding box center [1180, 604] width 16 height 16
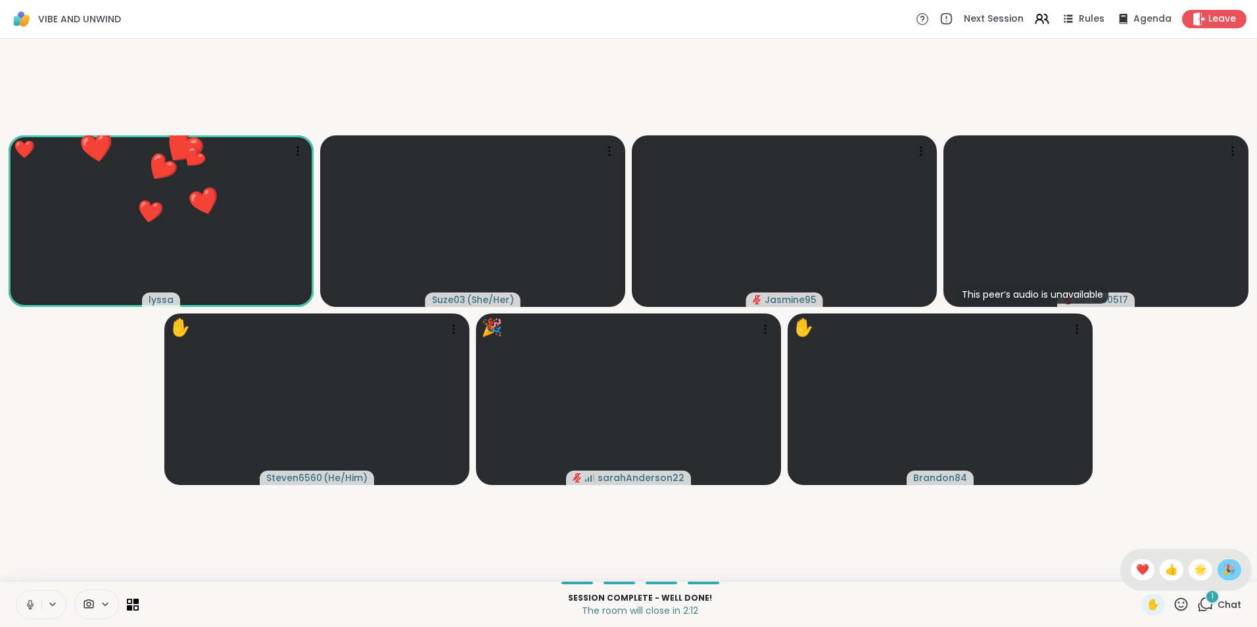
click at [1222, 570] on span "🎉" at bounding box center [1228, 570] width 13 height 16
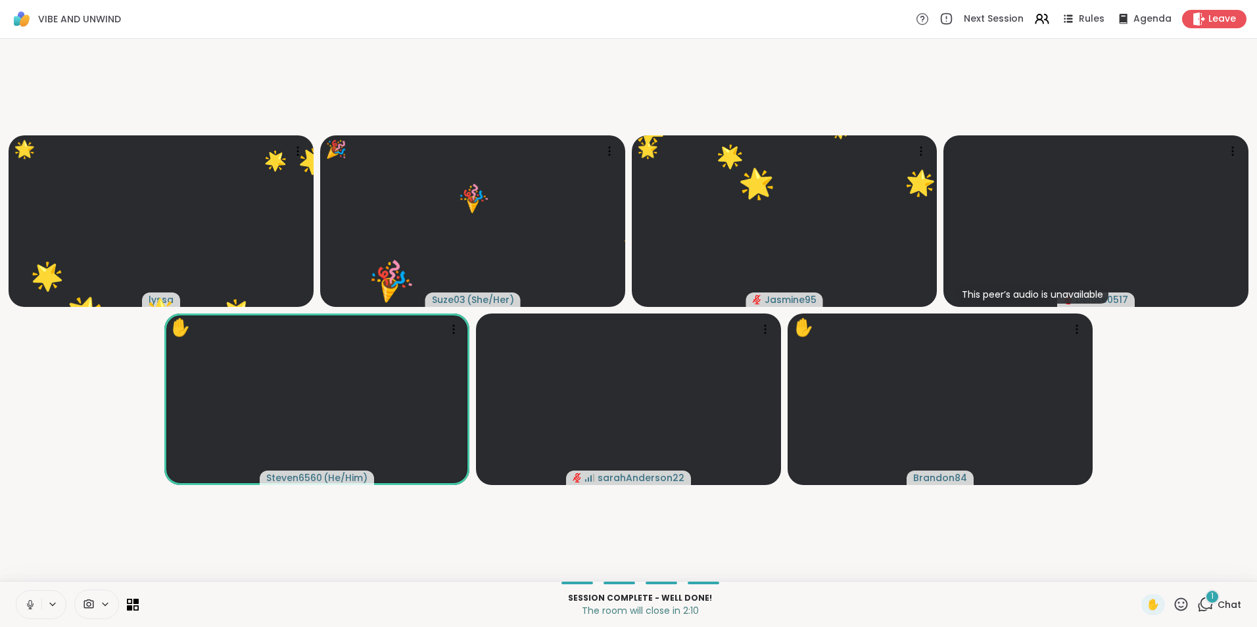
click at [1197, 601] on icon at bounding box center [1205, 604] width 16 height 16
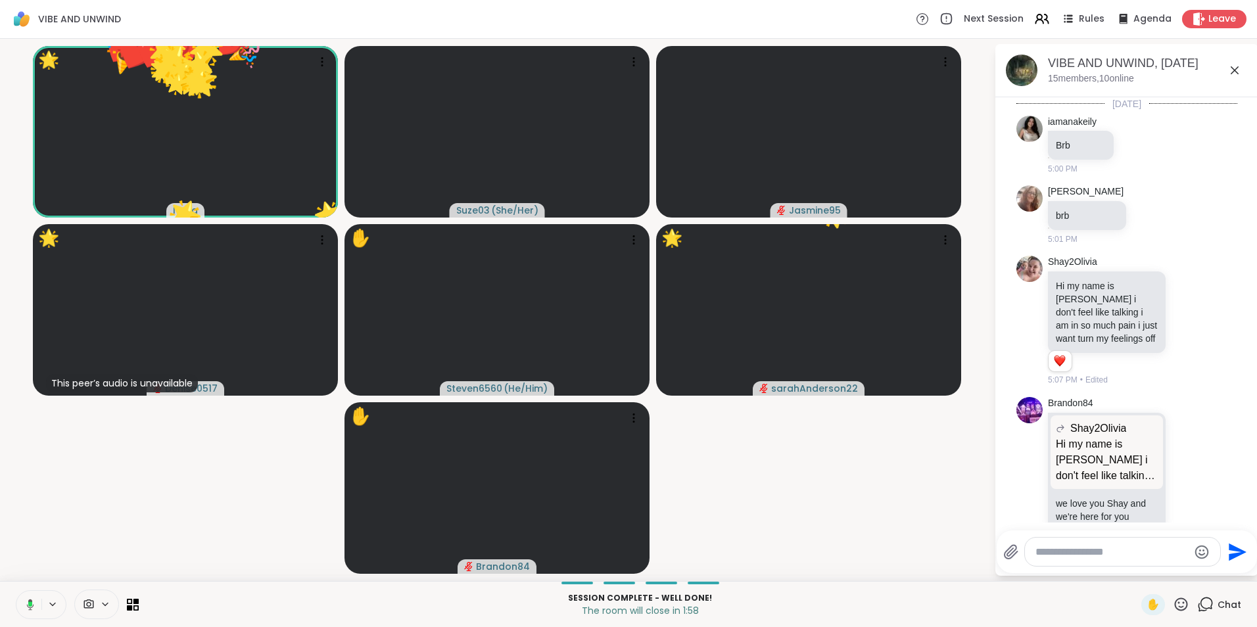
scroll to position [3247, 0]
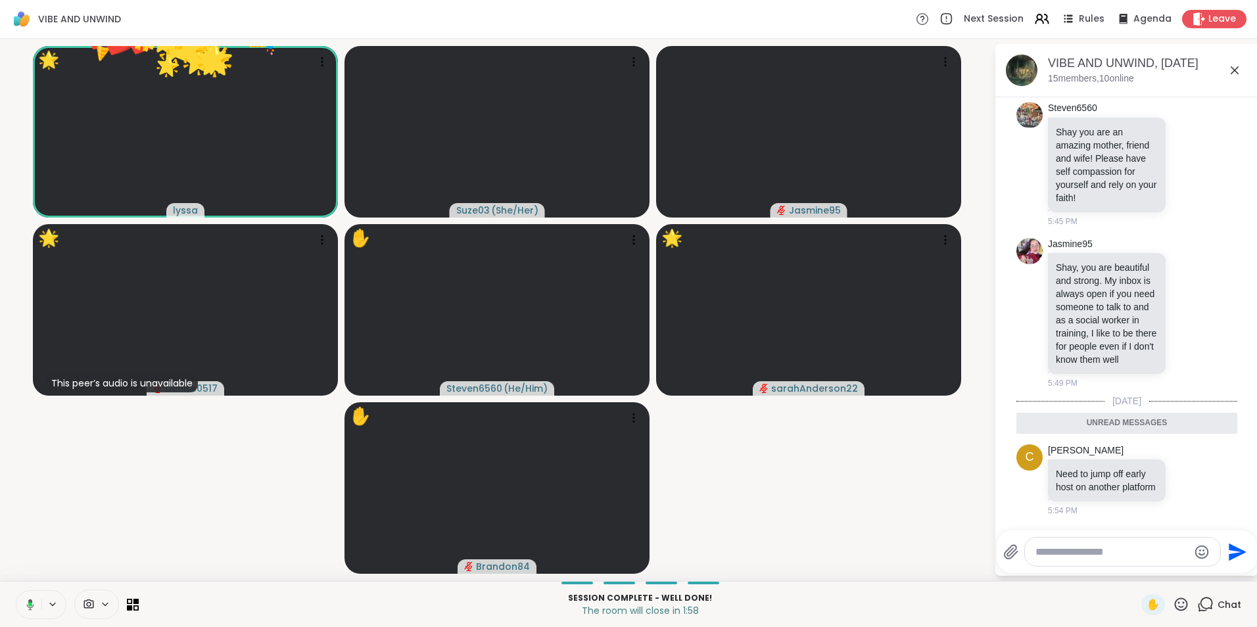
click at [1234, 71] on icon at bounding box center [1234, 70] width 8 height 8
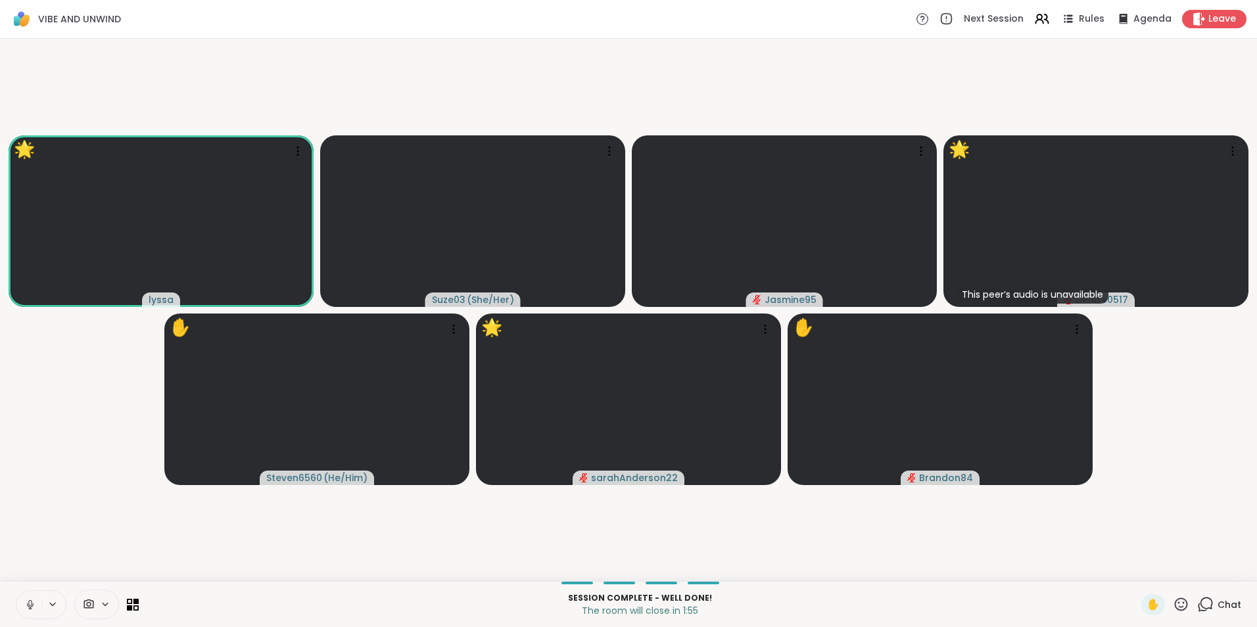
click at [1172, 603] on icon at bounding box center [1180, 604] width 16 height 16
click at [1222, 570] on span "🎉" at bounding box center [1228, 570] width 13 height 16
click at [28, 607] on icon at bounding box center [30, 605] width 12 height 12
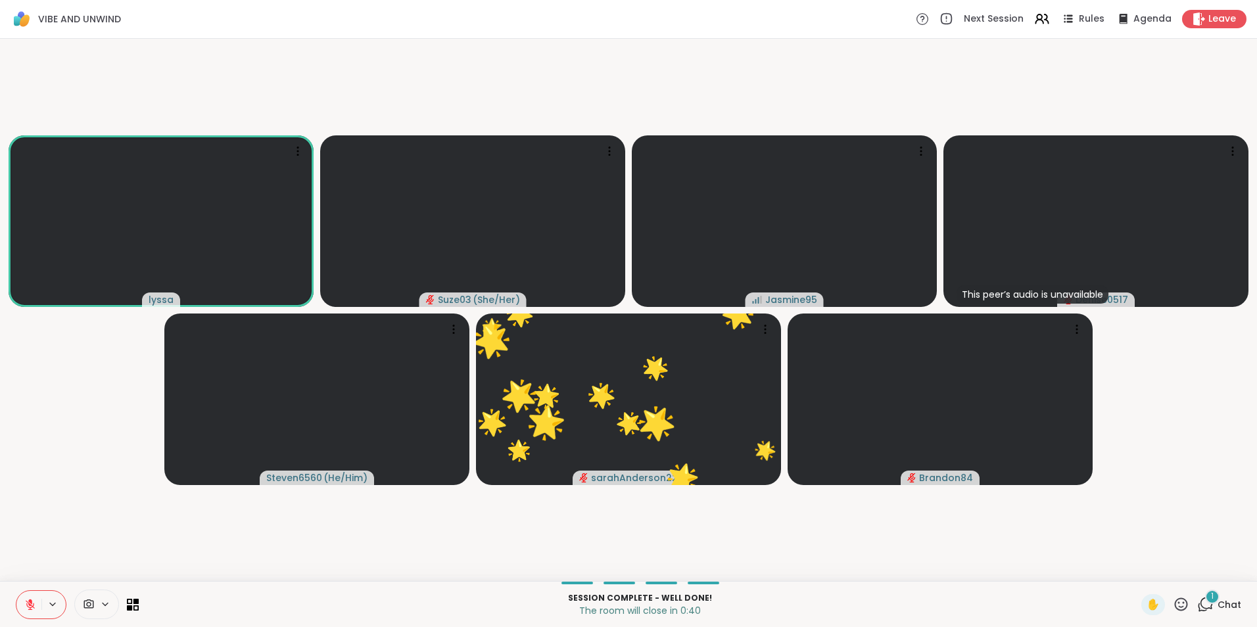
click at [108, 603] on icon at bounding box center [105, 604] width 5 height 3
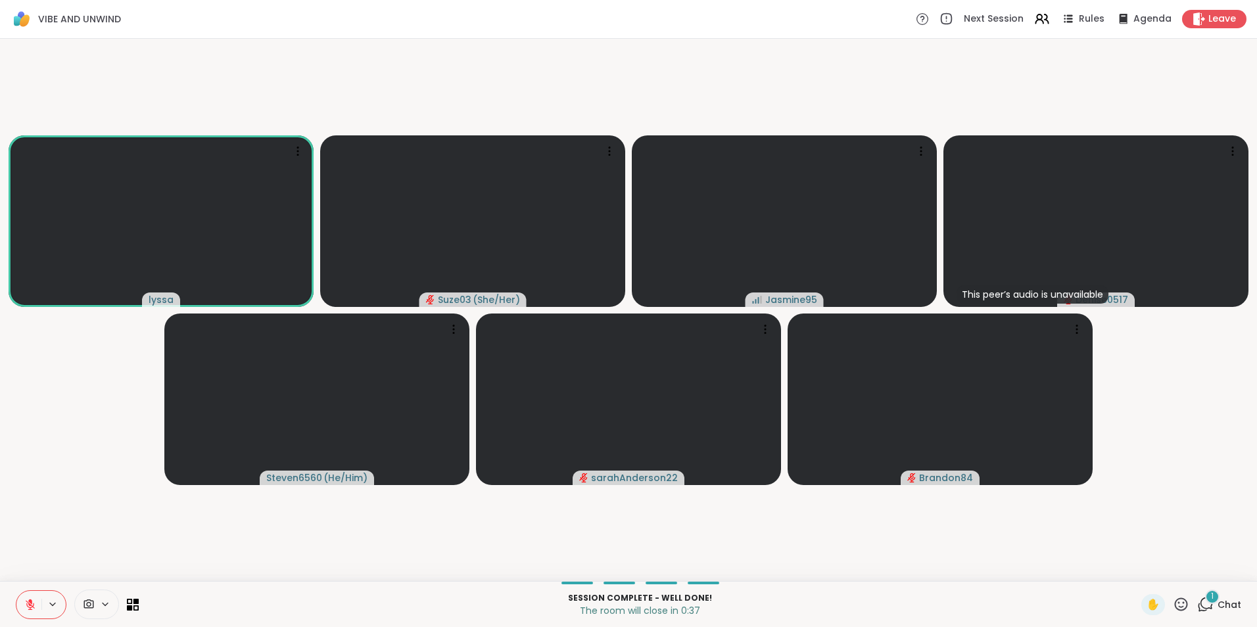
click at [254, 538] on video-player-container "lyssa Suze03 ( She/Her ) Jasmine95 This peer’s audio is unavailable Denise0517 …" at bounding box center [628, 310] width 1241 height 532
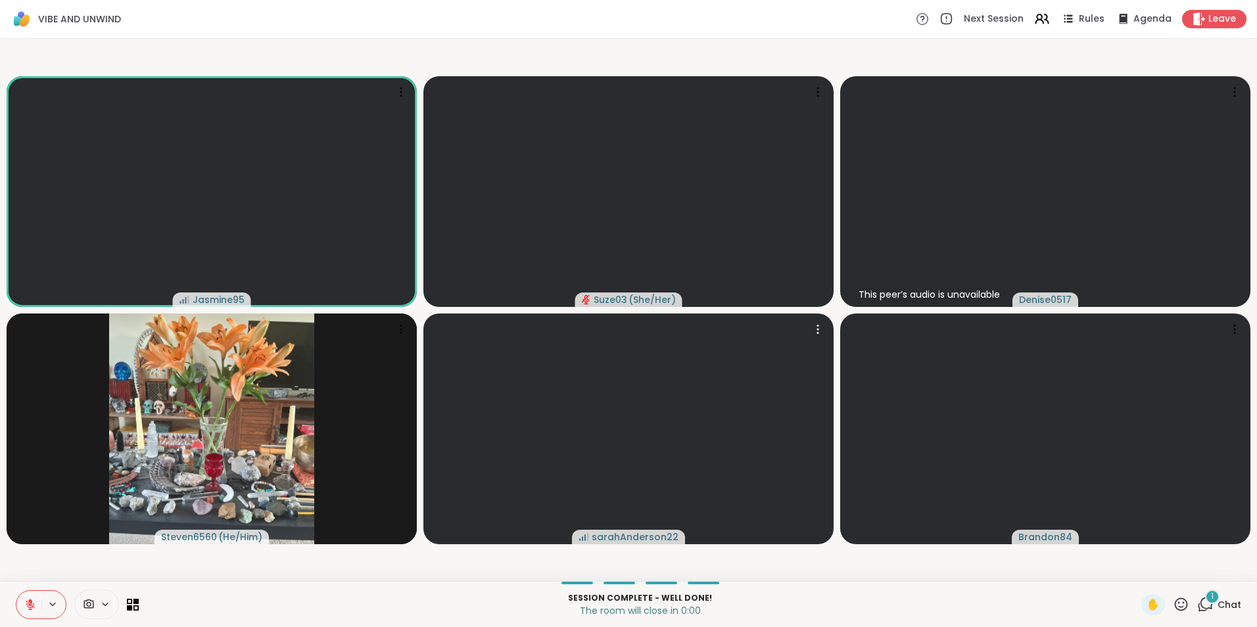
click at [26, 603] on icon at bounding box center [30, 605] width 12 height 12
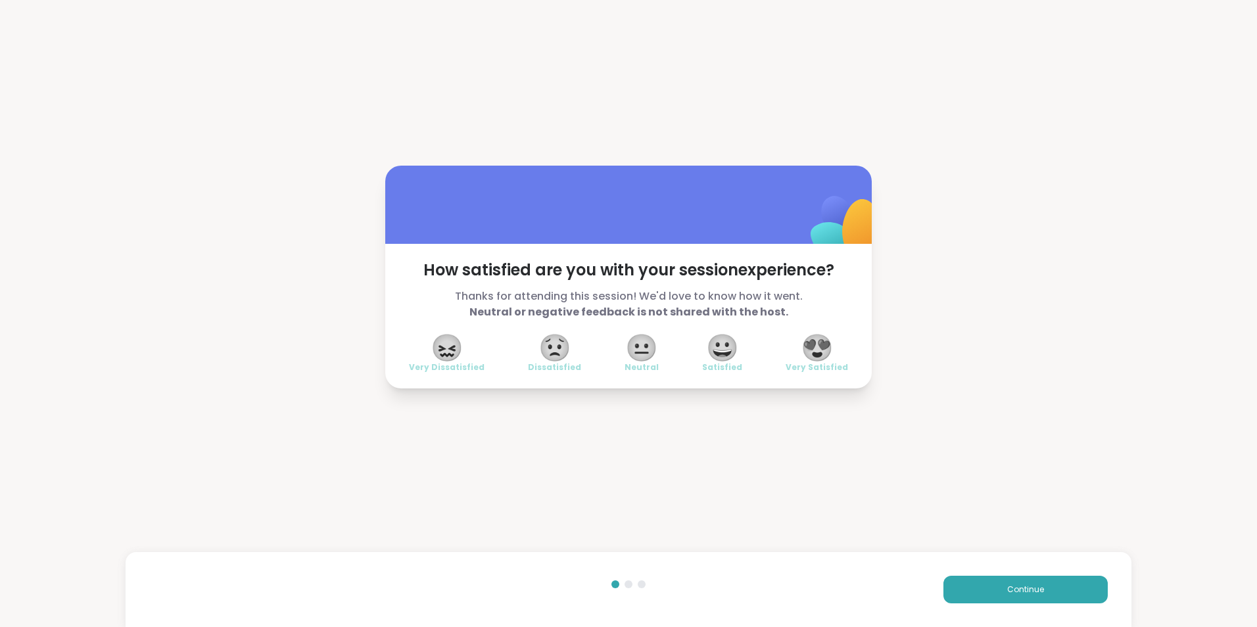
click at [807, 347] on span "😍" at bounding box center [816, 348] width 33 height 24
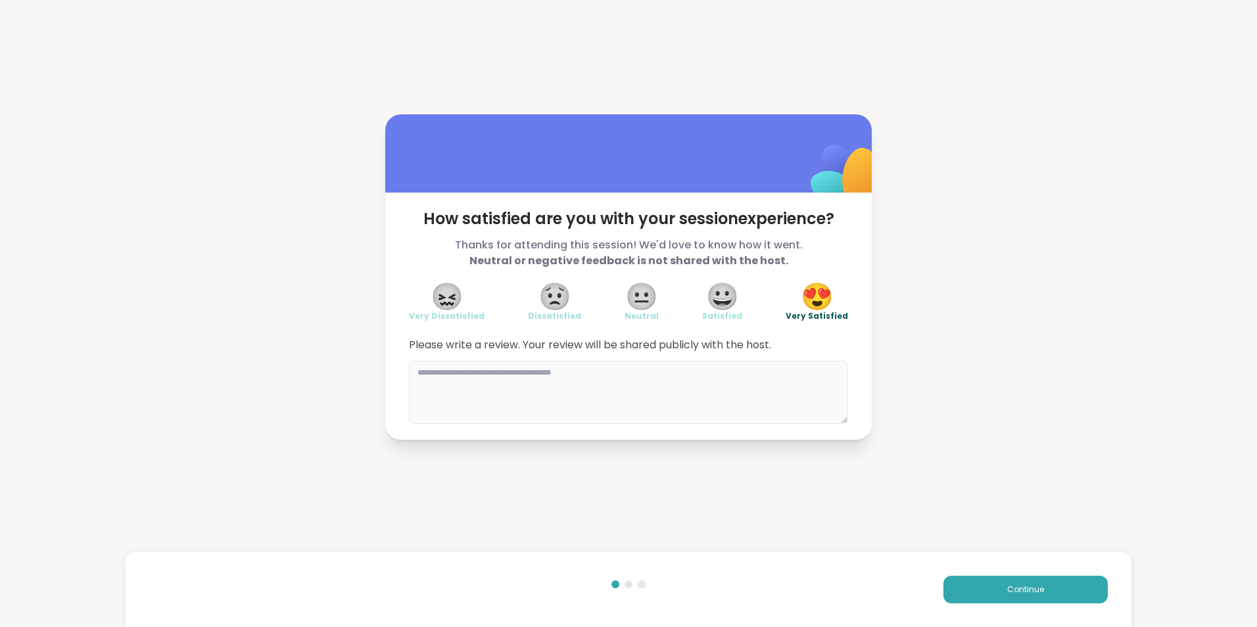
click at [558, 381] on textarea at bounding box center [628, 392] width 439 height 63
type textarea "**********"
click at [1008, 582] on button "Continue" at bounding box center [1025, 590] width 164 height 28
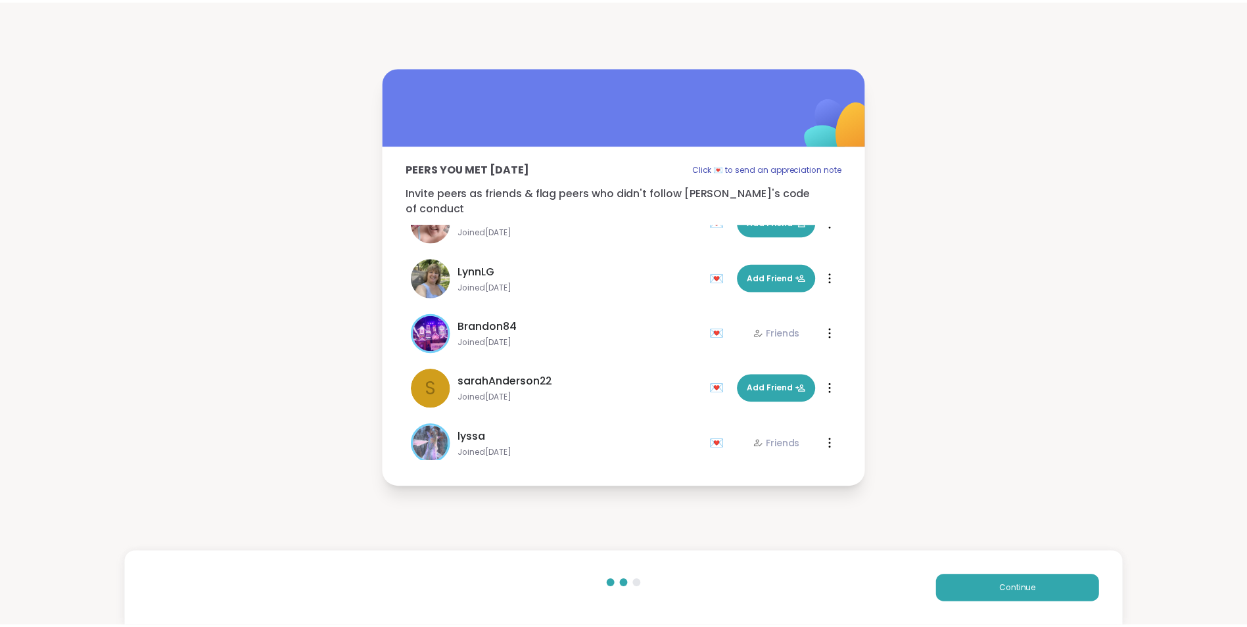
scroll to position [536, 0]
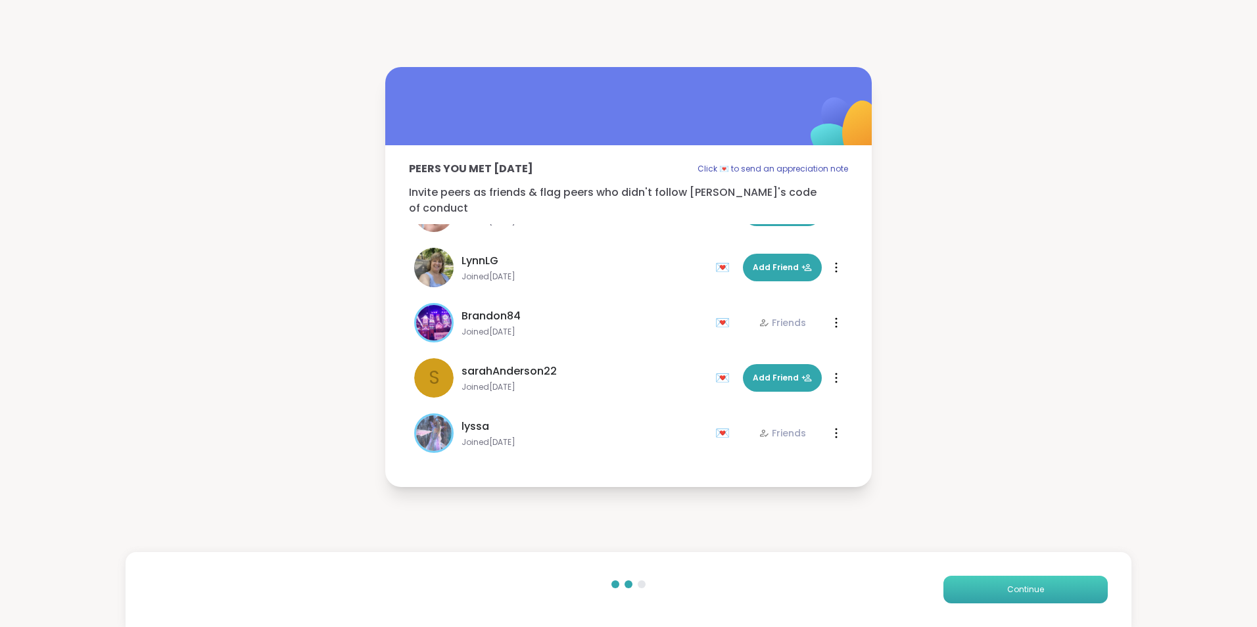
click at [1011, 587] on span "Continue" at bounding box center [1025, 590] width 37 height 12
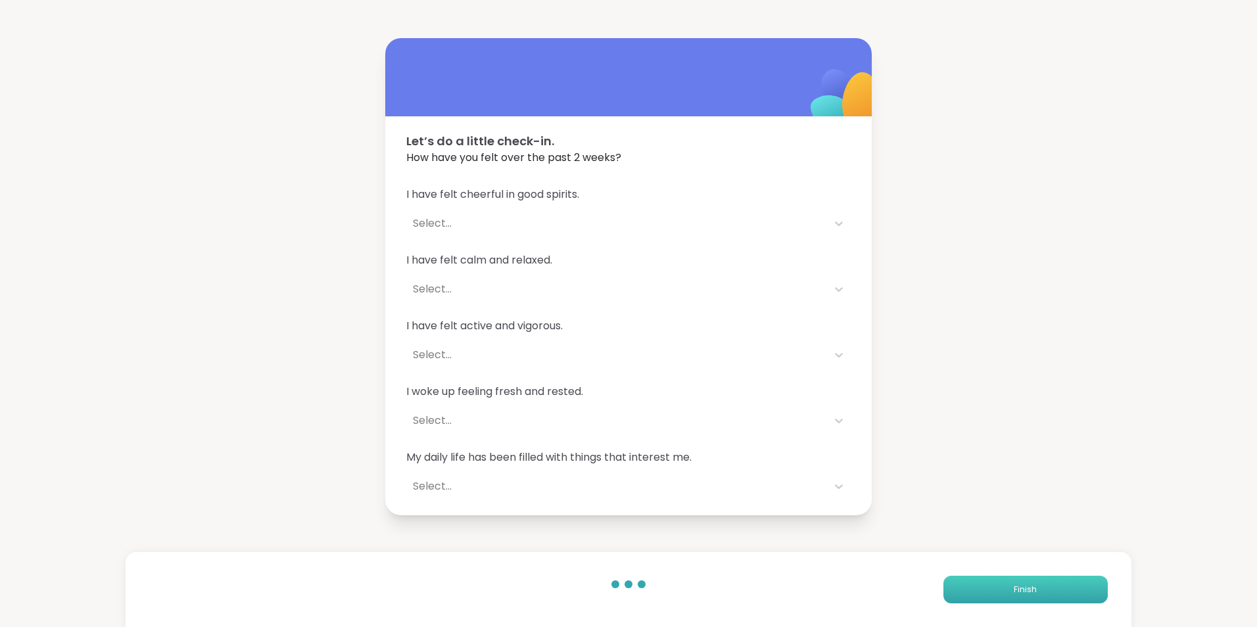
click at [1013, 587] on span "Finish" at bounding box center [1024, 590] width 23 height 12
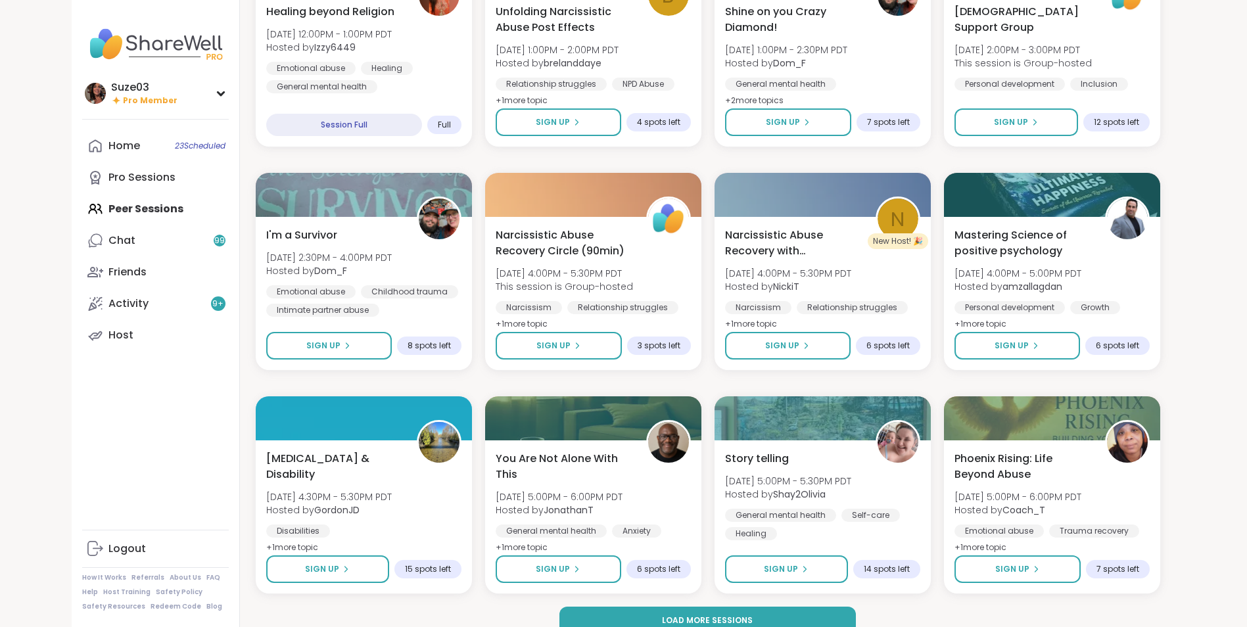
scroll to position [1598, 0]
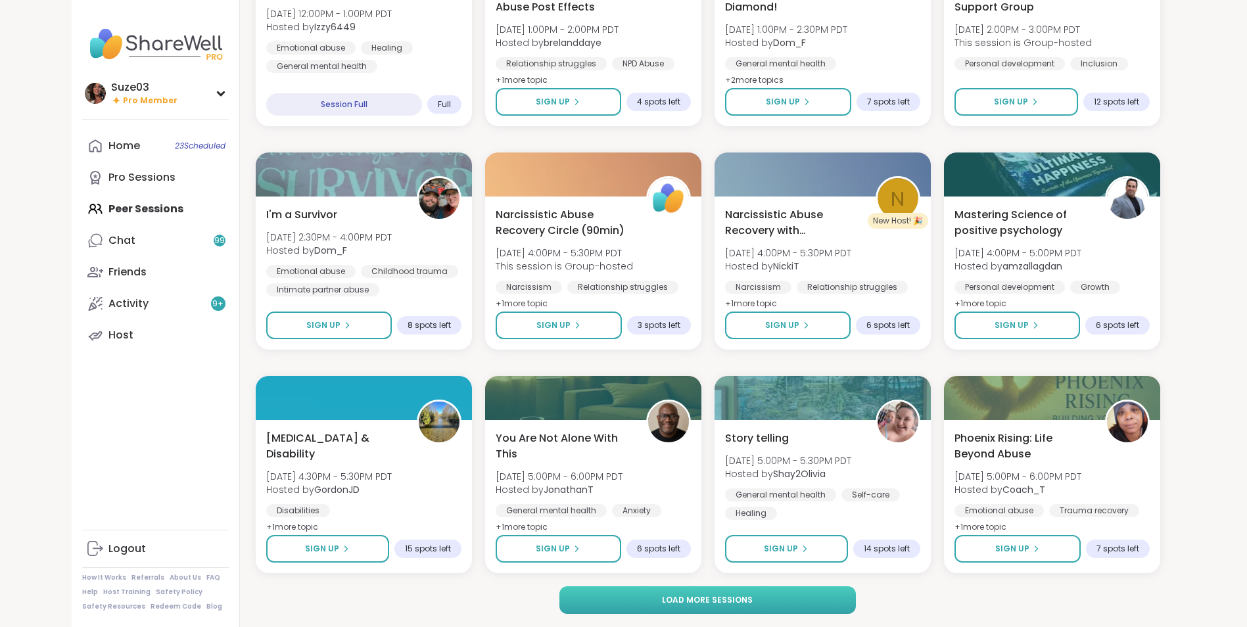
click at [758, 595] on button "Load more sessions" at bounding box center [707, 600] width 296 height 28
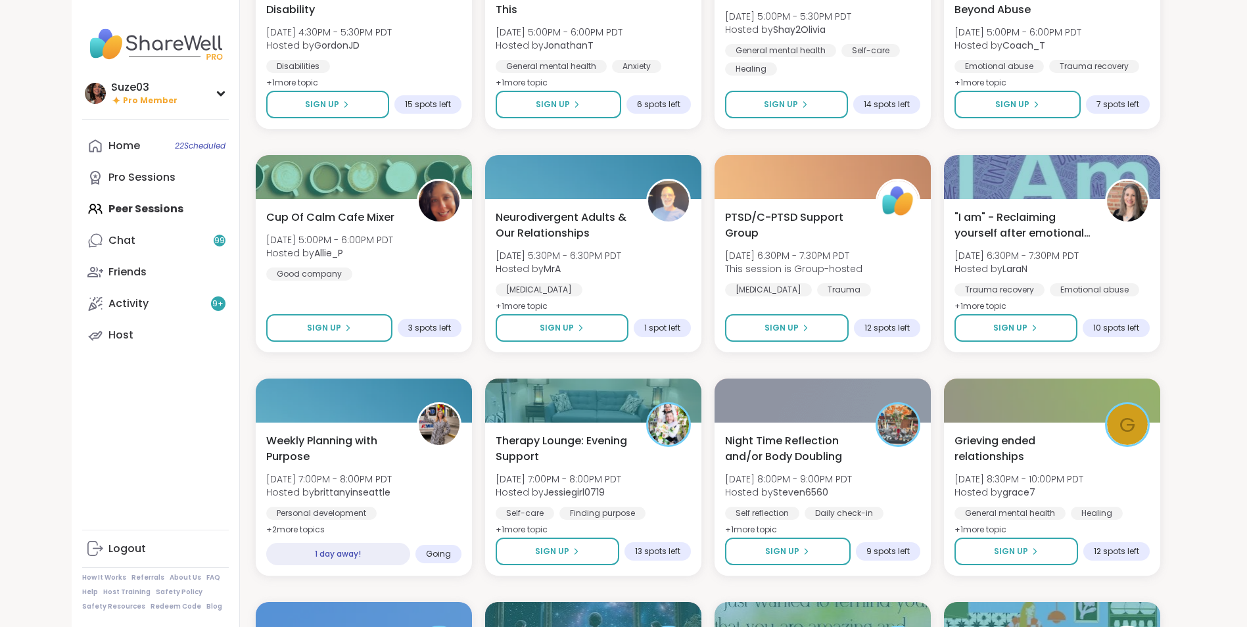
scroll to position [2053, 0]
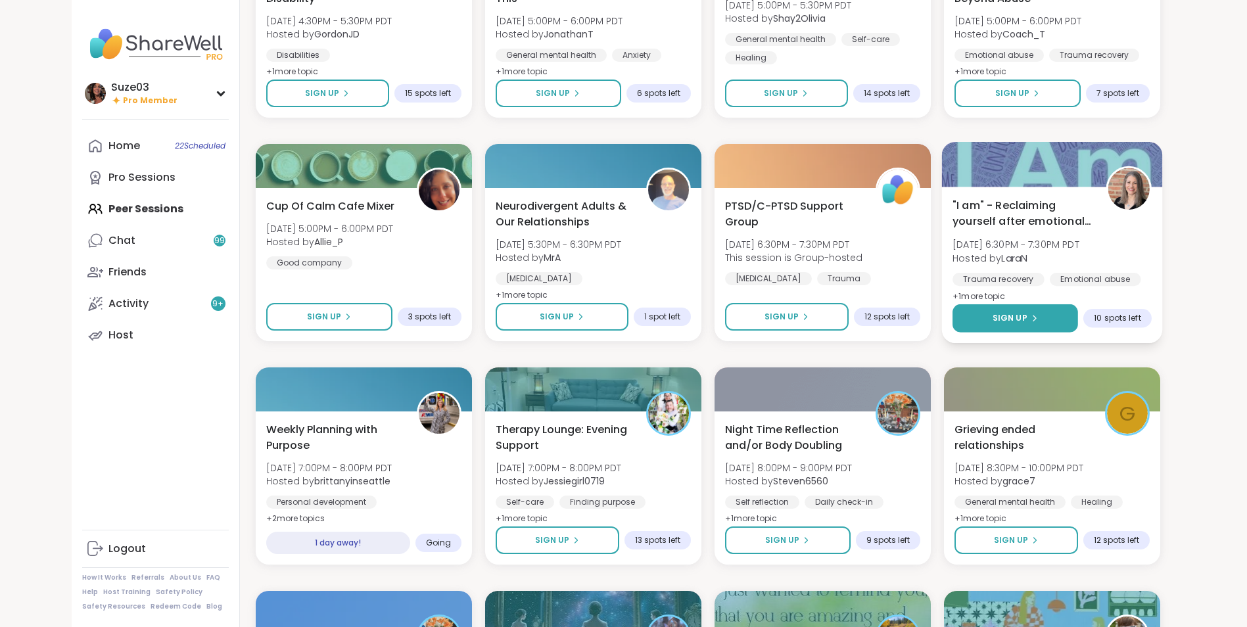
click at [1032, 309] on button "Sign Up" at bounding box center [1015, 318] width 126 height 28
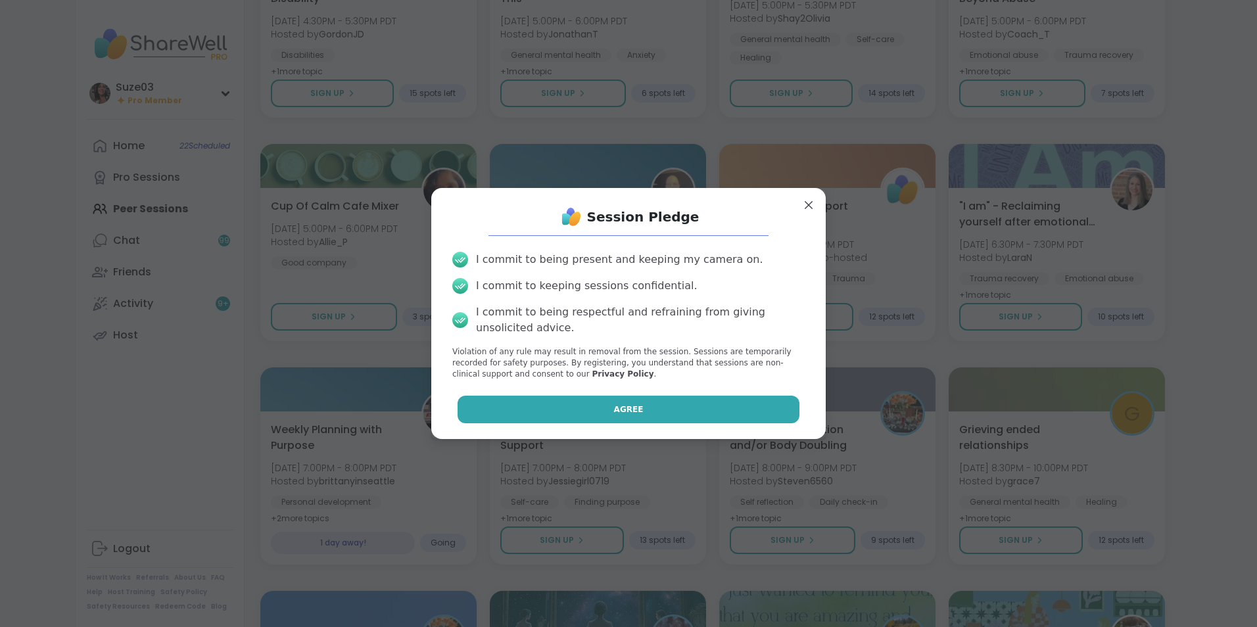
click at [662, 409] on button "Agree" at bounding box center [628, 410] width 342 height 28
